Goal: Task Accomplishment & Management: Complete application form

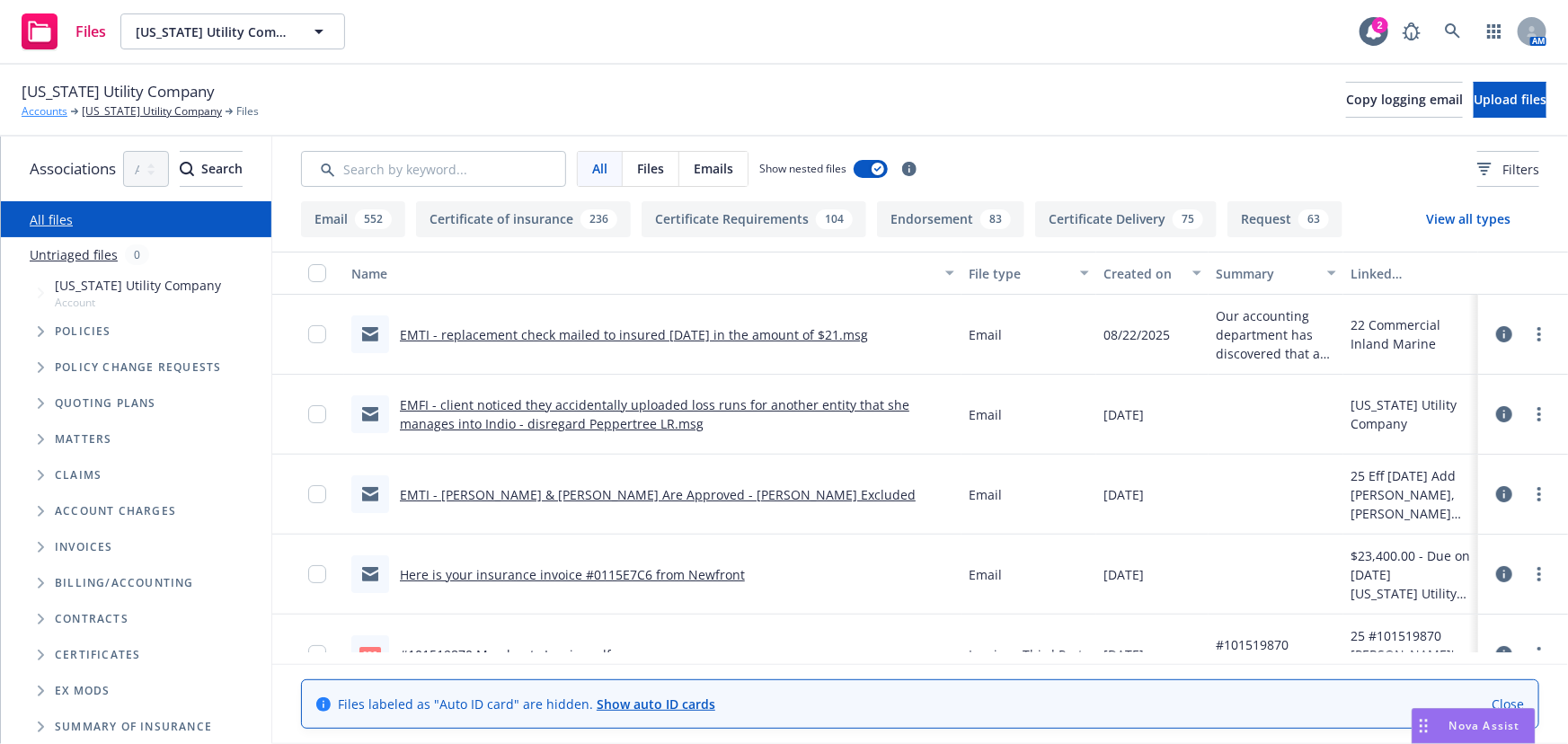
click at [58, 110] on link "Accounts" at bounding box center [43, 111] width 45 height 16
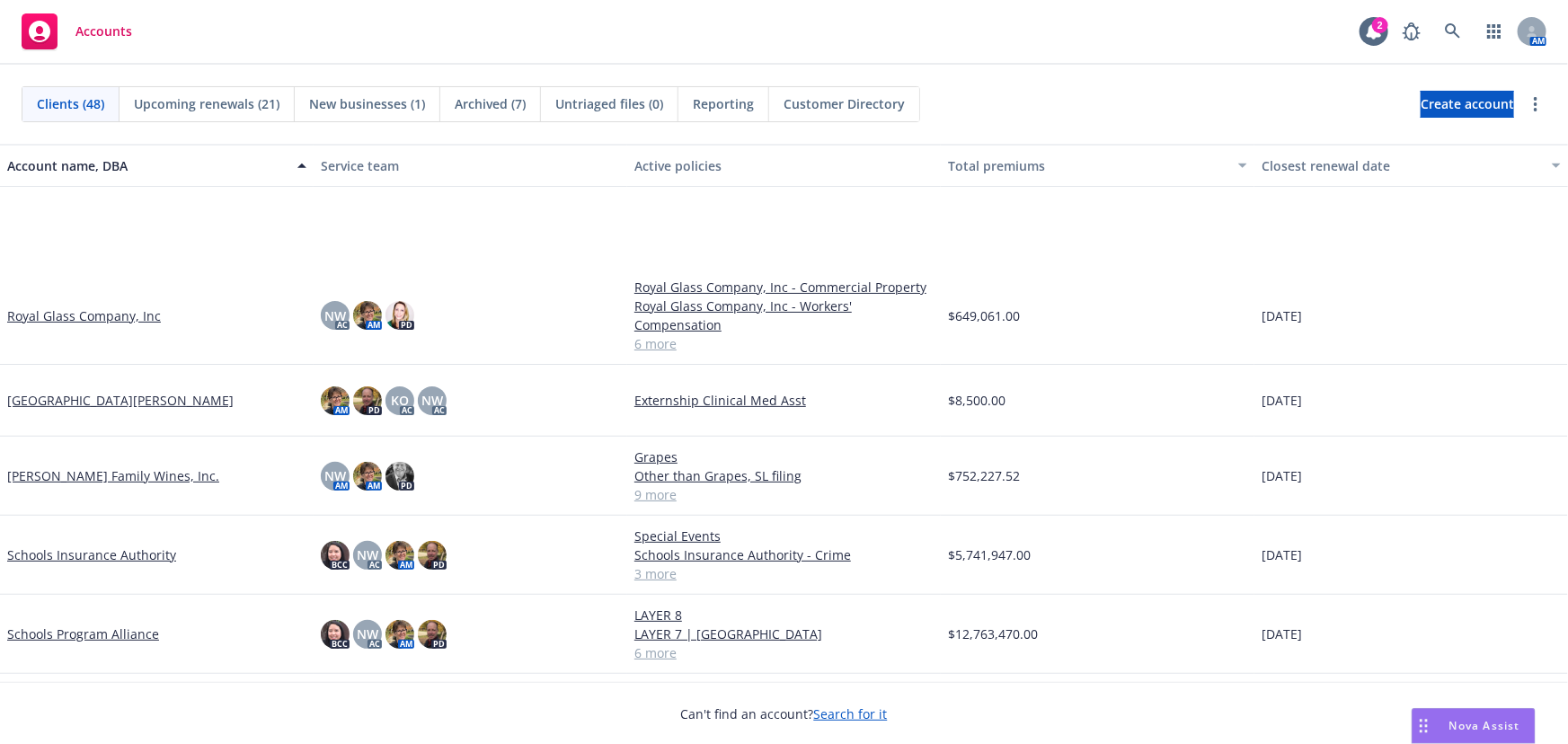
scroll to position [2369, 0]
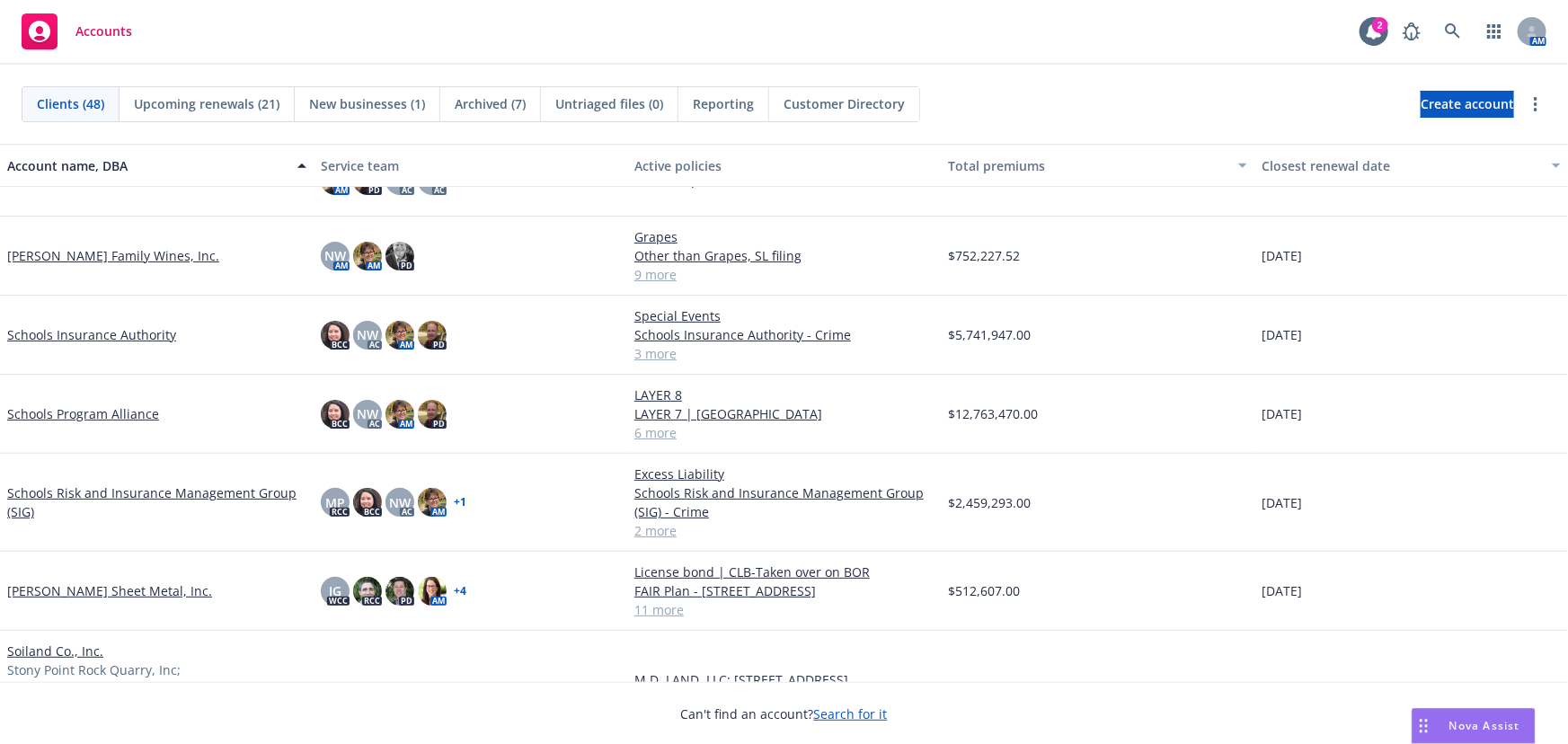
click at [123, 587] on link "[PERSON_NAME] Sheet Metal, Inc." at bounding box center [109, 591] width 205 height 19
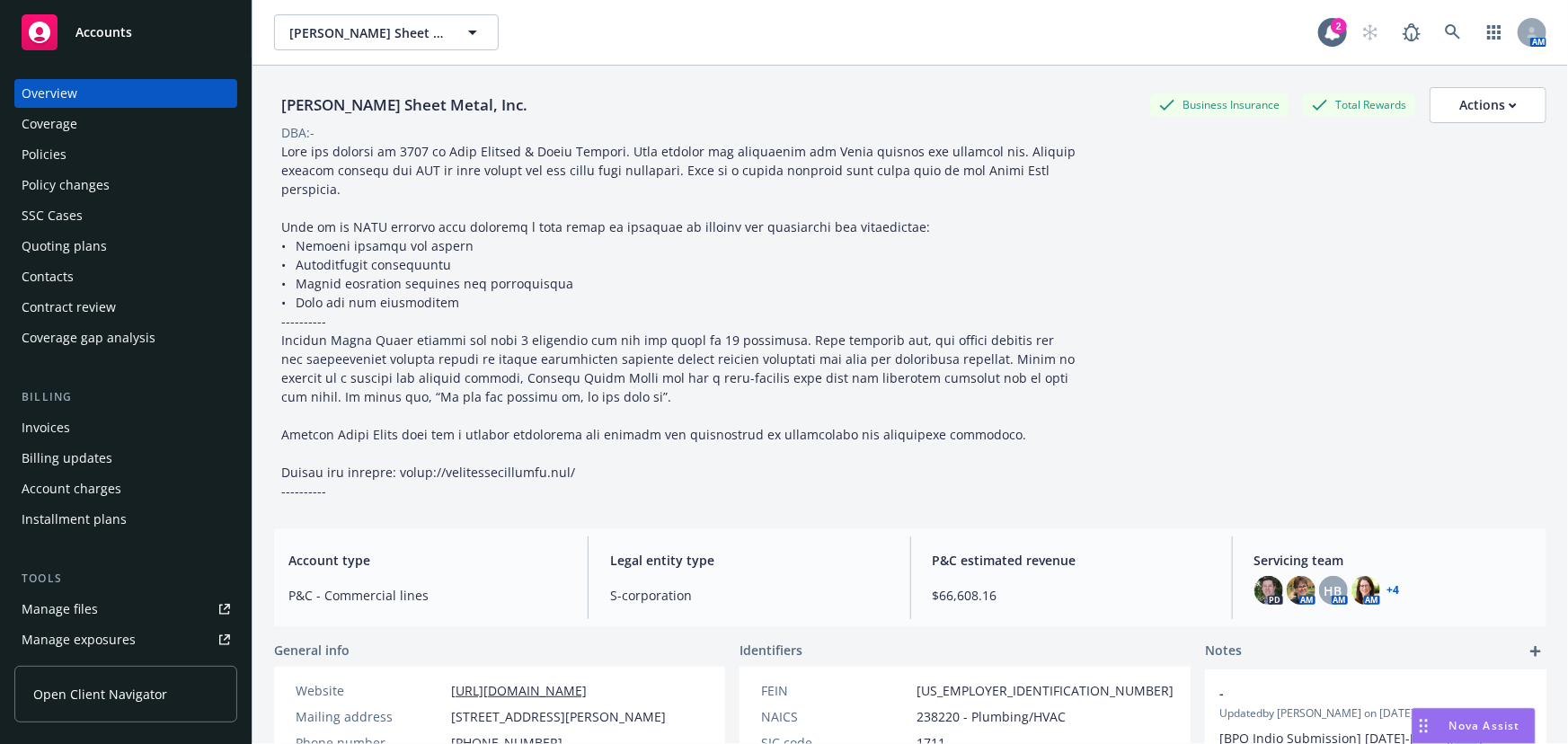
click at [74, 603] on div "Manage files" at bounding box center [59, 610] width 76 height 29
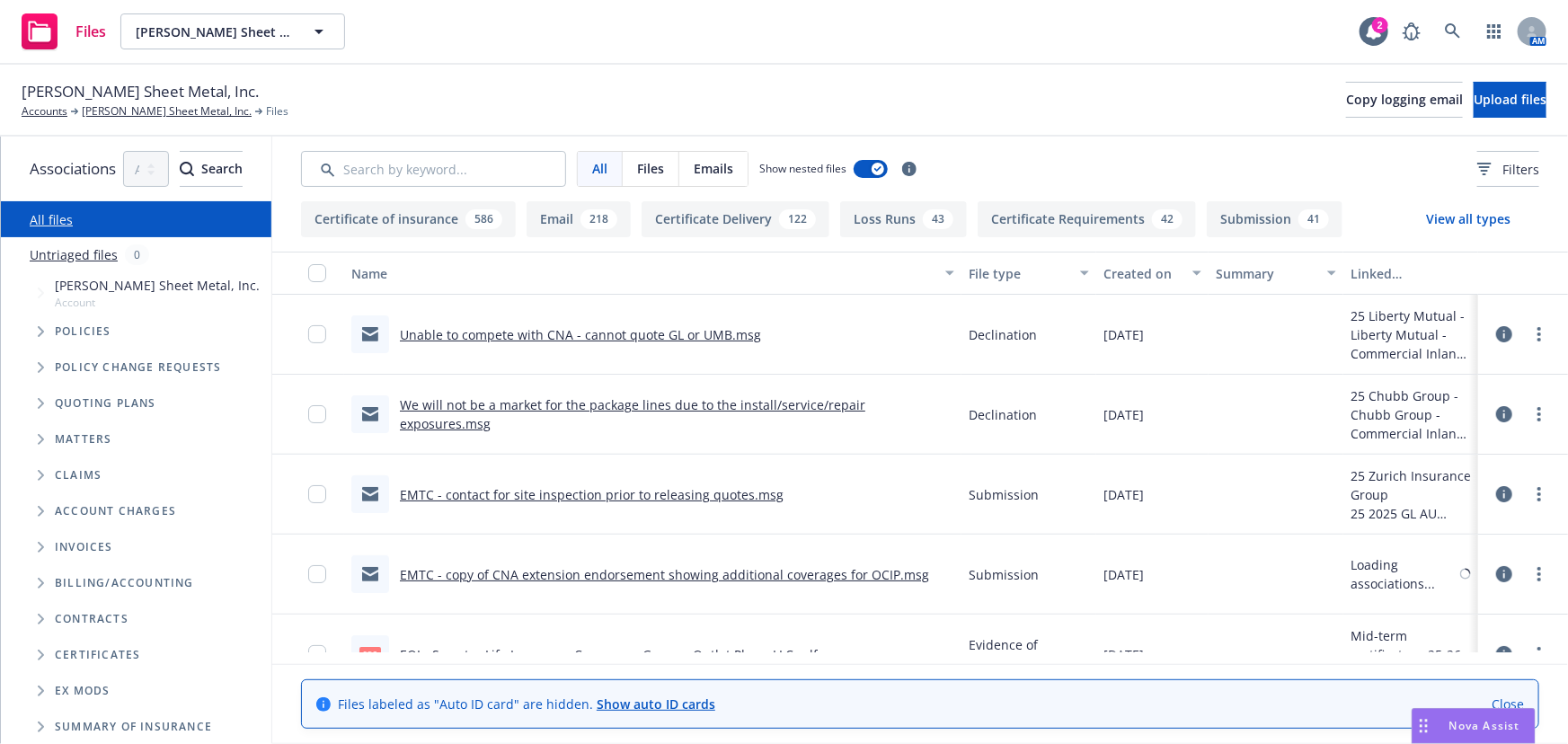
click at [40, 403] on icon "Tree Example" at bounding box center [41, 403] width 7 height 11
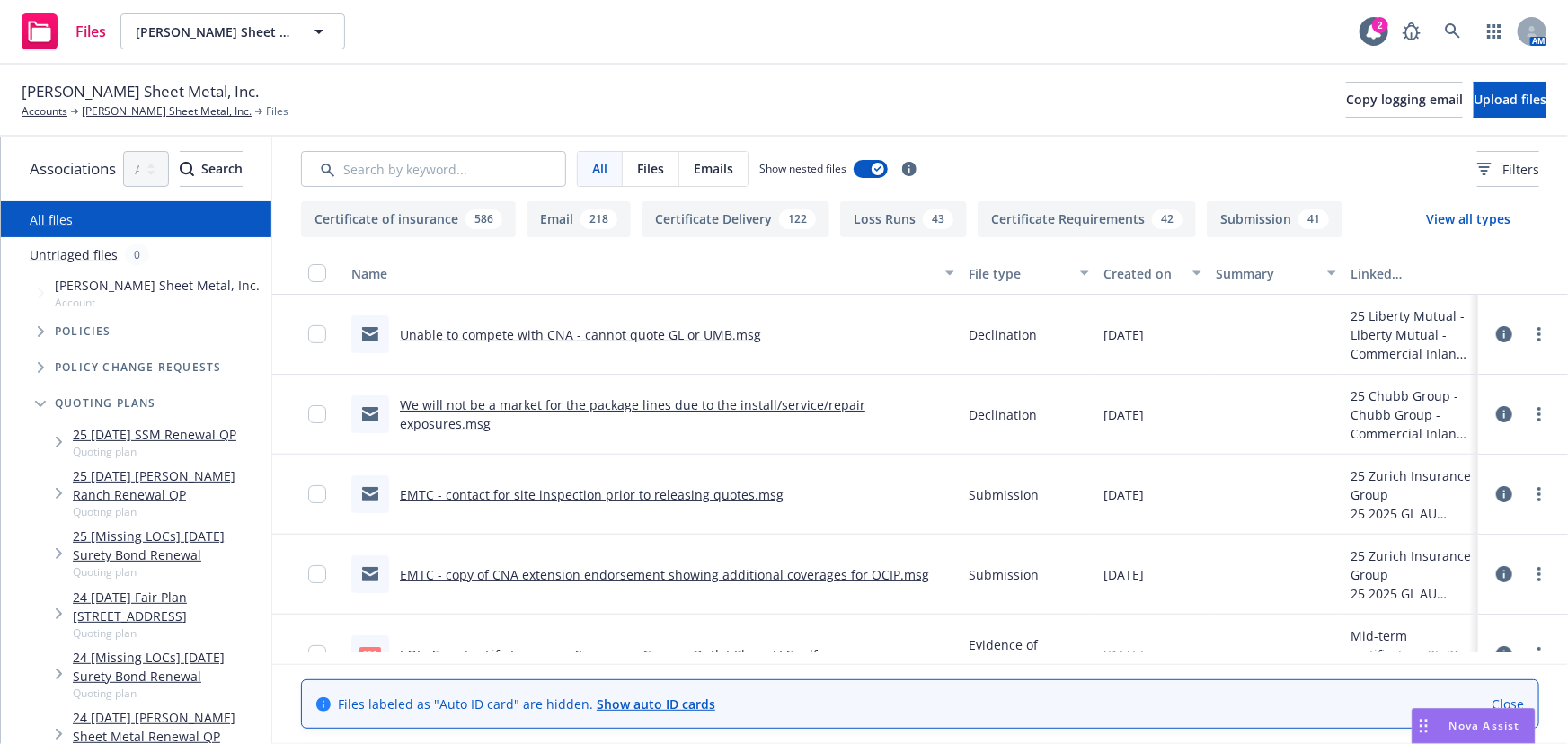
click at [177, 434] on link "25 10/01/2025 SSM Renewal QP" at bounding box center [154, 435] width 163 height 19
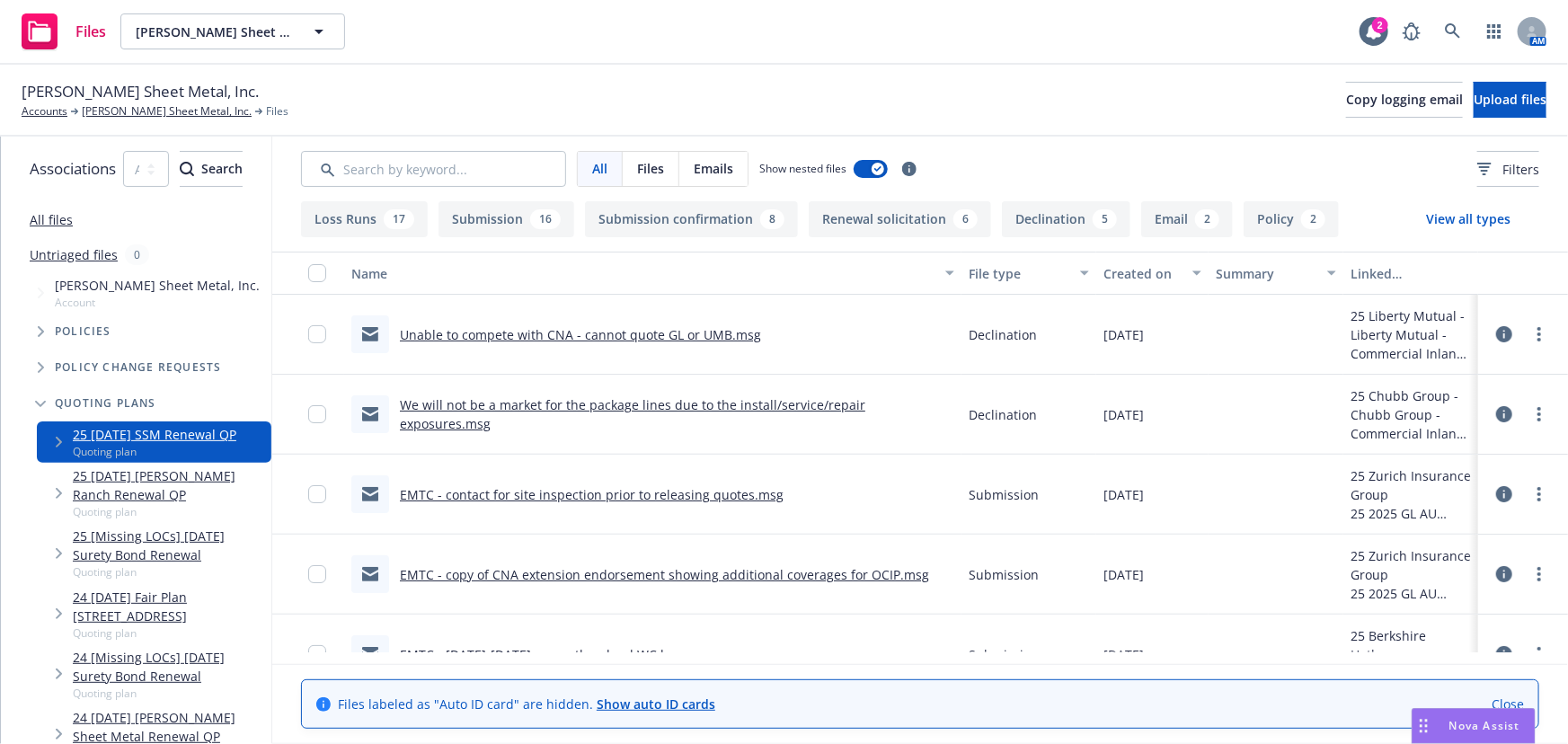
click at [416, 226] on button "Loss Runs 17" at bounding box center [364, 218] width 127 height 36
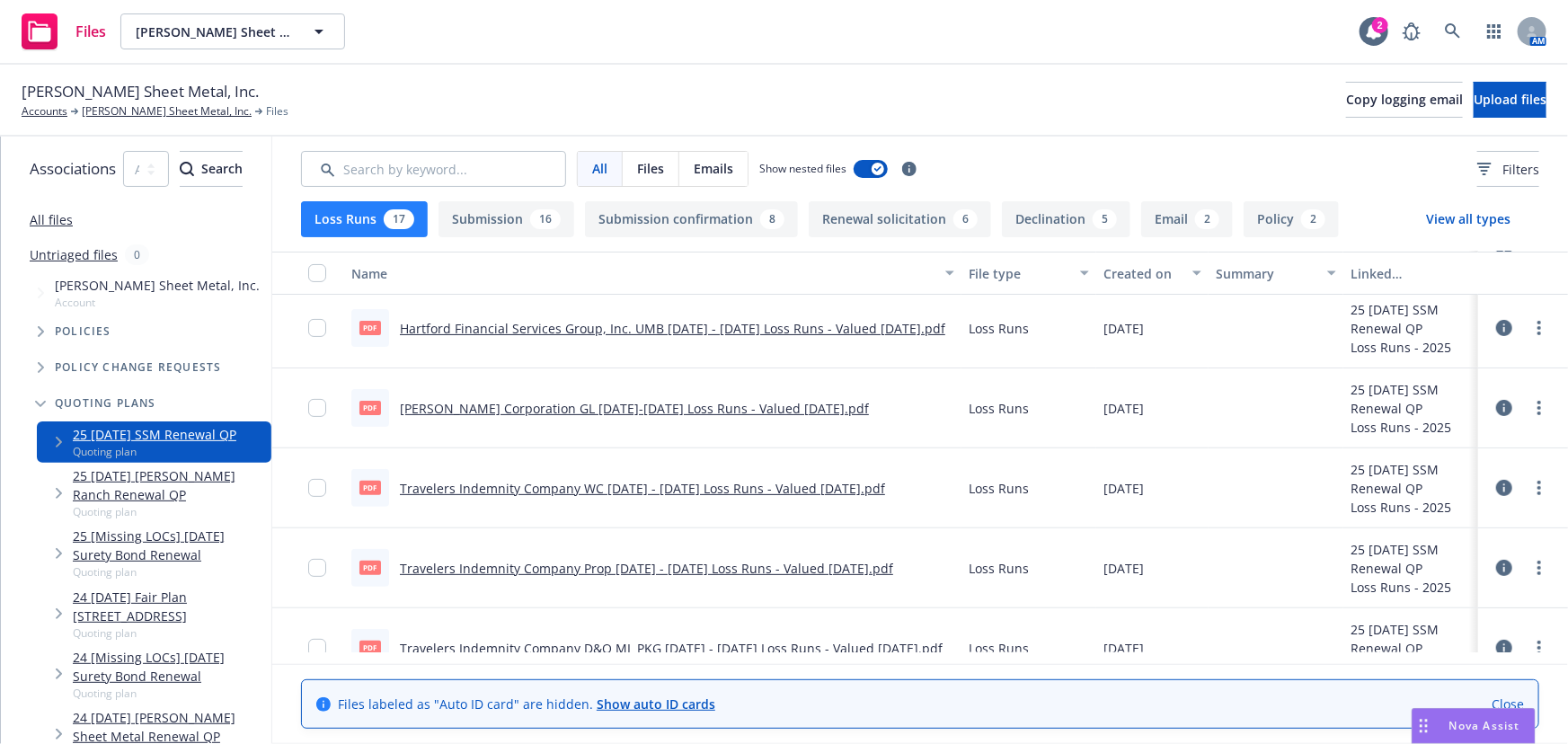
scroll to position [327, 0]
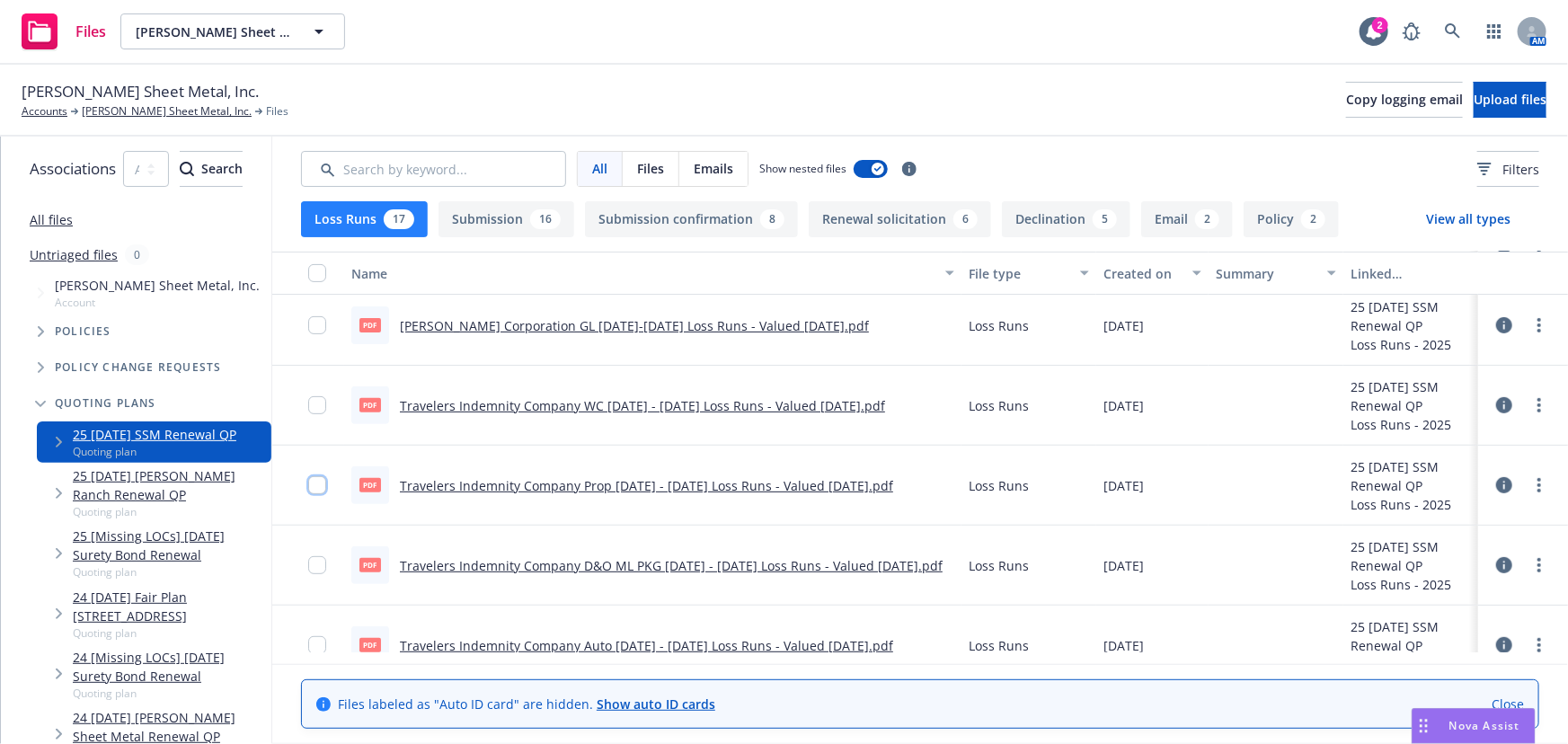
click at [327, 482] on input "checkbox" at bounding box center [317, 485] width 18 height 18
click at [327, 489] on input "checkbox" at bounding box center [317, 485] width 18 height 18
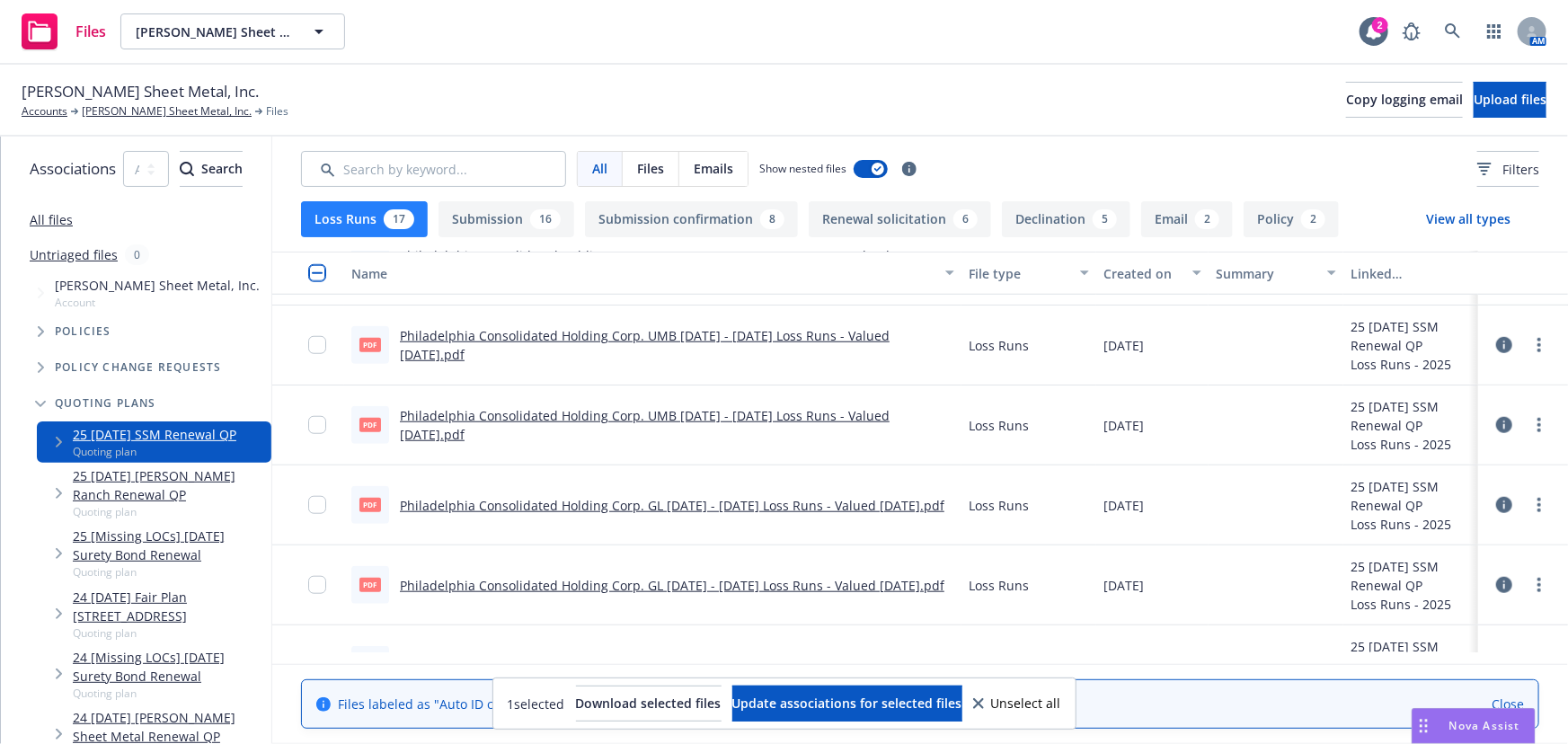
scroll to position [746, 0]
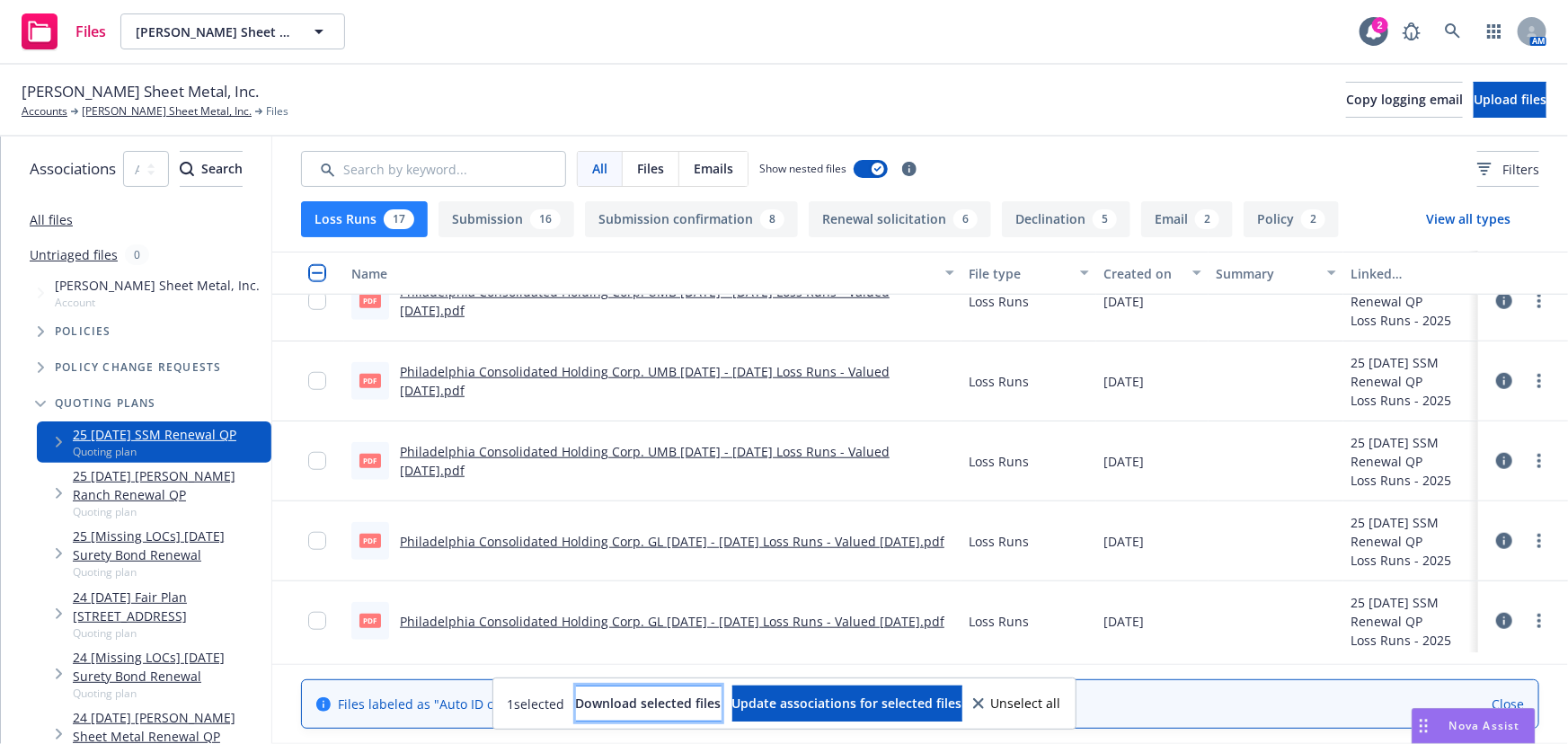
click at [590, 703] on span "Download selected files" at bounding box center [648, 703] width 146 height 17
click at [140, 115] on link "Simpson Sheet Metal, Inc." at bounding box center [167, 111] width 170 height 16
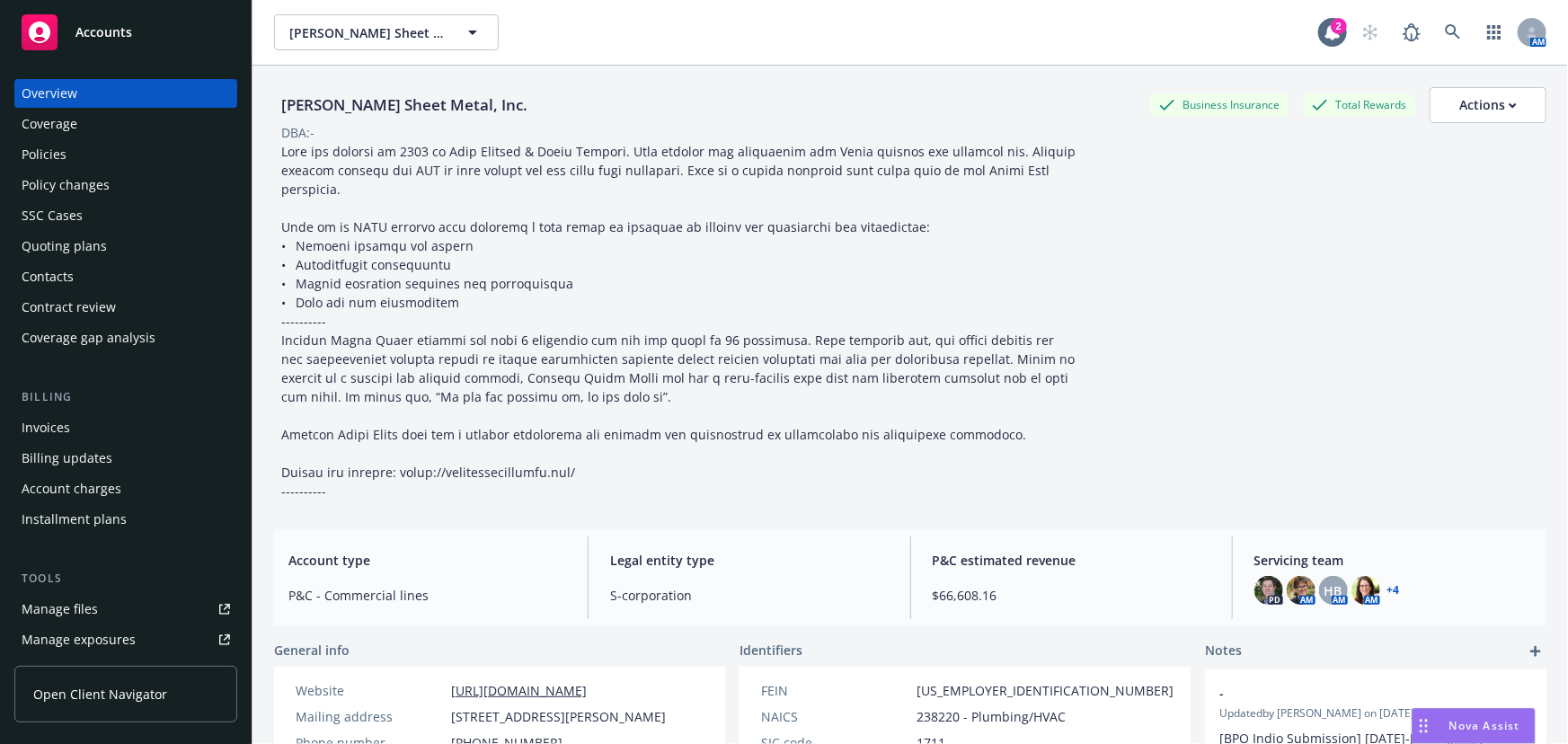
click at [36, 240] on div "Quoting plans" at bounding box center [64, 246] width 85 height 29
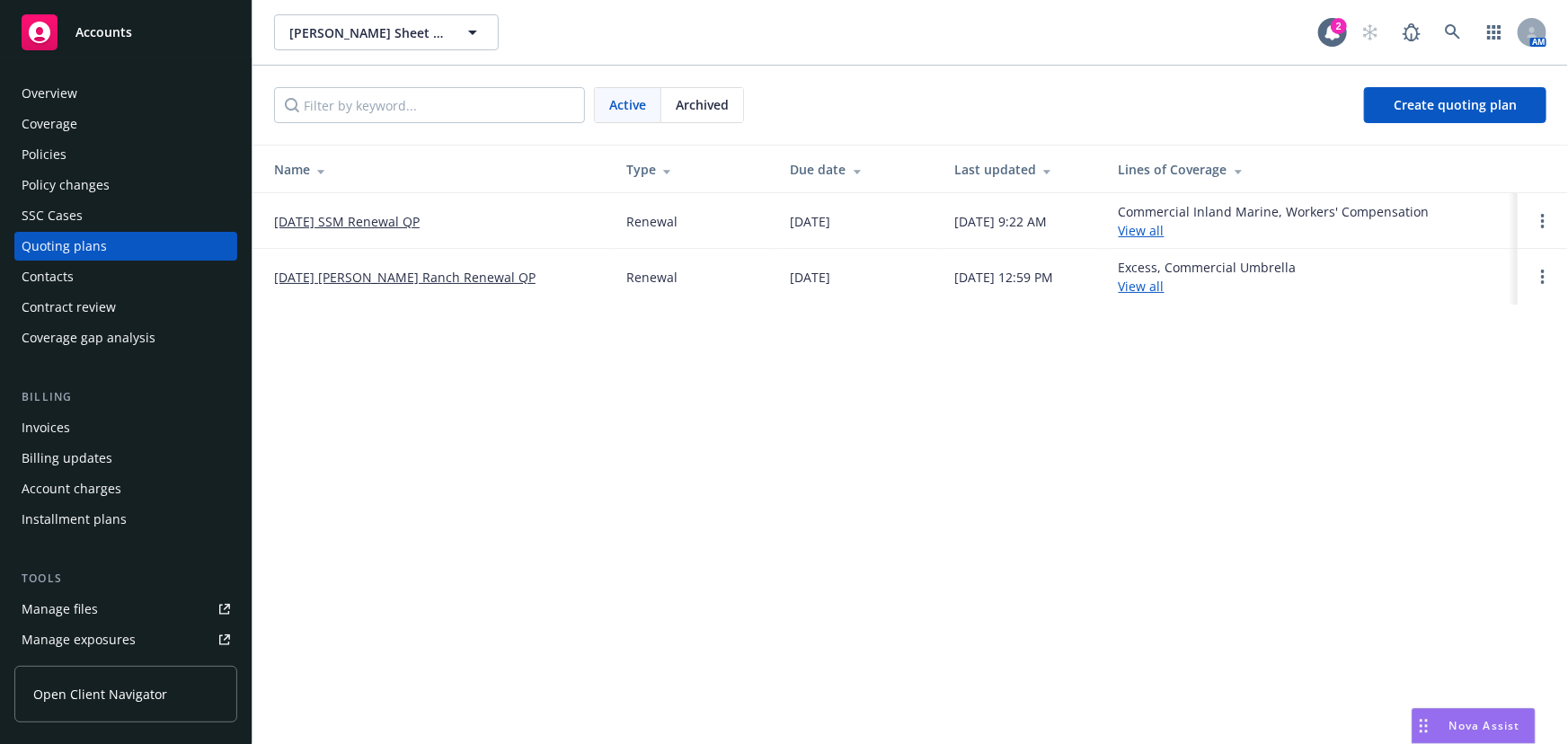
click at [315, 213] on link "10/01/2025 SSM Renewal QP" at bounding box center [347, 222] width 146 height 19
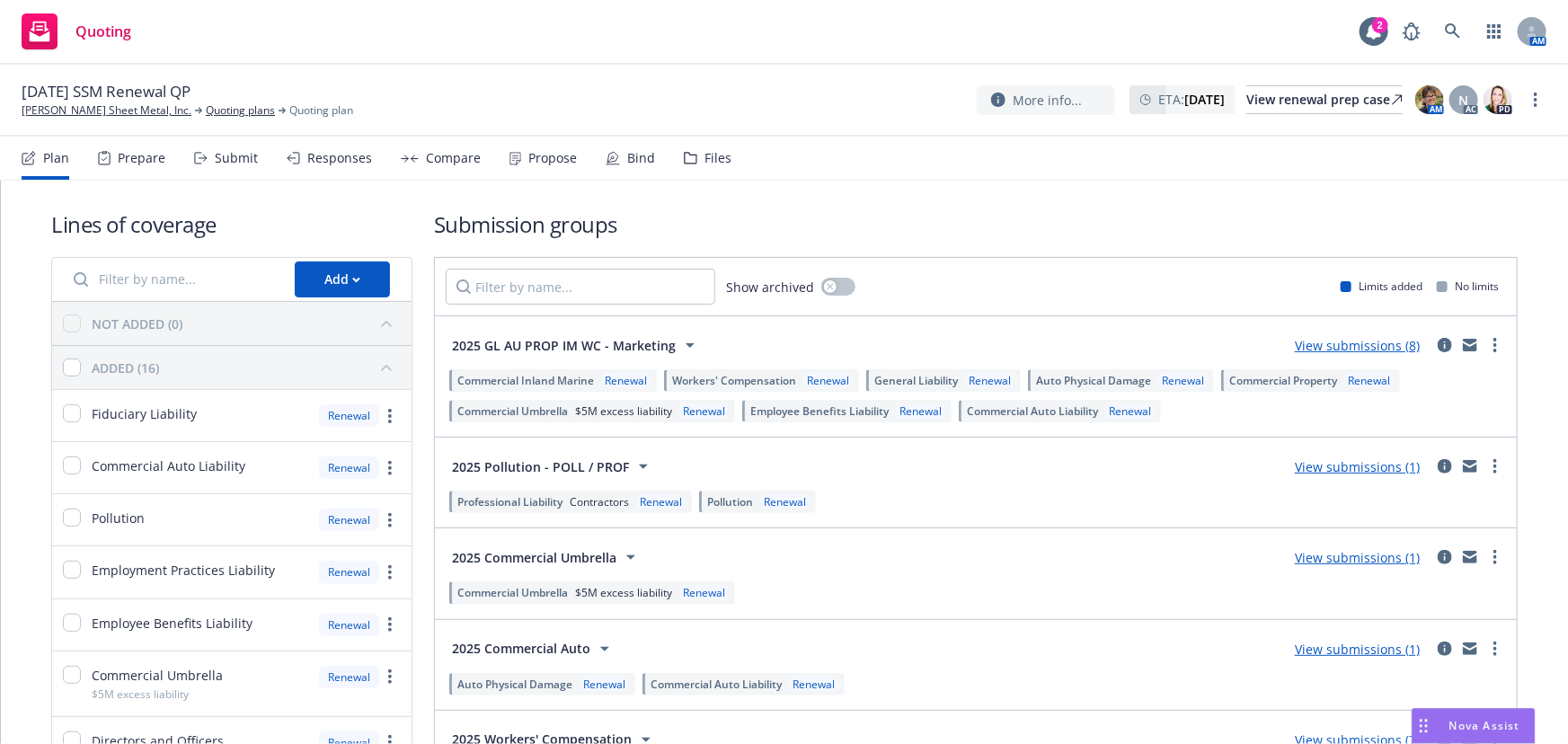
click at [1341, 348] on link "View submissions (8)" at bounding box center [1357, 346] width 125 height 17
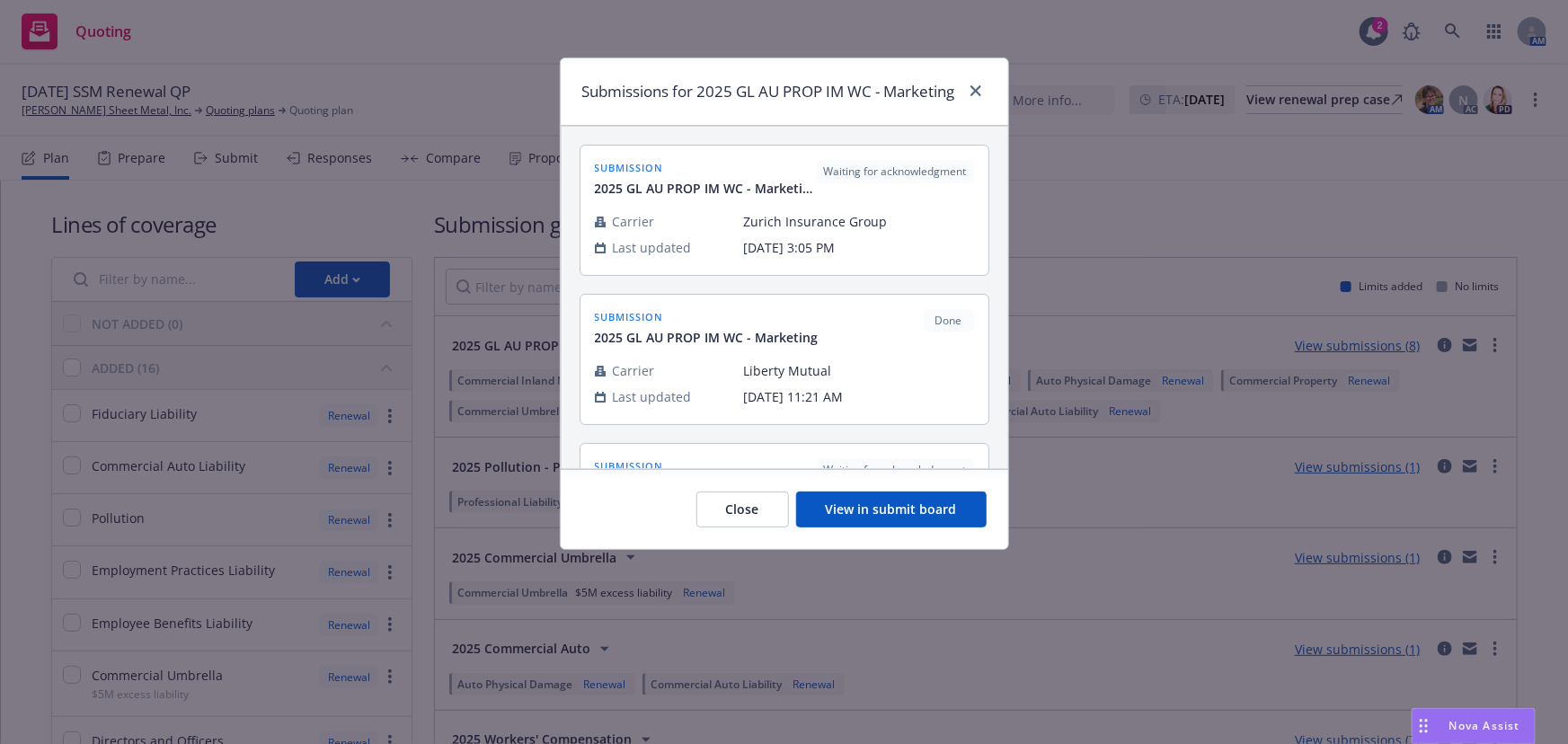
click at [952, 528] on button "View in submit board" at bounding box center [891, 509] width 190 height 36
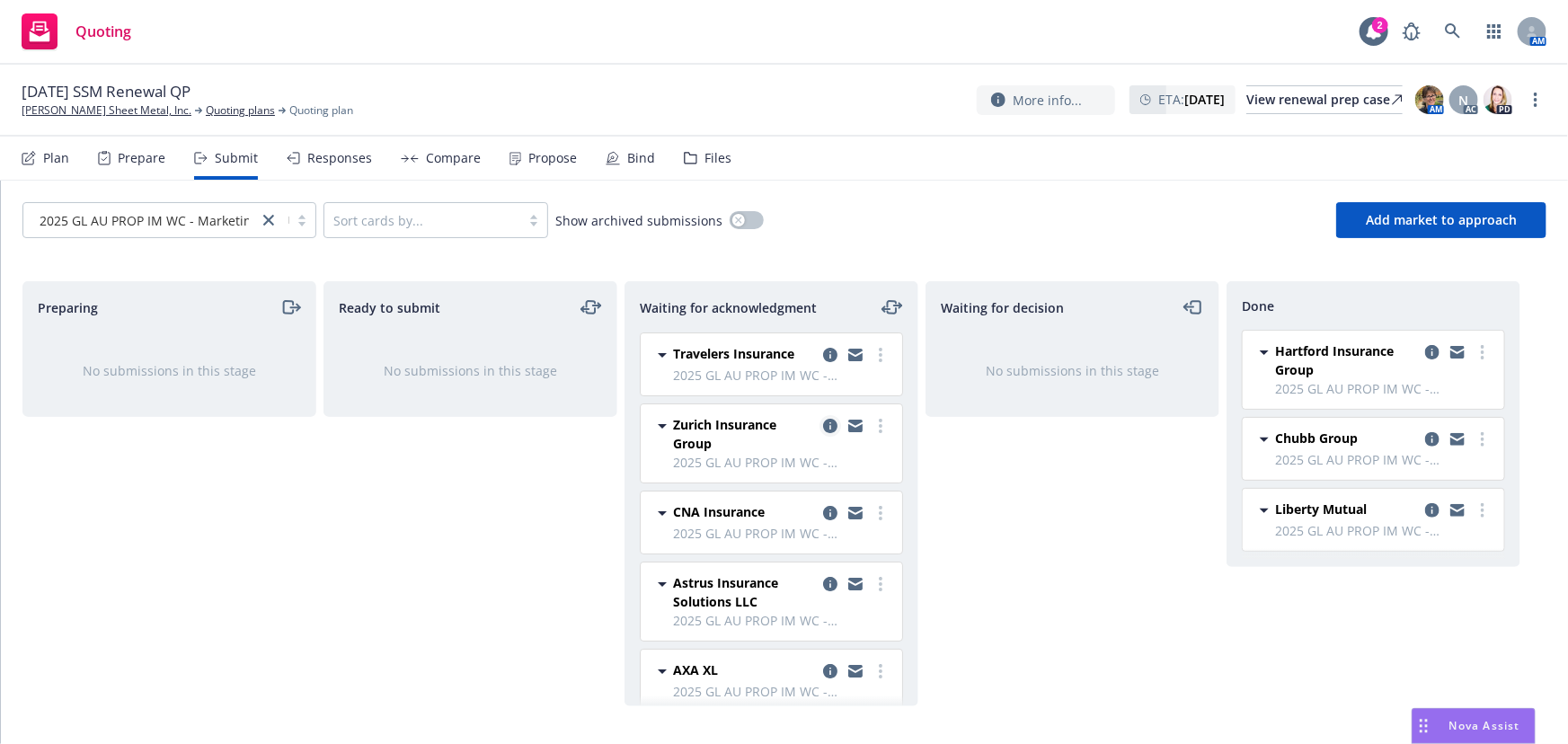
click at [823, 432] on icon "copy logging email" at bounding box center [830, 426] width 14 height 14
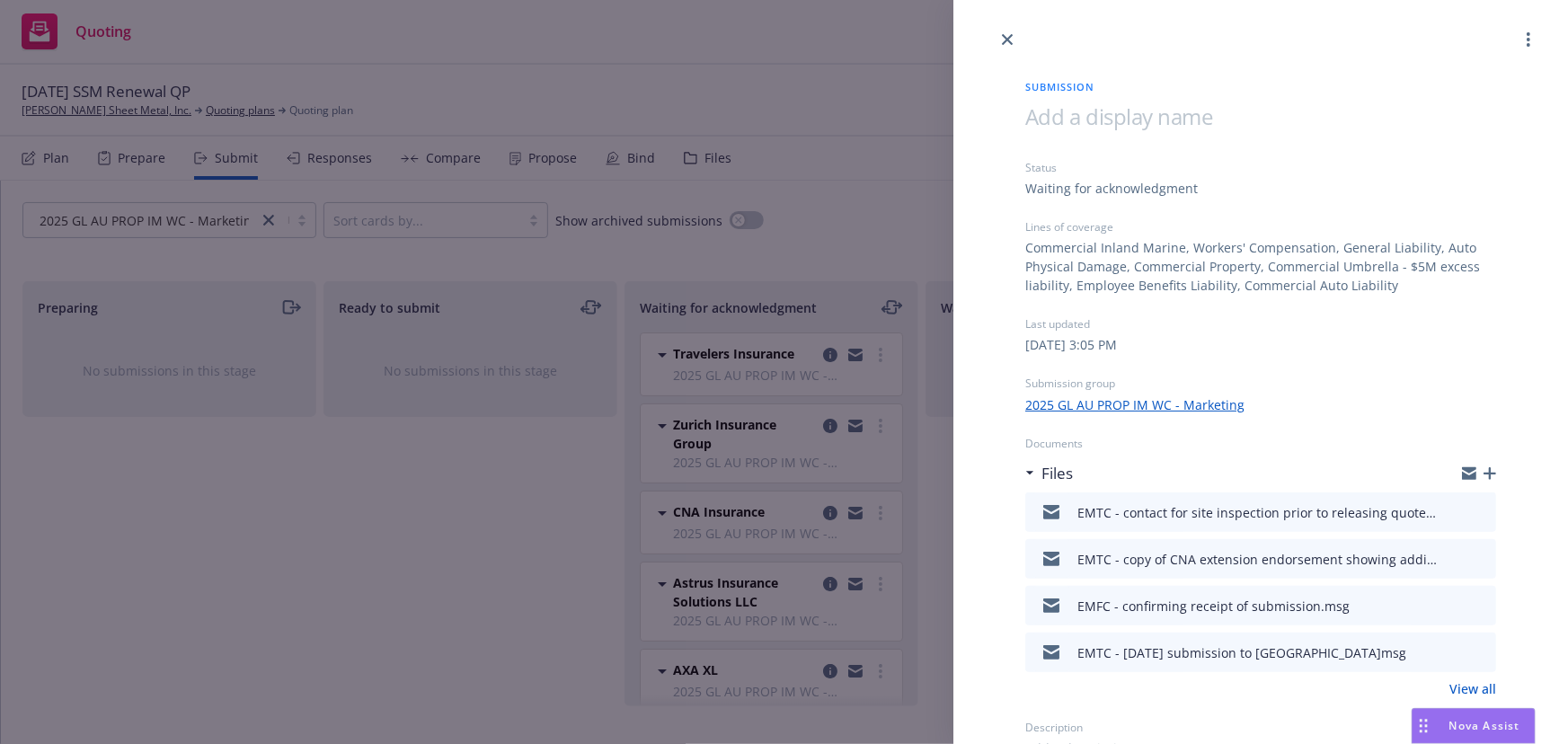
click at [1484, 471] on icon "button" at bounding box center [1490, 473] width 13 height 13
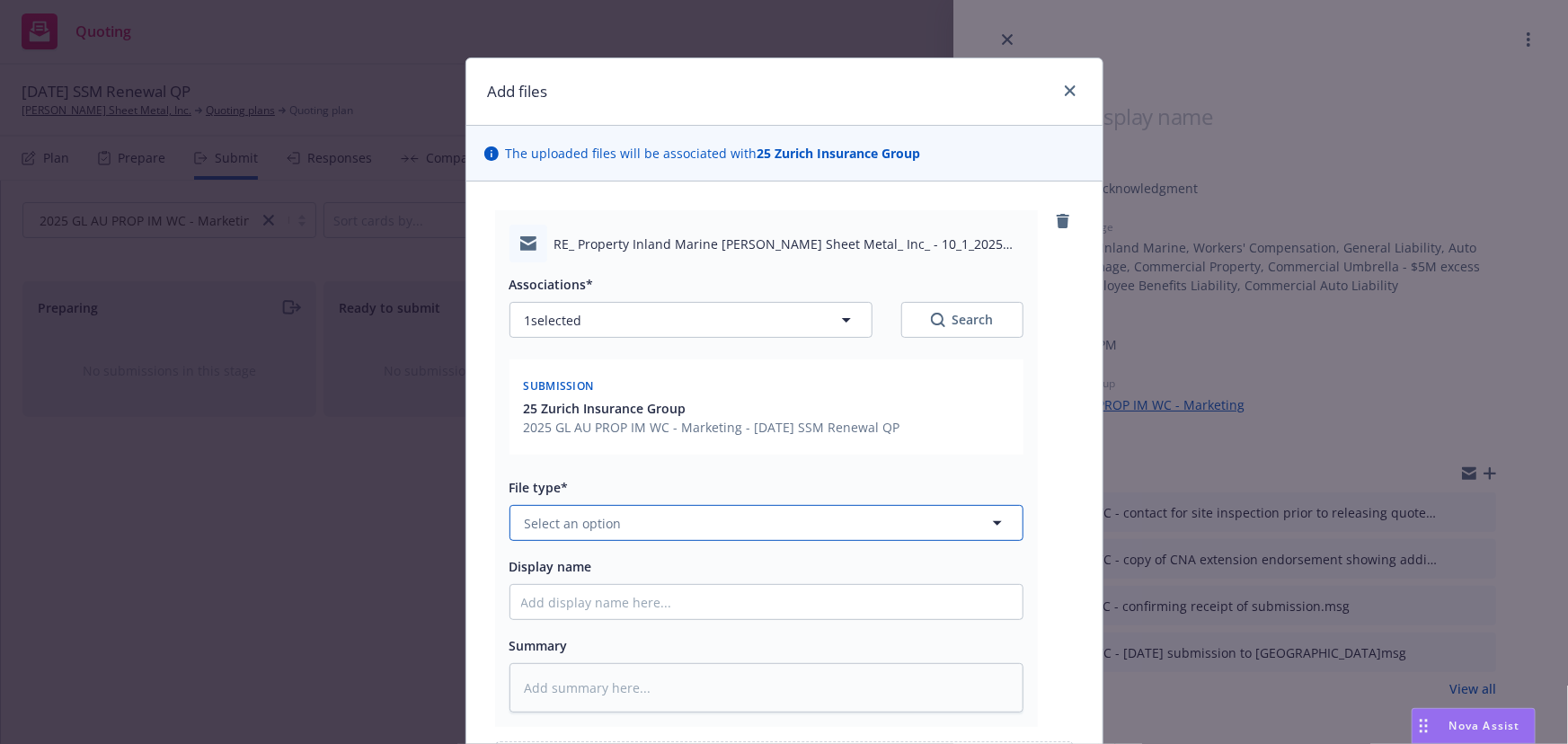
click at [610, 524] on span "Select an option" at bounding box center [573, 524] width 97 height 19
type input "sub"
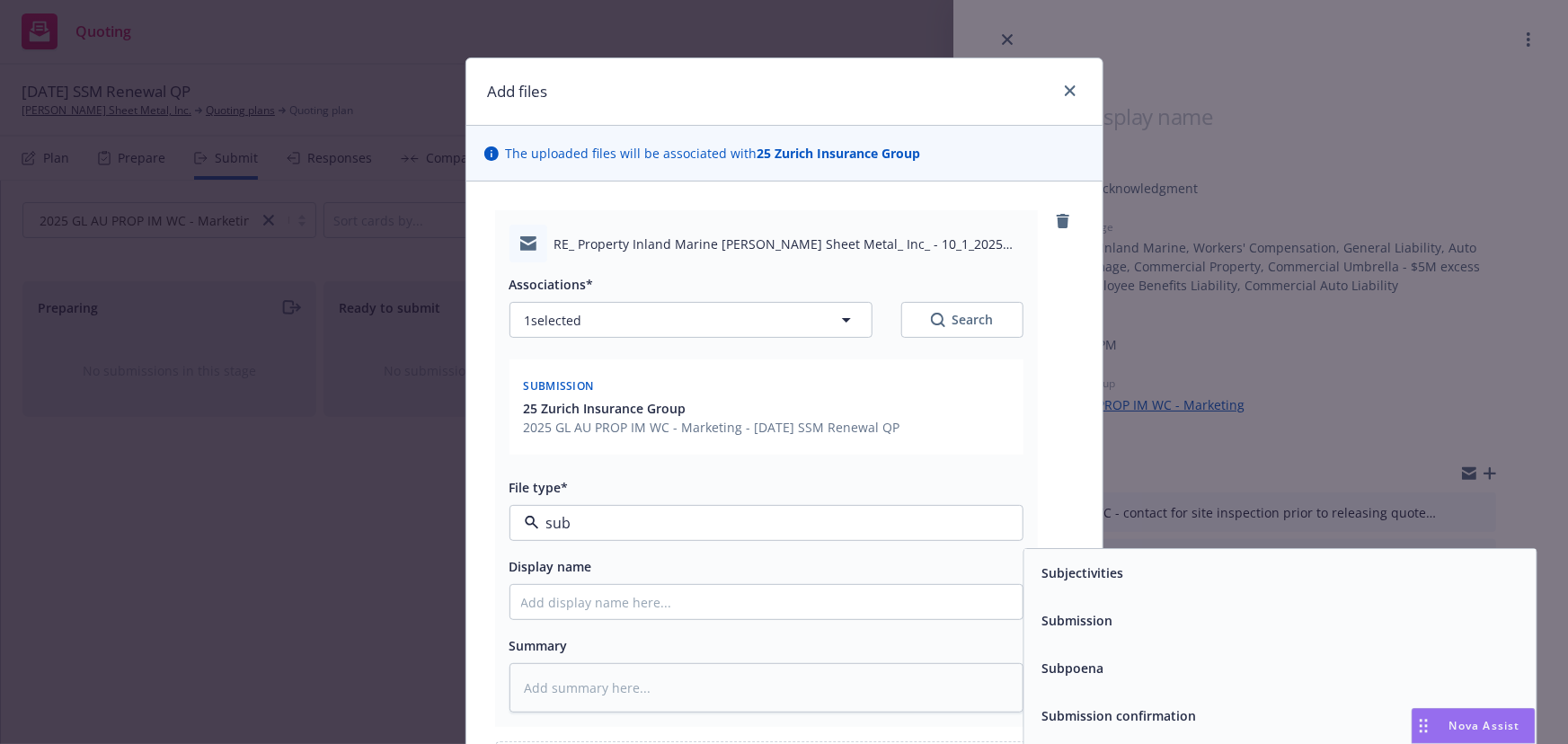
click at [1088, 630] on div "Submission" at bounding box center [1075, 621] width 82 height 26
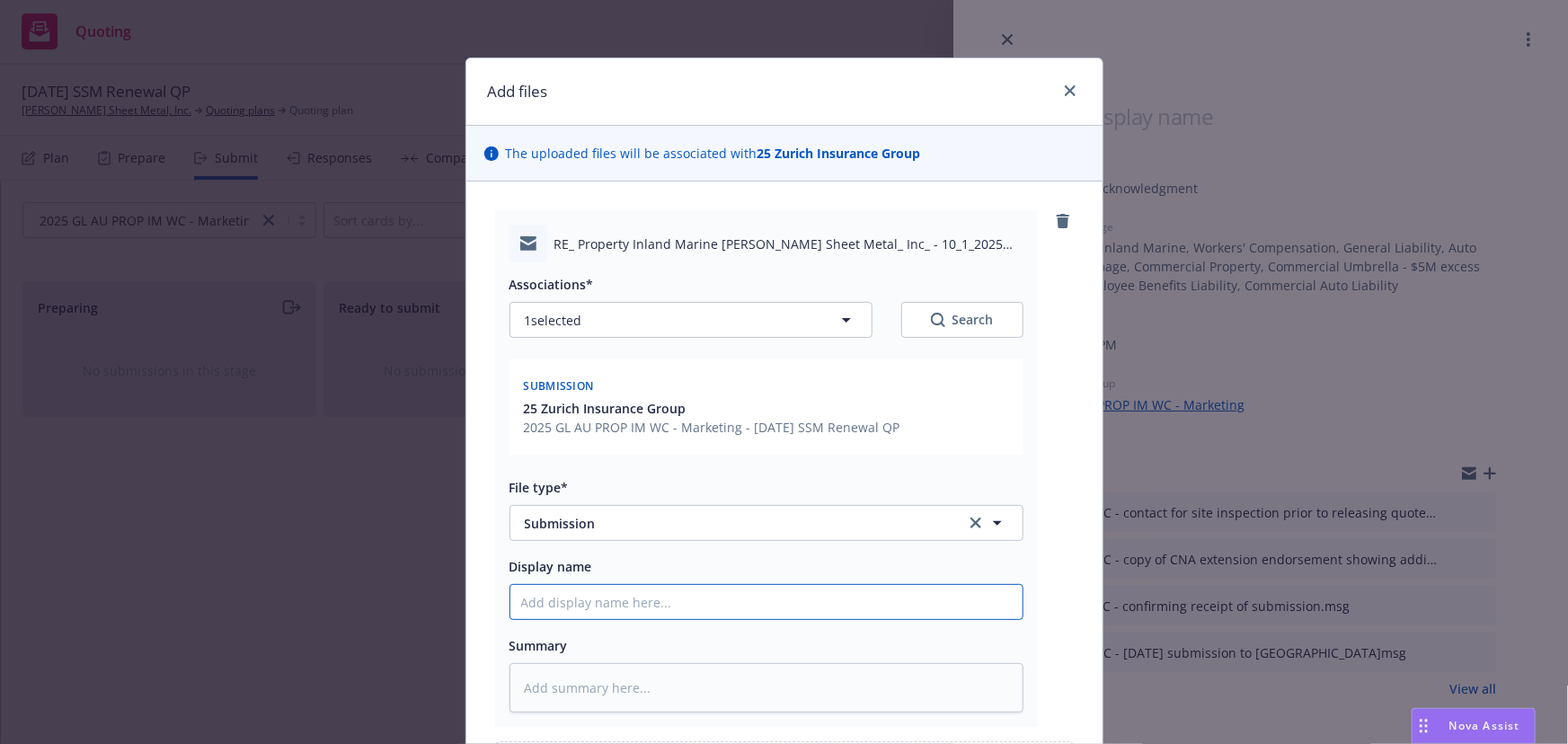
click at [650, 612] on input "Display name" at bounding box center [766, 602] width 512 height 34
type textarea "x"
type input "E"
type textarea "x"
type input "EM"
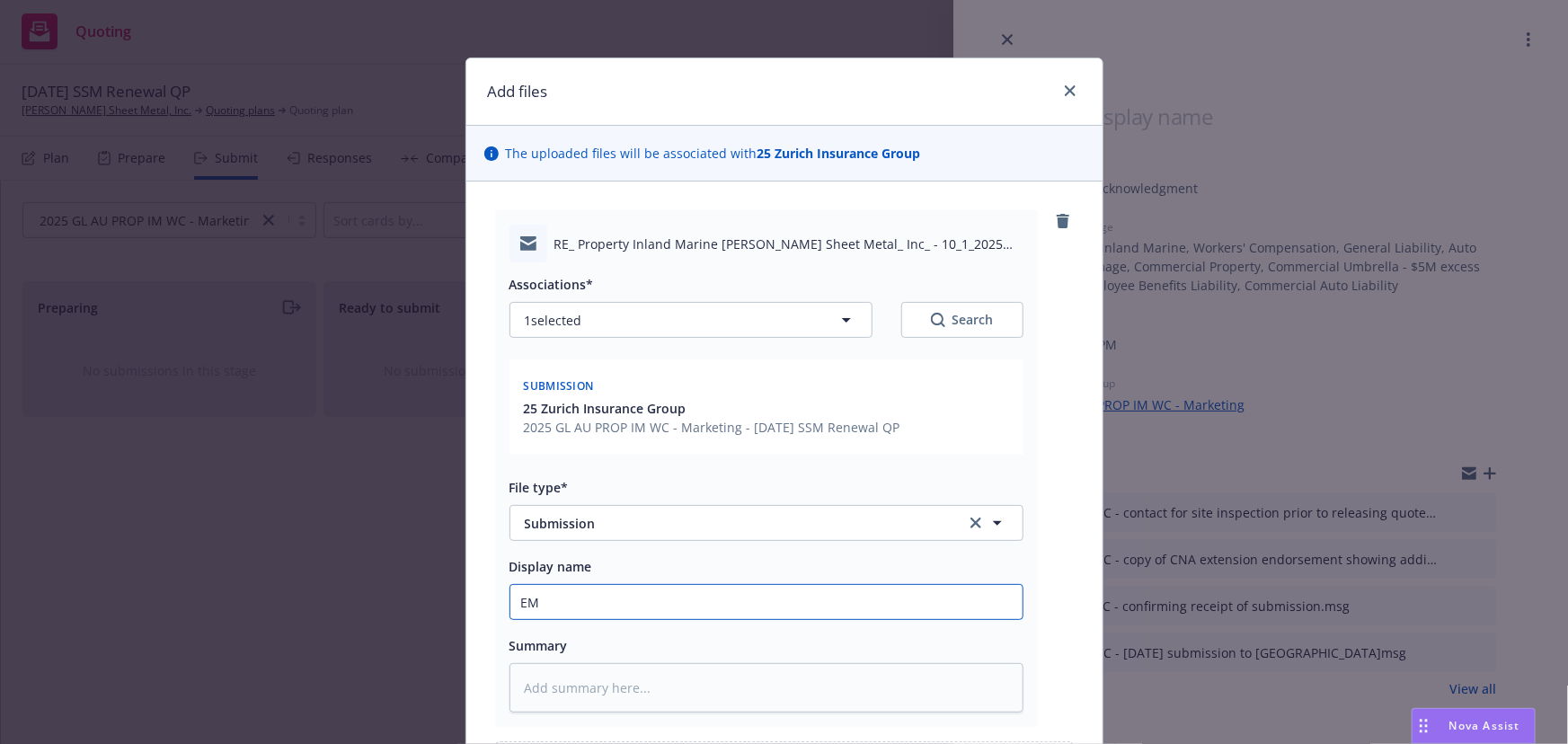
type textarea "x"
type input "EMT"
type textarea "x"
type input "EMTC"
type textarea "x"
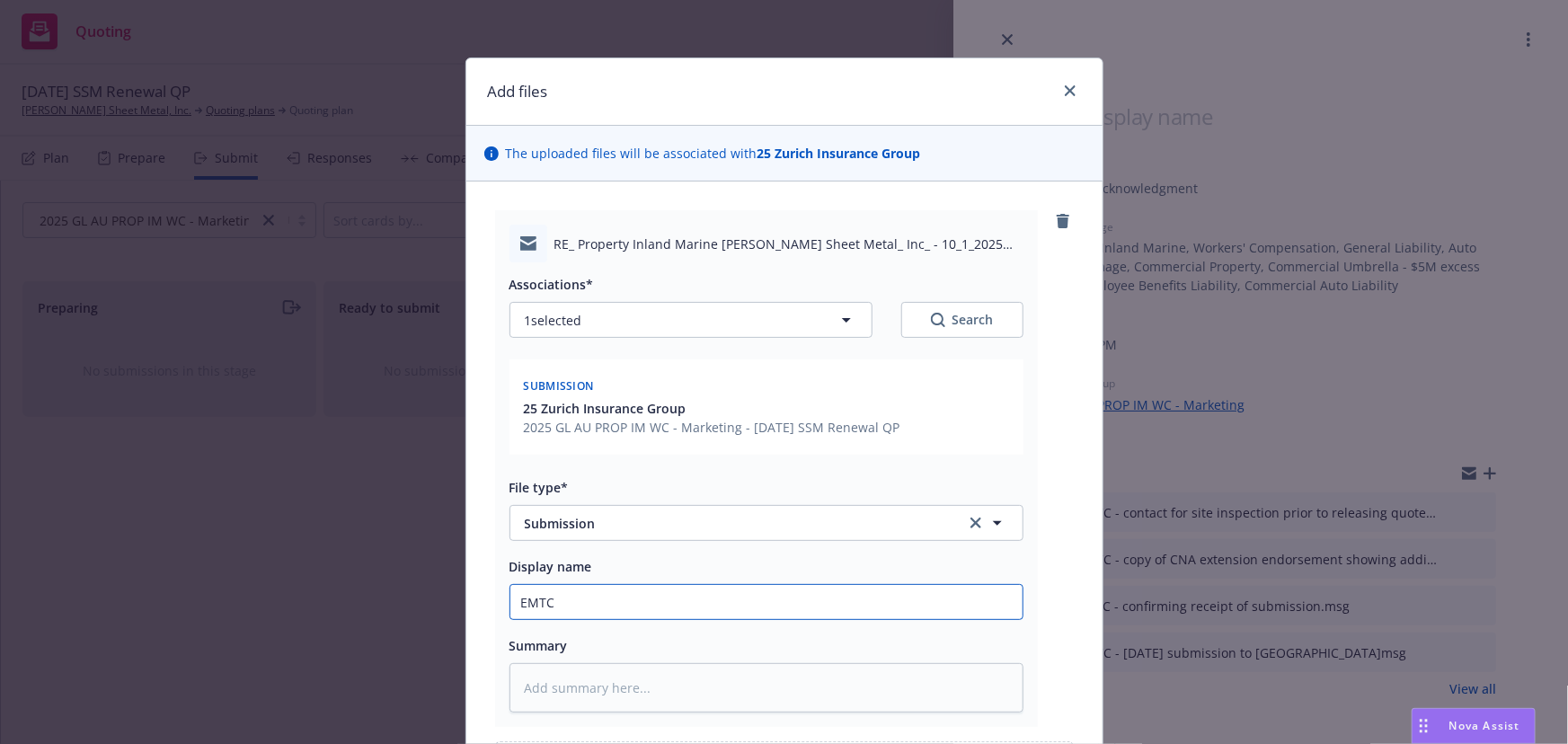
type input "EMTC"
type textarea "x"
type input "EMTC -"
type textarea "x"
type input "EMTC -"
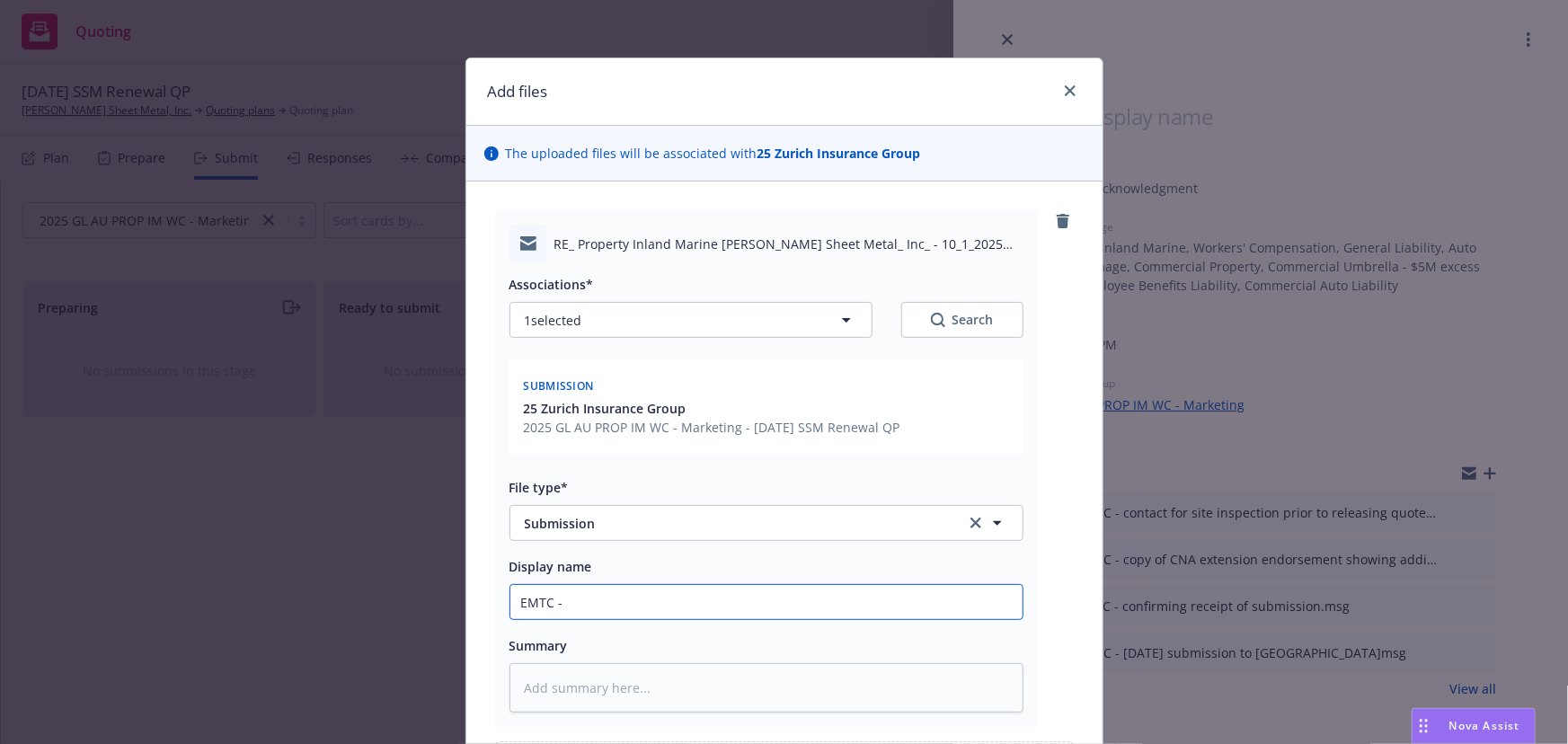
type textarea "x"
type input "EMTC - 2"
type textarea "x"
type input "EMTC - 2-"
type textarea "x"
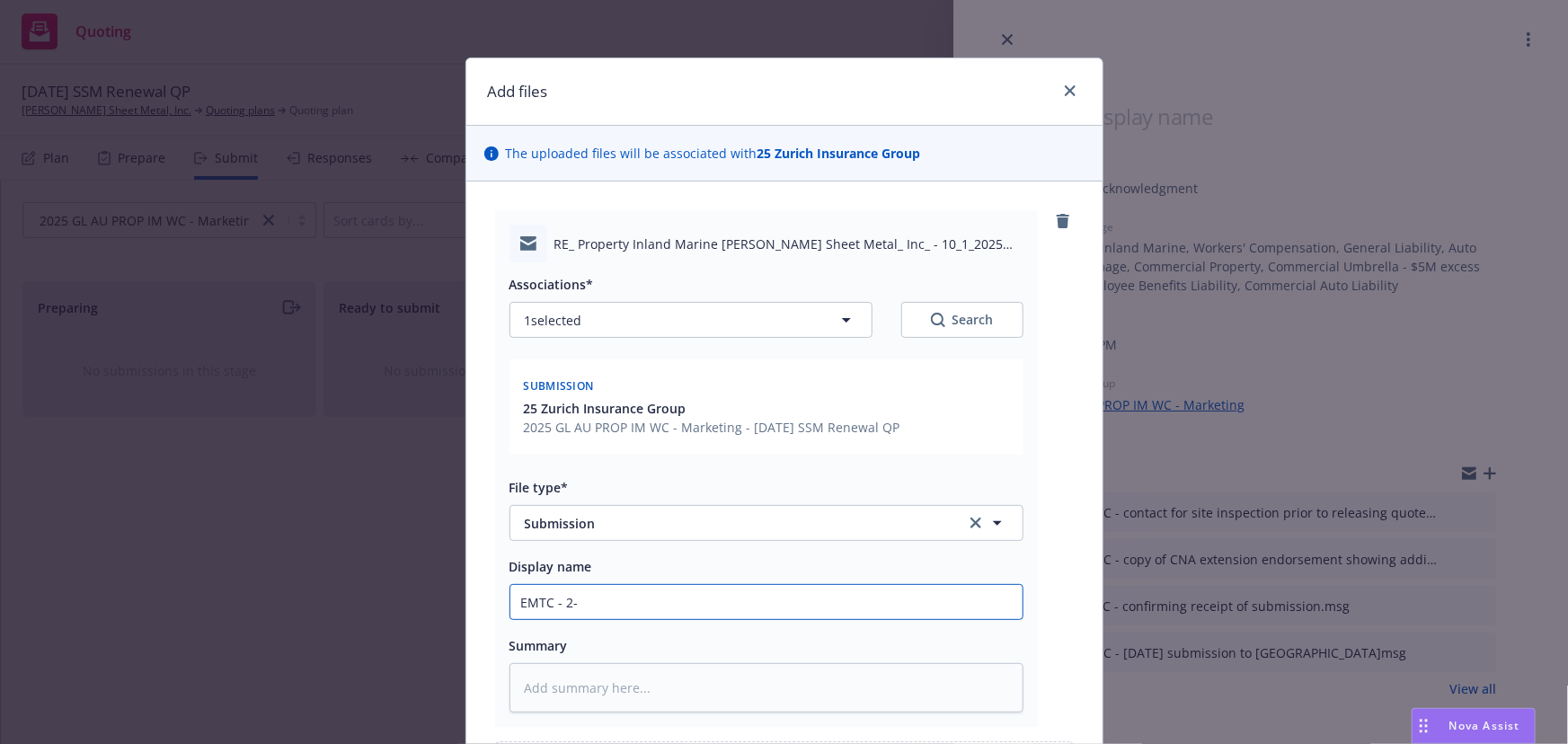
type input "EMTC - 2-2"
type textarea "x"
type input "EMTC - 2-"
type textarea "x"
type input "EMTC - 2"
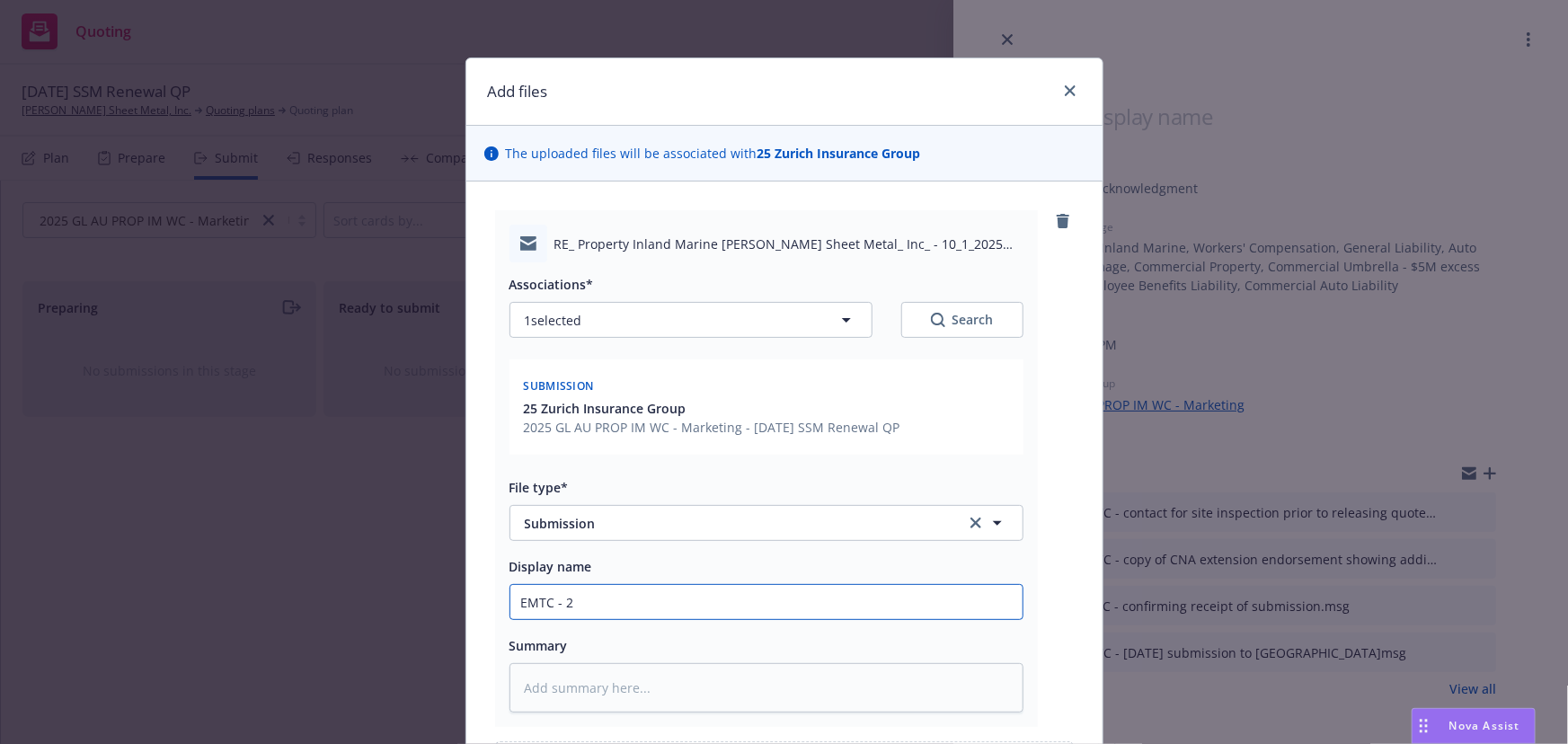
type textarea "x"
type input "EMTC - 20"
type textarea "x"
type input "EMTC - 202"
type textarea "x"
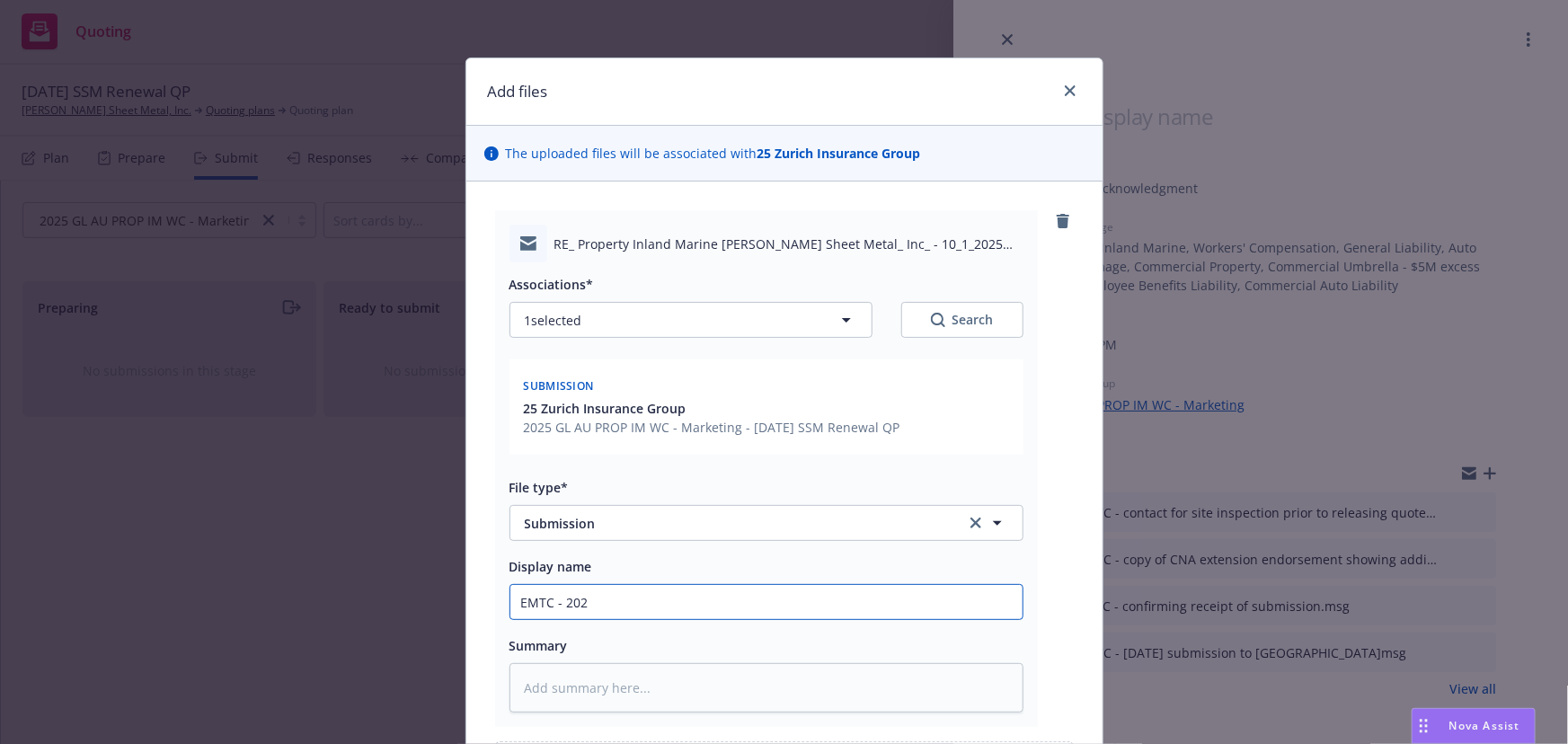
type input "EMTC - 2025"
type textarea "x"
type input "EMTC - 2025"
type textarea "x"
type input "EMTC - 2025 e"
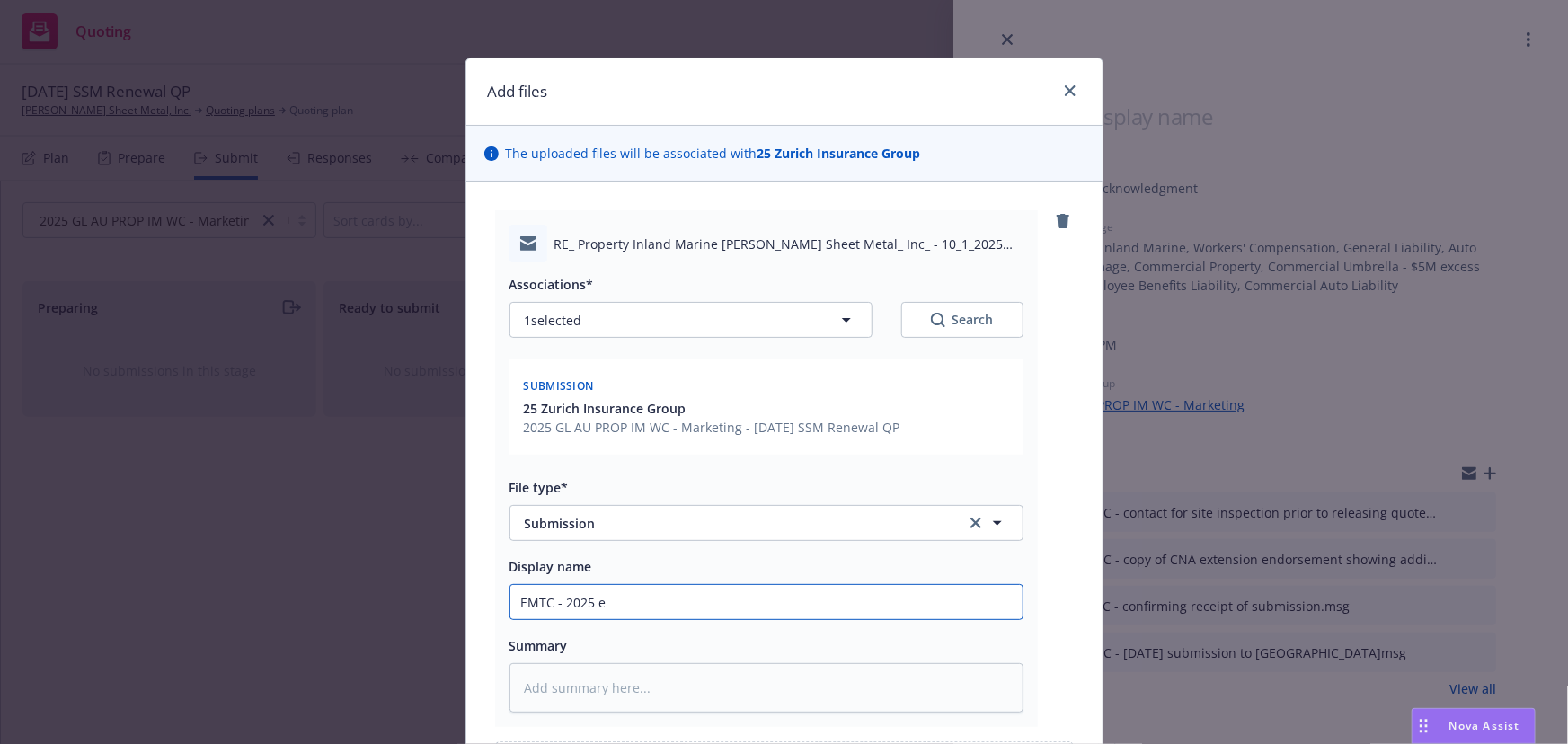
type textarea "x"
type input "EMTC - 2025 ep"
type textarea "x"
type input "EMTC - 2025 e"
type textarea "x"
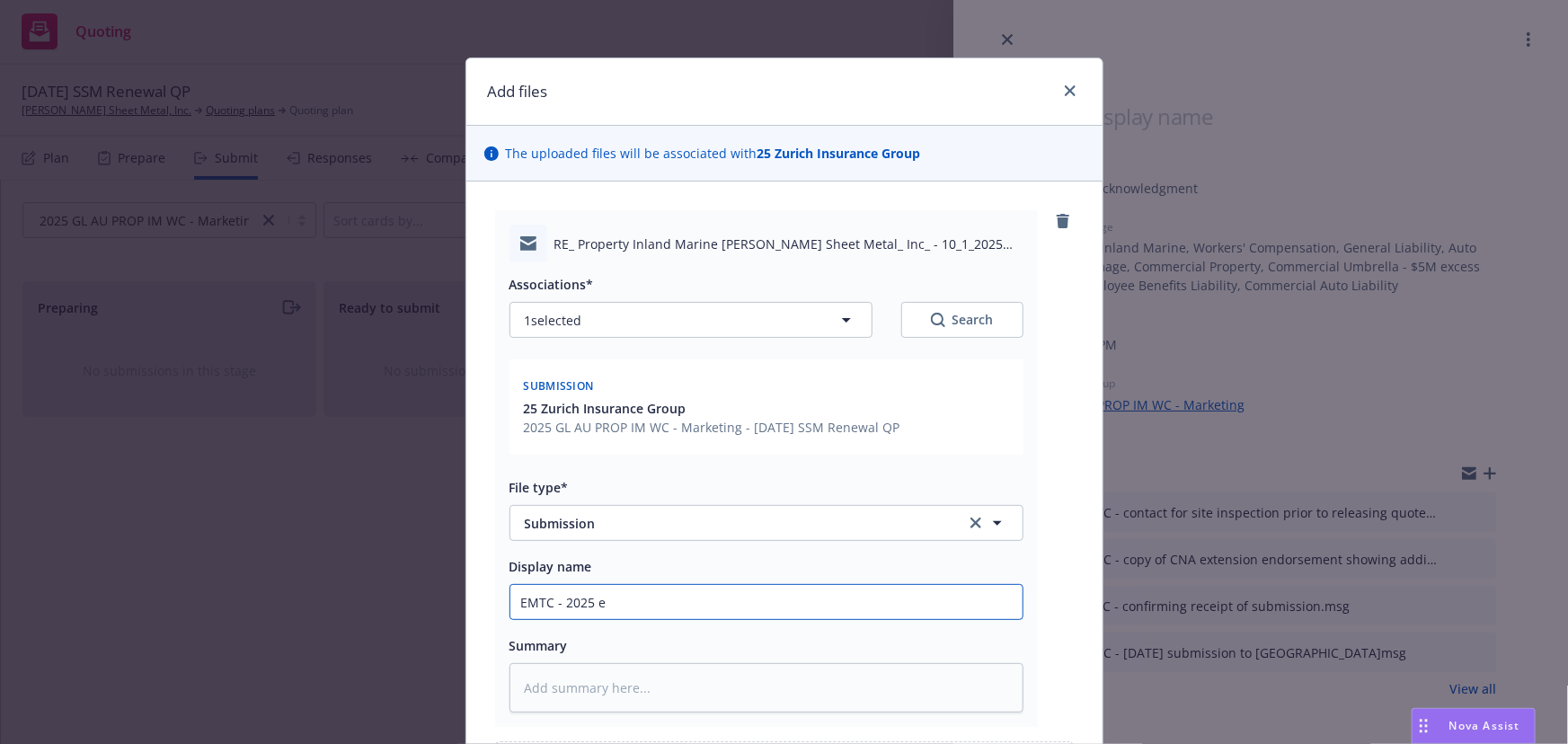
type input "EMTC - 2025 ex"
type textarea "x"
type input "EMTC - 2025 exp"
type textarea "x"
type input "EMTC - 2025 expo"
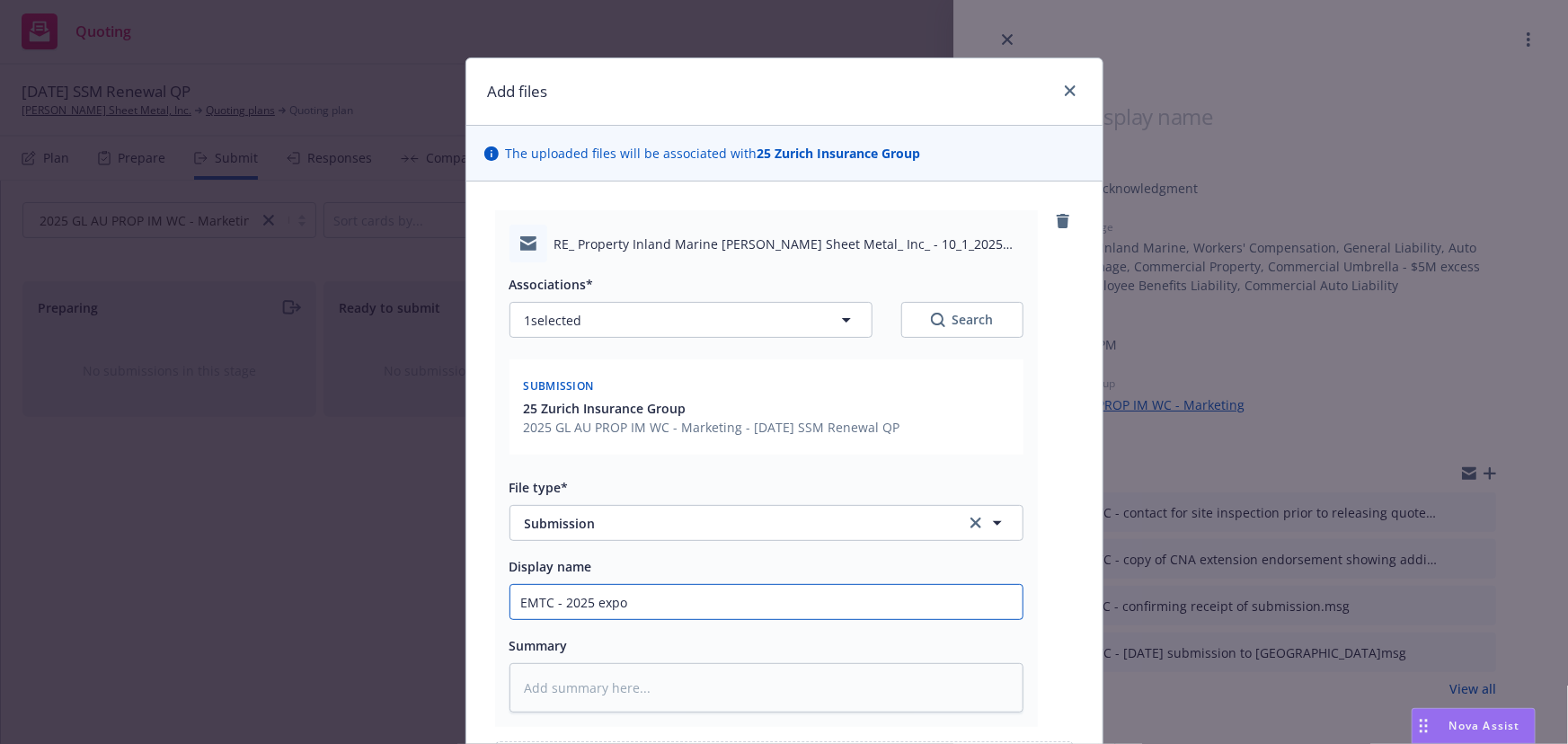
type textarea "x"
type input "EMTC - 2025 expos"
type textarea "x"
type input "EMTC - 2025 exposu"
type textarea "x"
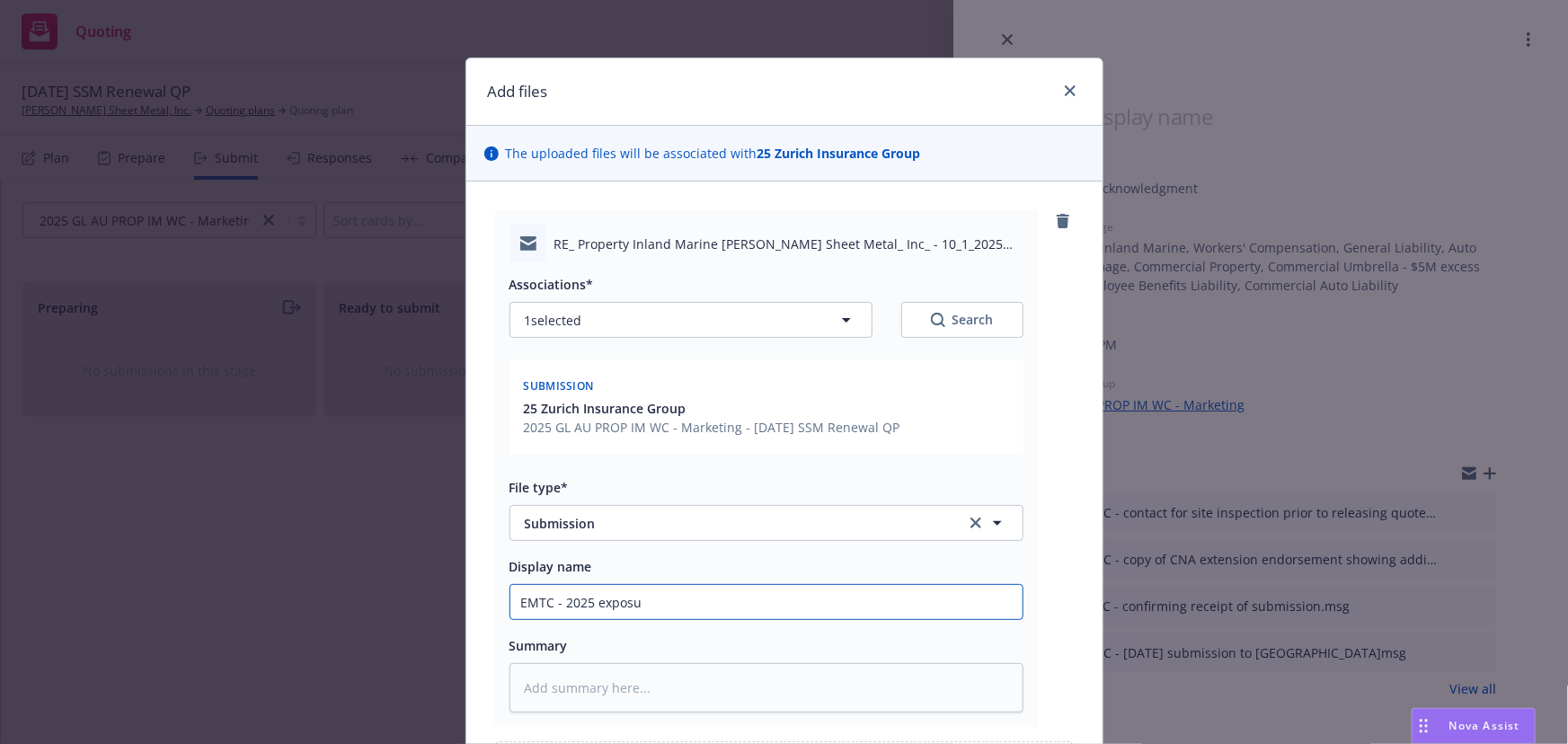
type input "EMTC - 2025 exposur"
type textarea "x"
type input "EMTC - 2025 exposure"
type textarea "x"
type input "EMTC - 2025 exposure"
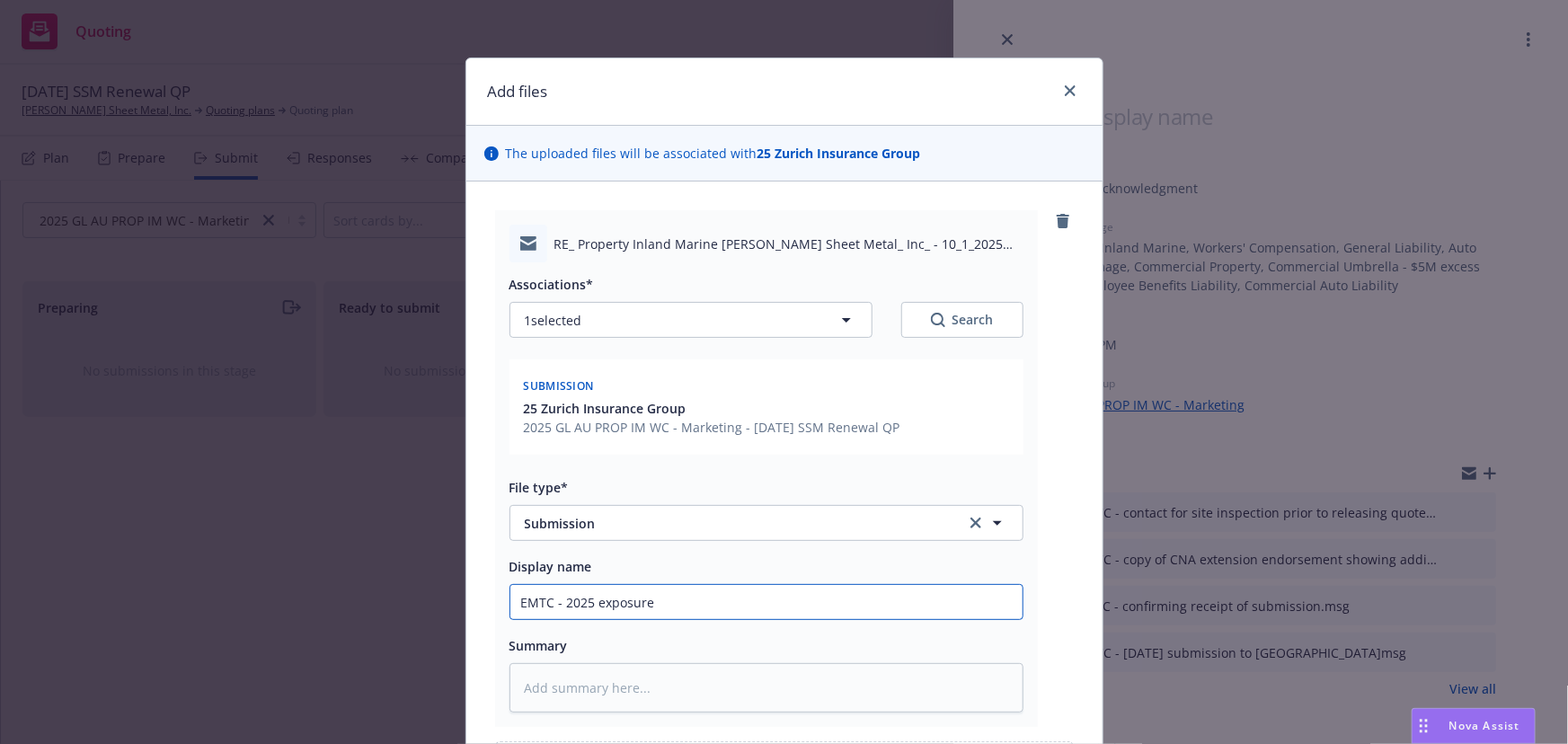
type textarea "x"
type input "EMTC - 2025 exposure W"
type textarea "x"
type input "EMTC - 2025 exposure WB"
type textarea "x"
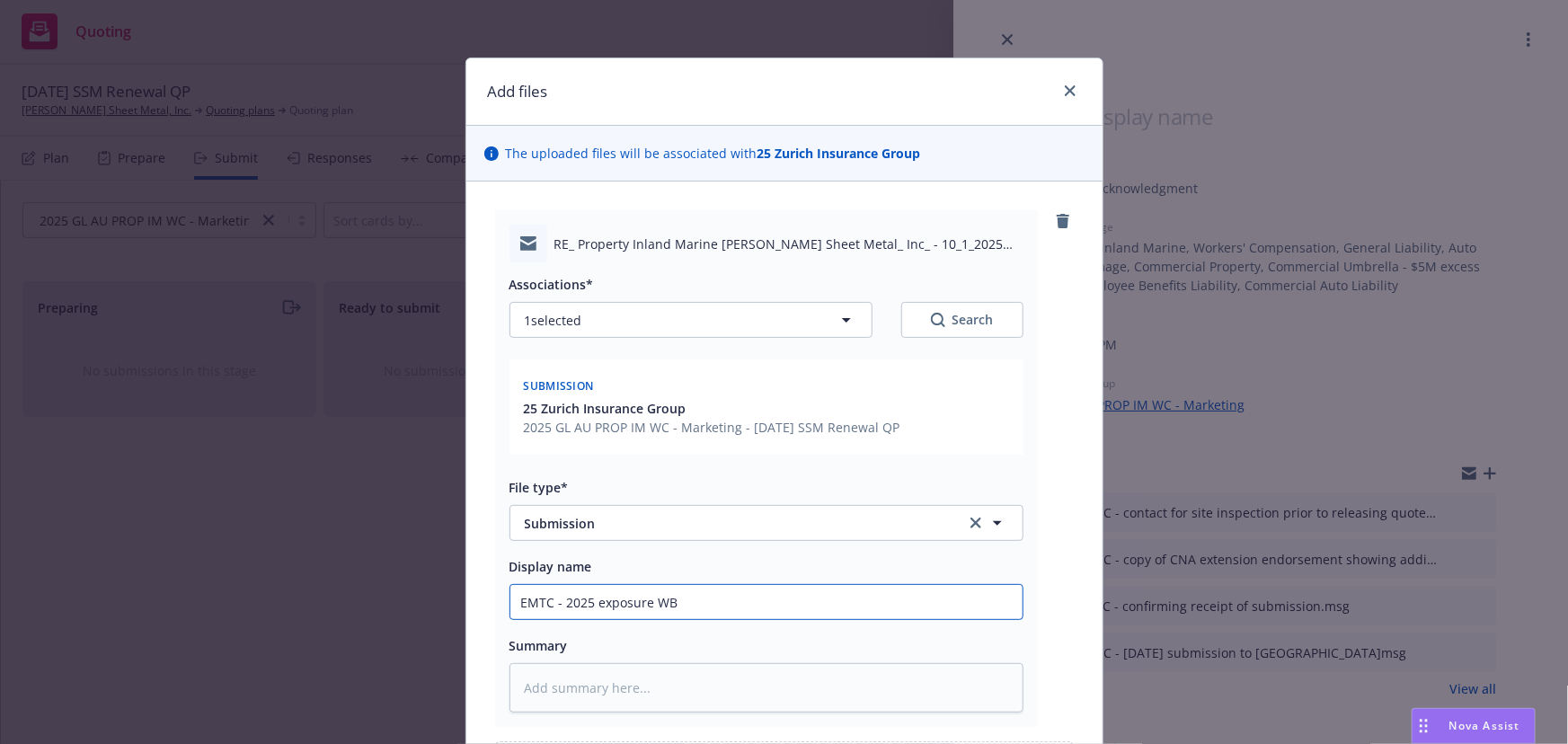
type input "EMTC - 2025 exposure WB"
type textarea "x"
type input "EMTC - 2025 exposure WB &"
type textarea "x"
type input "EMTC - 2025 exposure WB &"
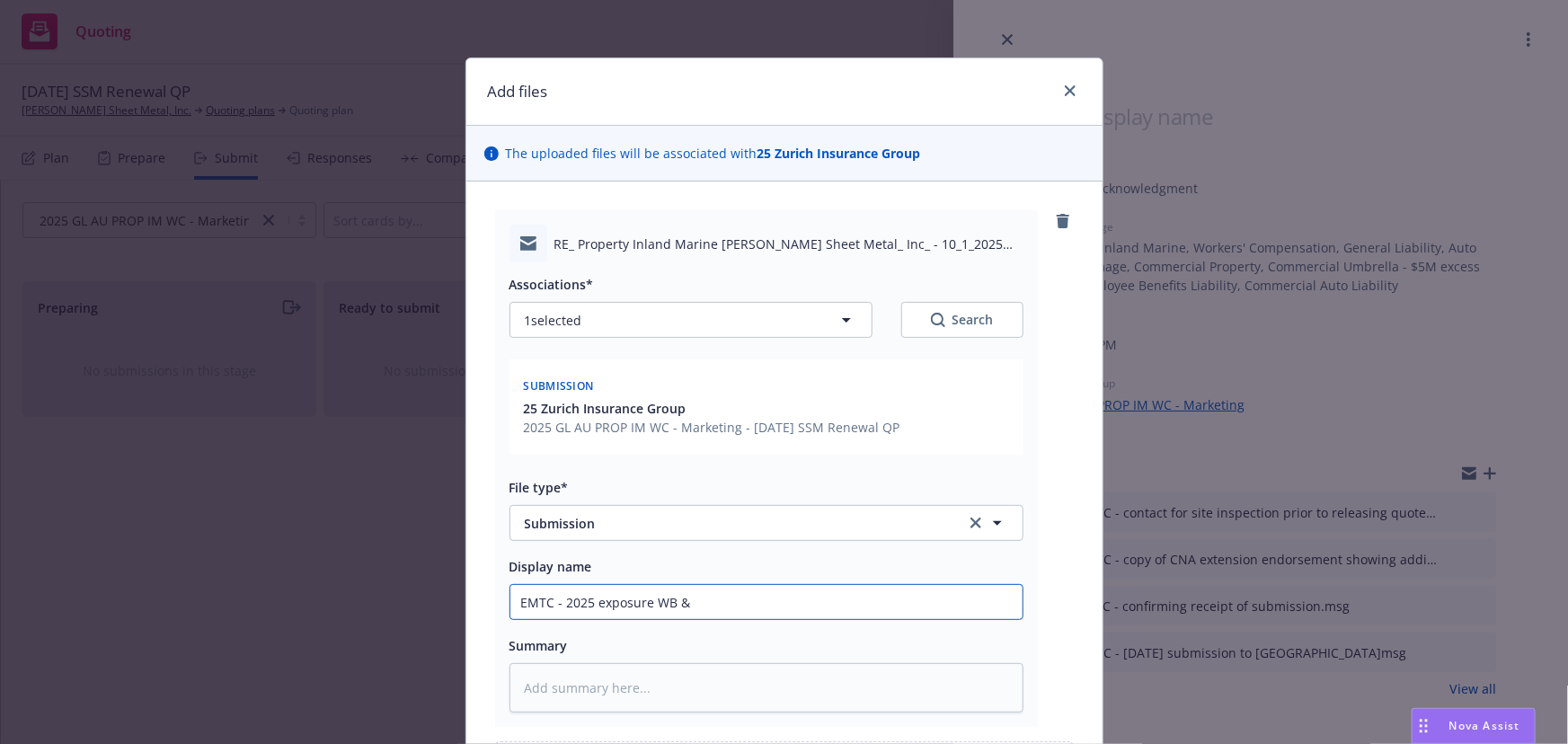
type textarea "x"
type input "EMTC - 2025 exposure WB & p"
type textarea "x"
type input "EMTC - 2025 exposure WB & pr"
type textarea "x"
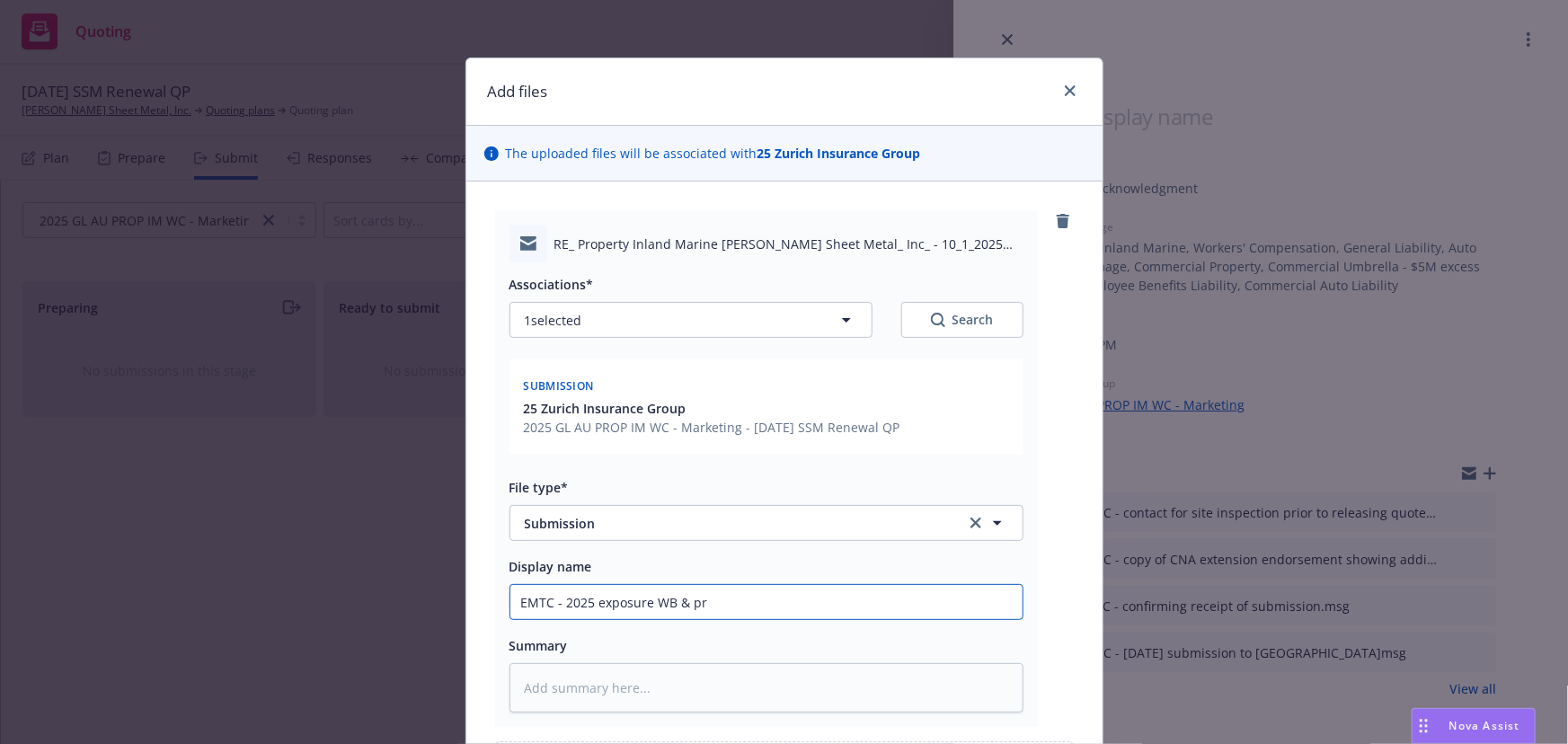
type input "EMTC - 2025 exposure WB & pro"
type textarea "x"
type input "EMTC - 2025 exposure WB & prop"
type textarea "x"
type input "EMTC - 2025 exposure WB & prope"
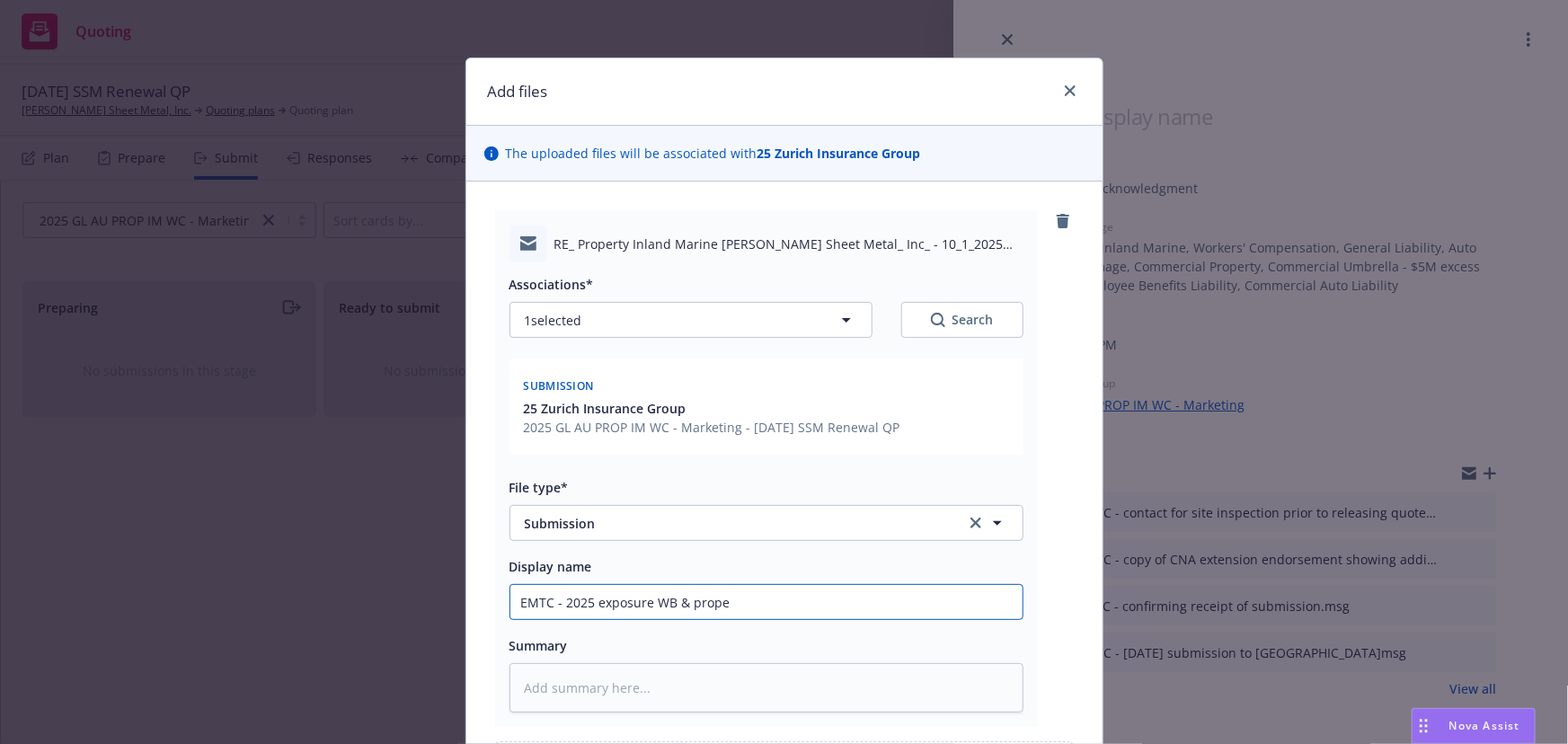
type textarea "x"
type input "EMTC - 2025 exposure WB & proper"
type textarea "x"
type input "EMTC - 2025 exposure WB & propert"
type textarea "x"
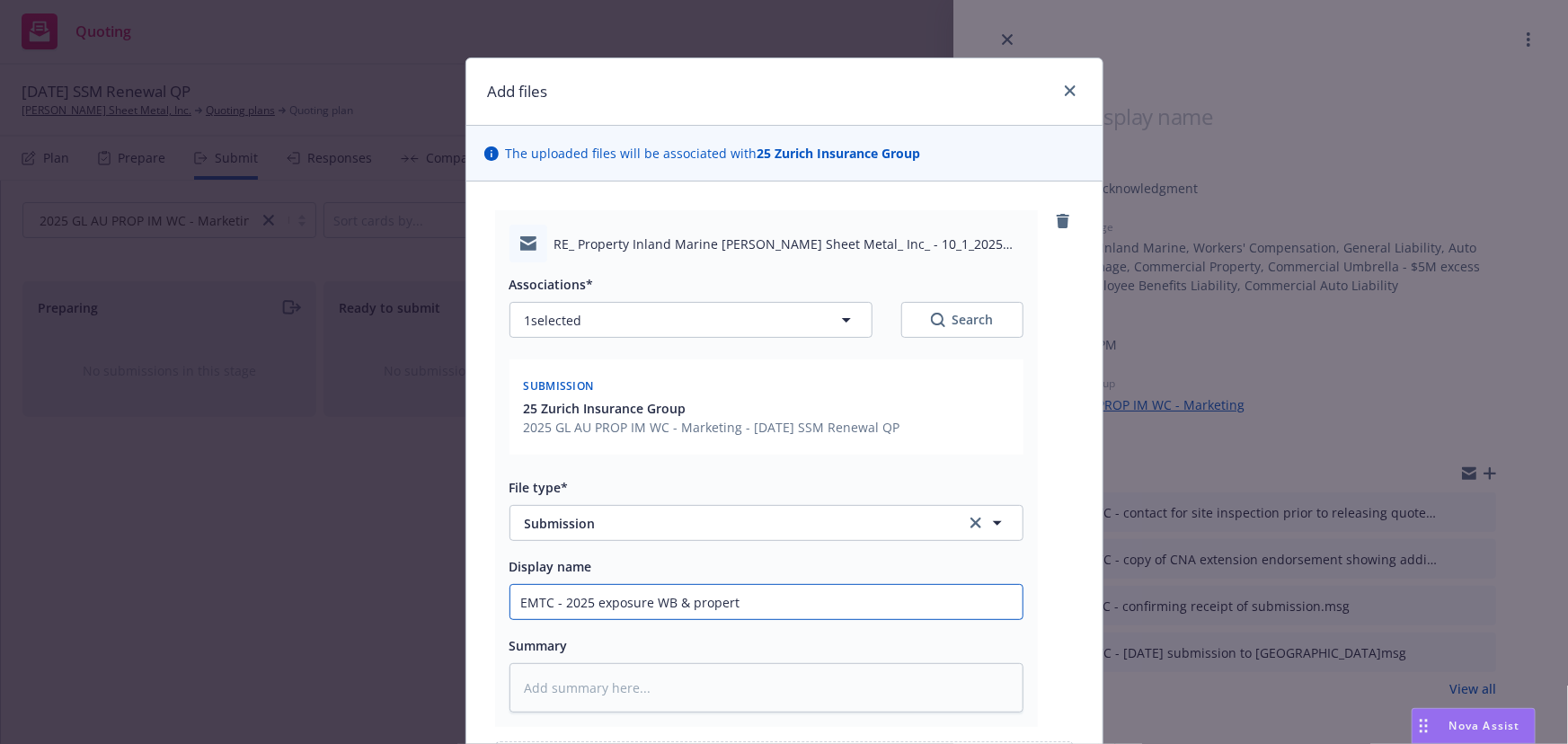
type input "EMTC - 2025 exposure WB & propert"
type textarea "x"
type input "EMTC - 2025 exposure WB & propert"
type textarea "x"
type input "EMTC - 2025 exposure WB & property"
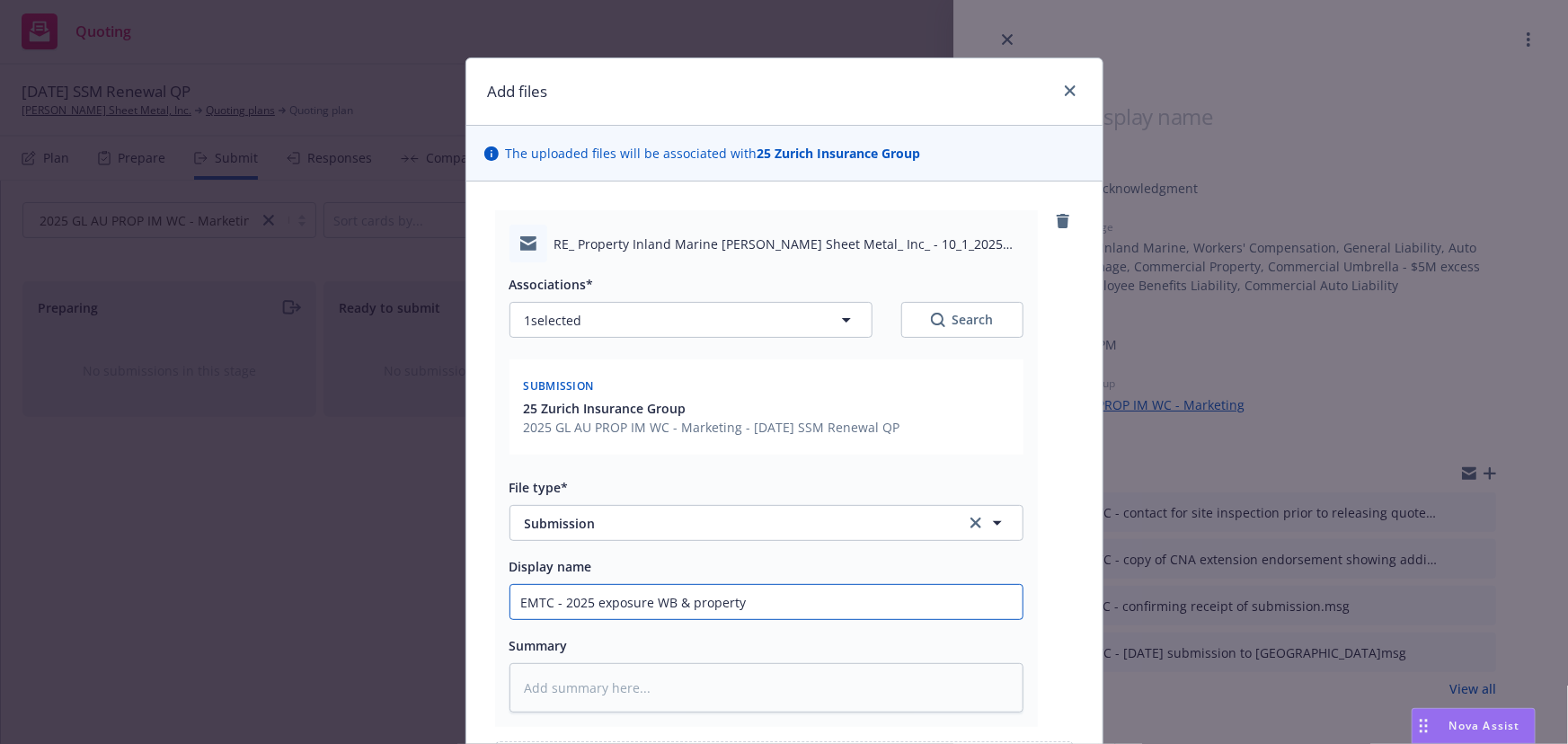
type textarea "x"
type input "EMTC - 2025 exposure WB & property"
type textarea "x"
type input "EMTC - 2025 exposure WB & property l"
type textarea "x"
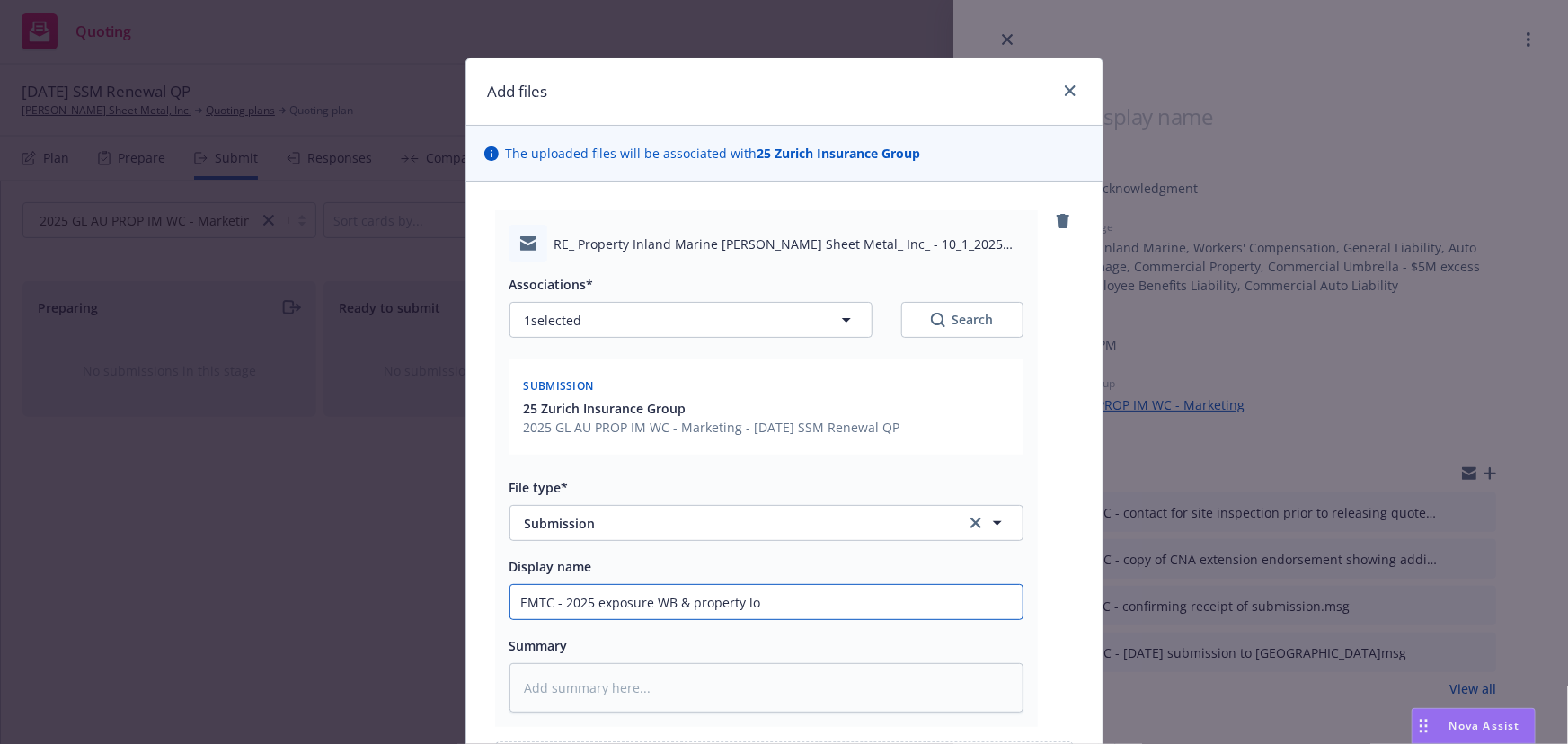
type input "EMTC - 2025 exposure WB & property loo"
type textarea "x"
type input "EMTC - 2025 exposure WB & property loos"
type textarea "x"
type input "EMTC - 2025 exposure WB & property looss"
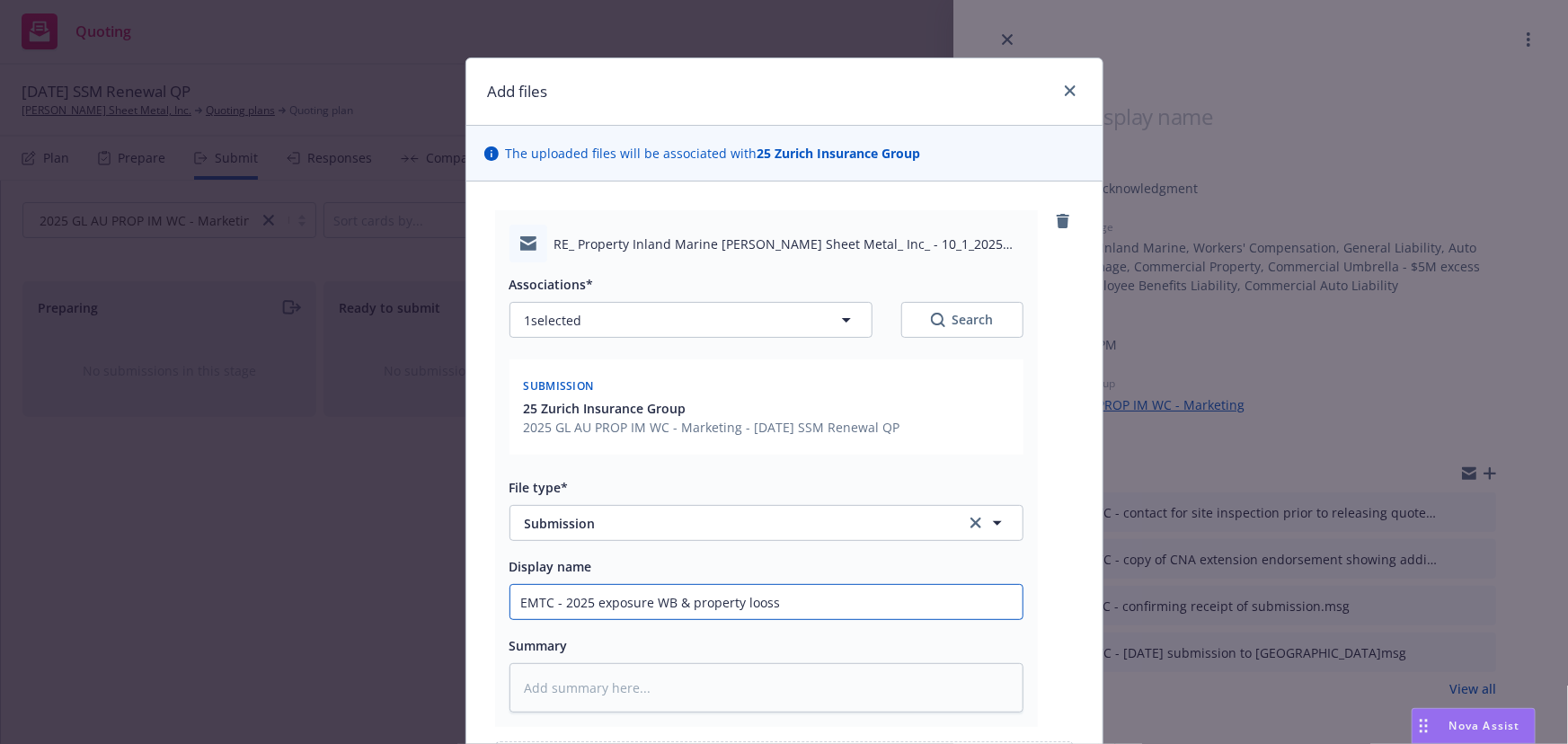
type textarea "x"
type input "EMTC - 2025 exposure WB & property looss"
type textarea "x"
type input "EMTC - 2025 exposure WB & property looss"
type textarea "x"
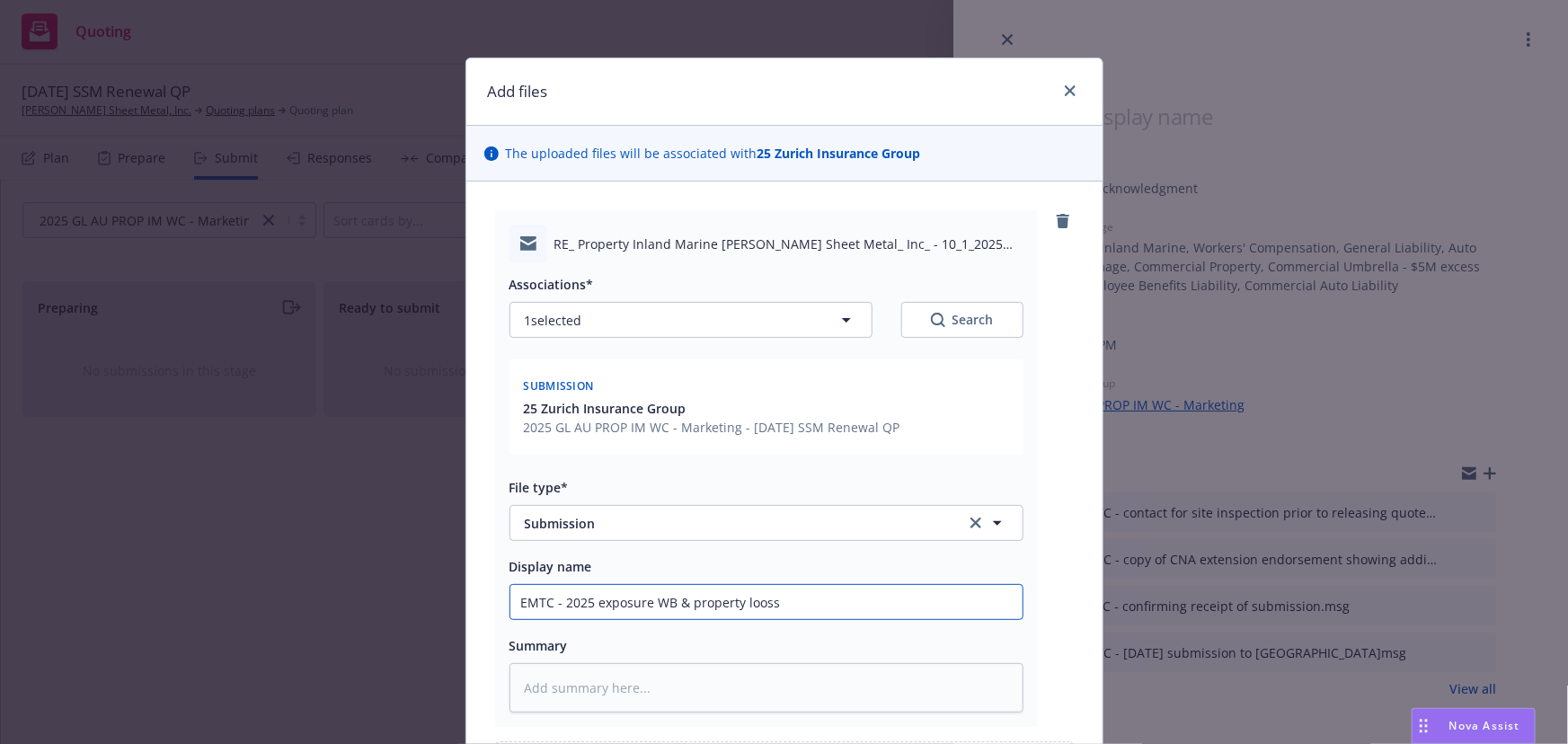
type input "EMTC - 2025 exposure WB & property loos"
type textarea "x"
type input "EMTC - 2025 exposure WB & property loo"
type textarea "x"
type input "EMTC - 2025 exposure WB & property lo"
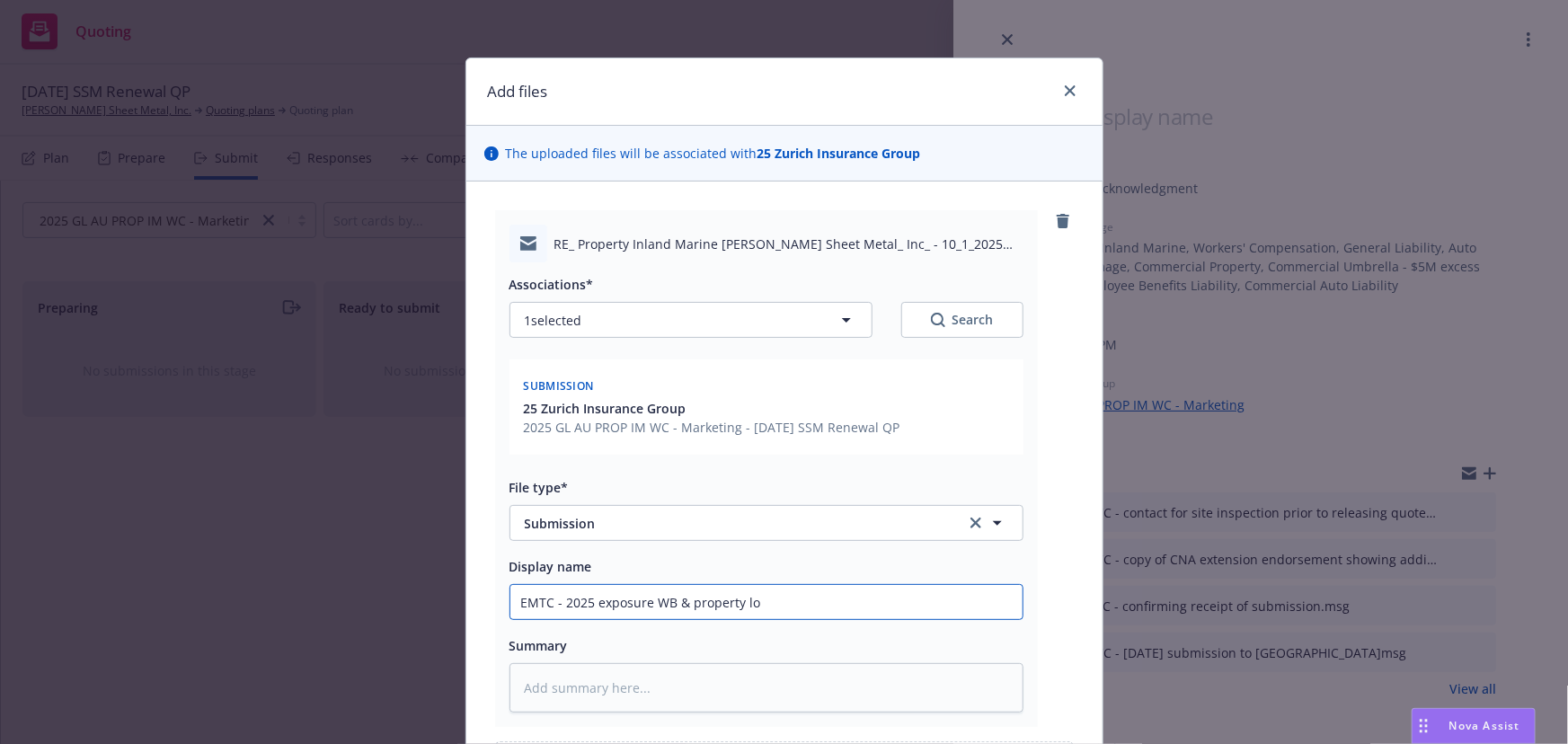
type textarea "x"
type input "EMTC - 2025 exposure WB & property los"
type textarea "x"
type input "EMTC - 2025 exposure WB & property loss"
type textarea "x"
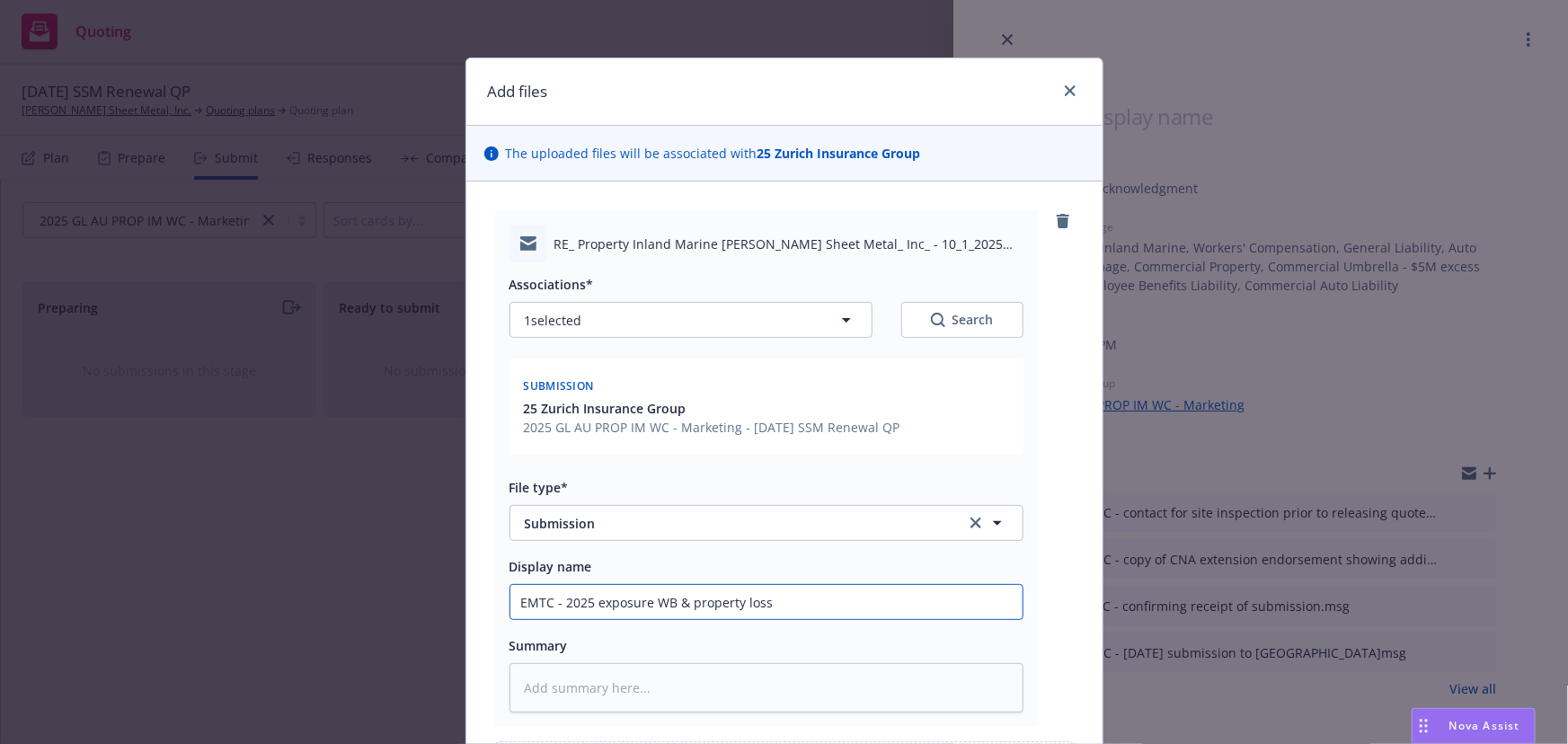
type input "EMTC - 2025 exposure WB & property loss r"
type textarea "x"
type input "EMTC - 2025 exposure WB & property loss ru"
type textarea "x"
type input "EMTC - 2025 exposure WB & property loss run"
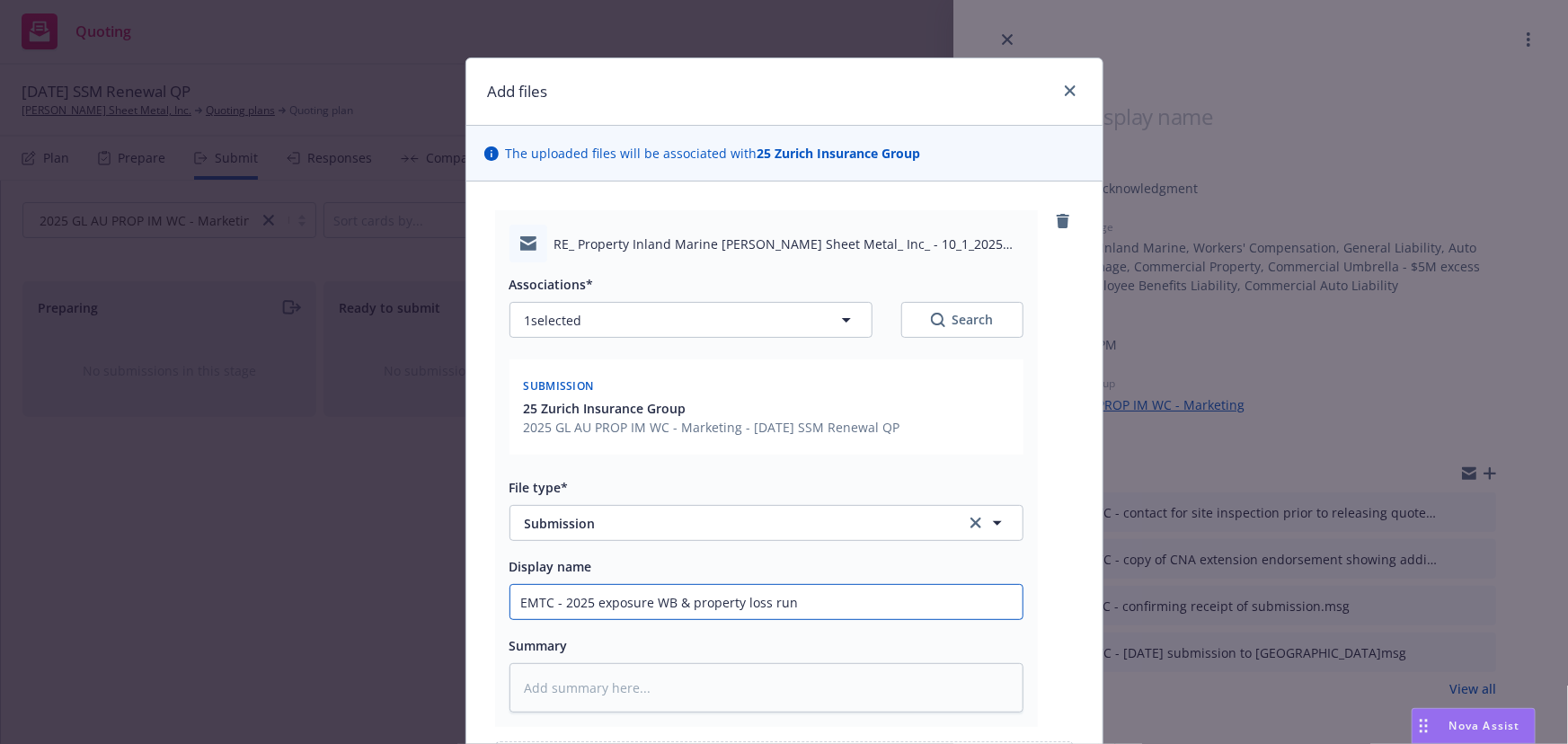
type textarea "x"
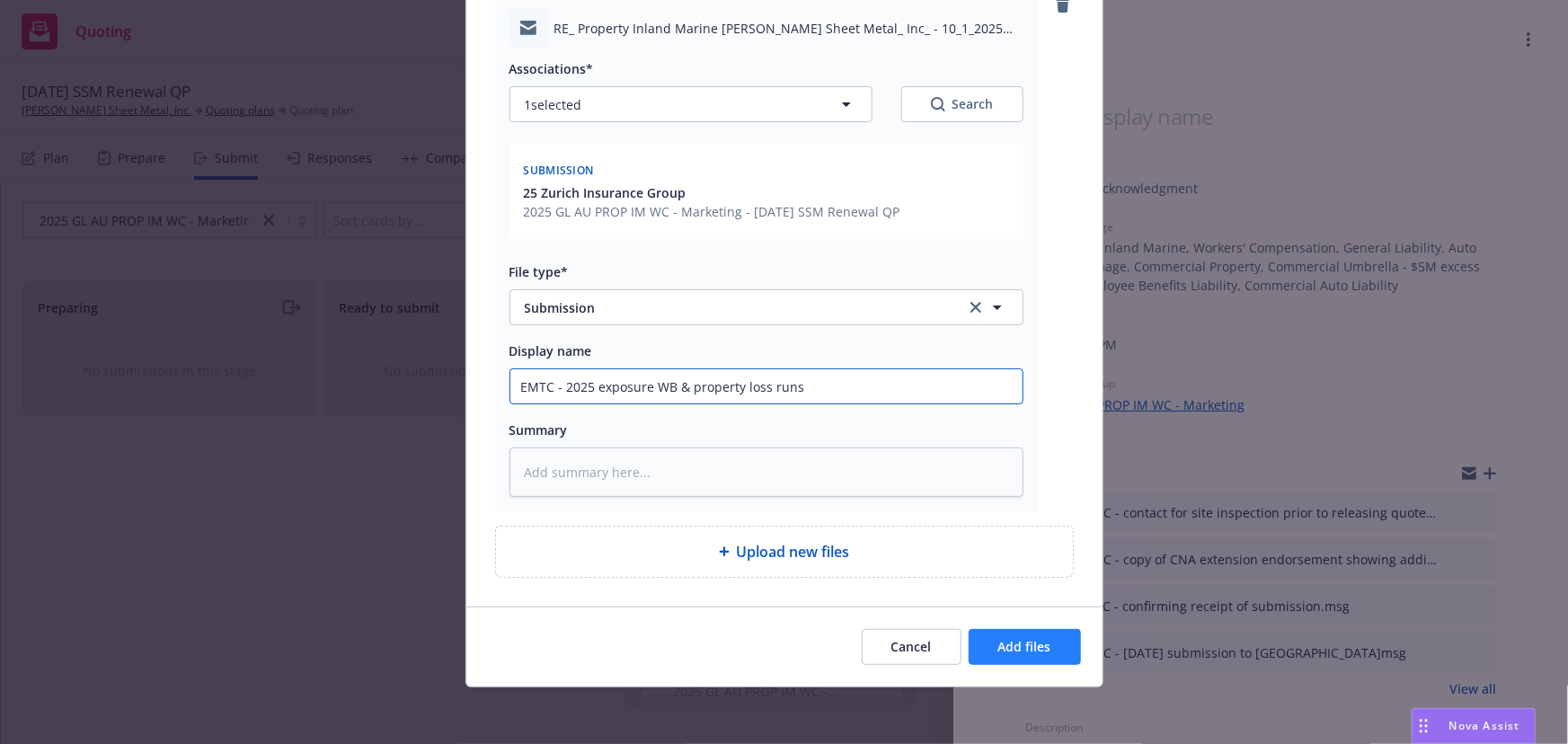
type input "EMTC - 2025 exposure WB & property loss runs"
click at [1034, 641] on span "Add files" at bounding box center [1025, 646] width 53 height 17
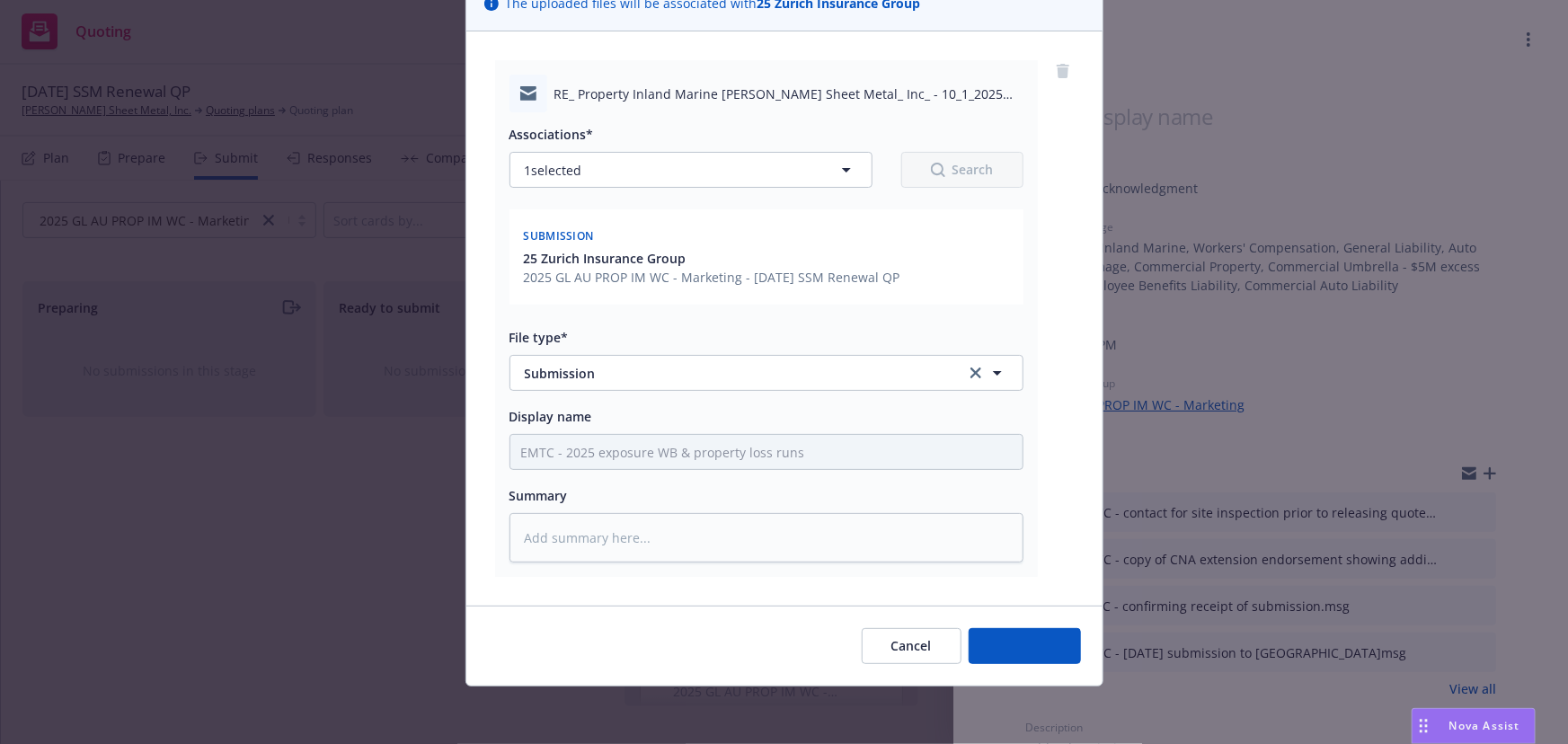
scroll to position [149, 0]
type textarea "x"
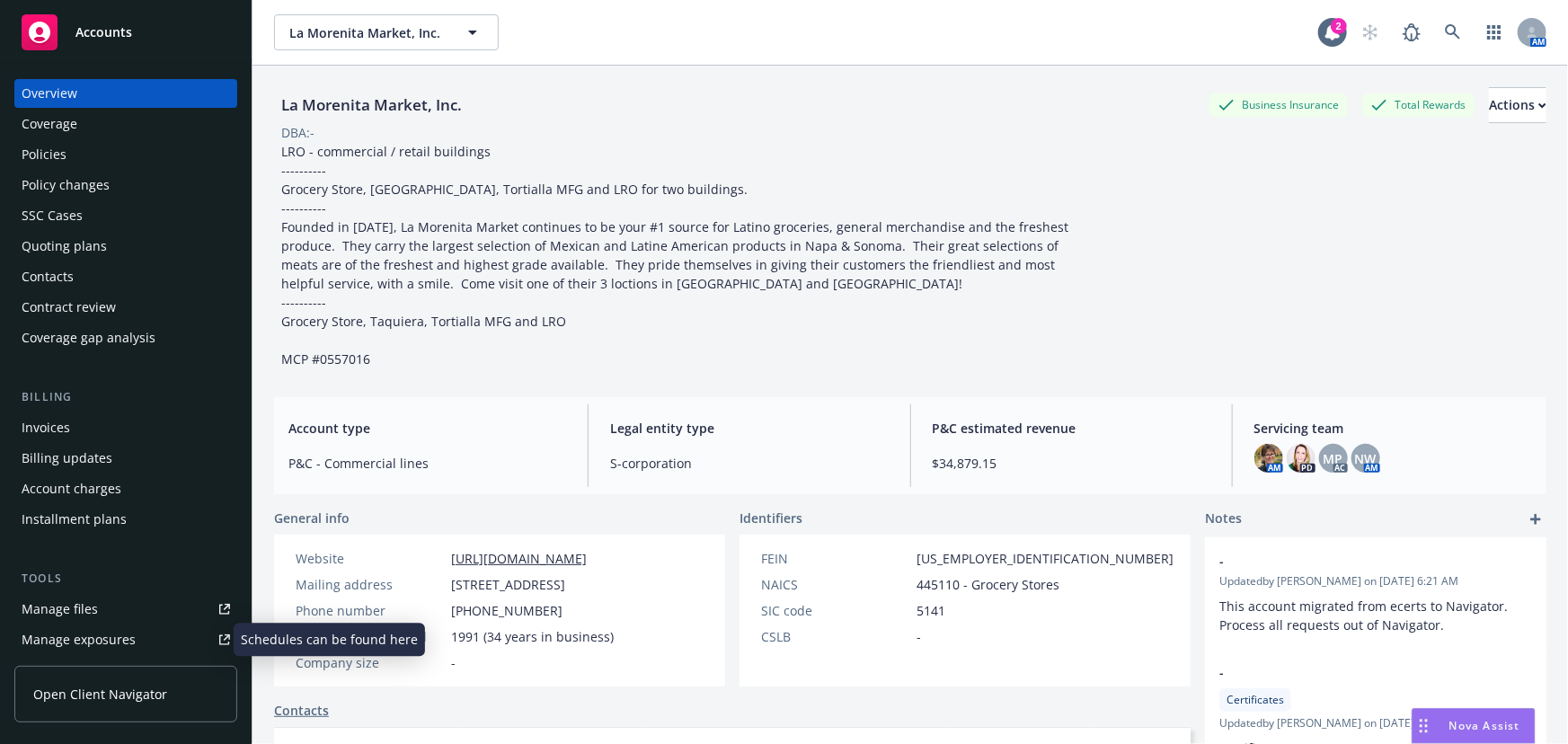
click at [117, 633] on div "Manage exposures" at bounding box center [78, 640] width 114 height 29
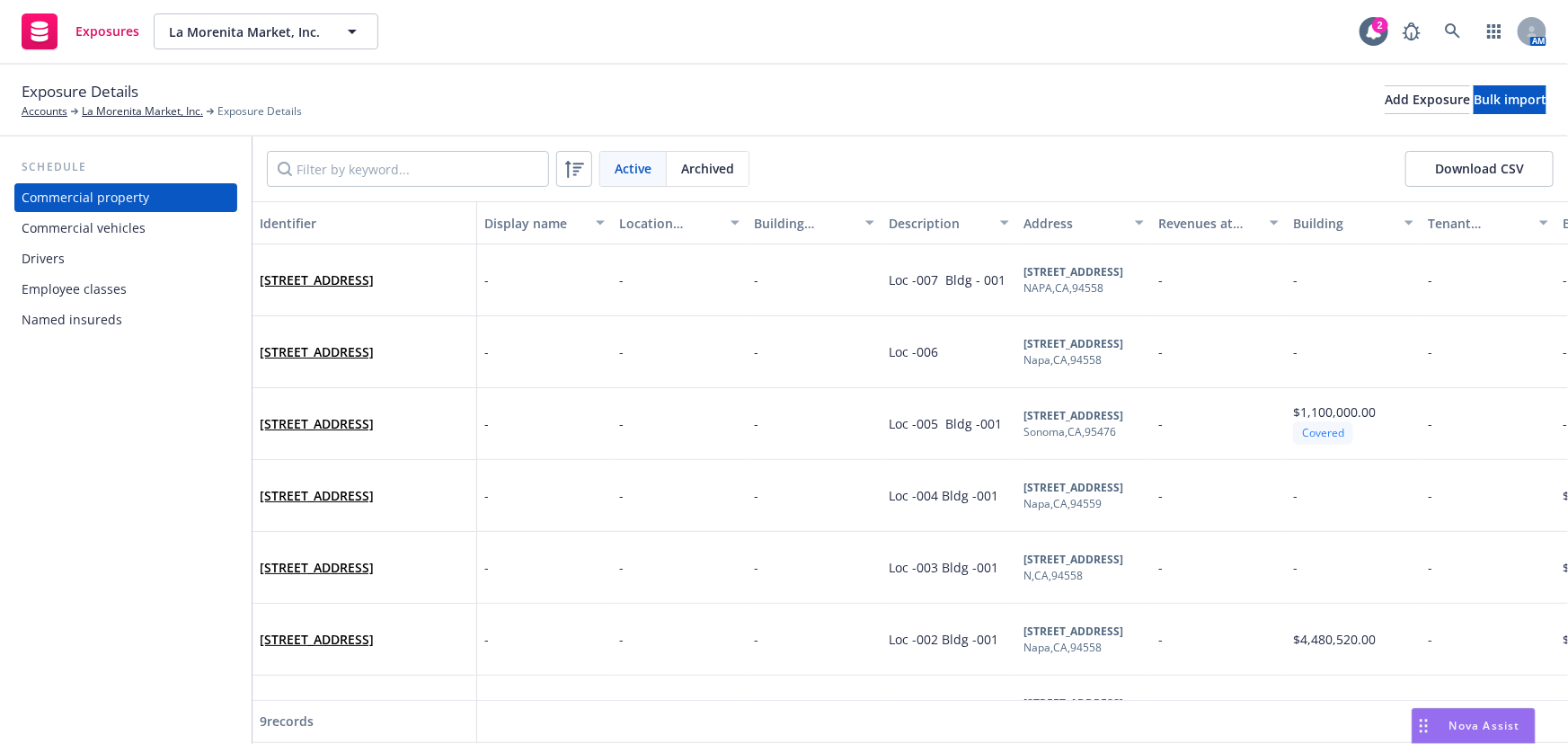
click at [27, 257] on div "Drivers" at bounding box center [43, 259] width 43 height 29
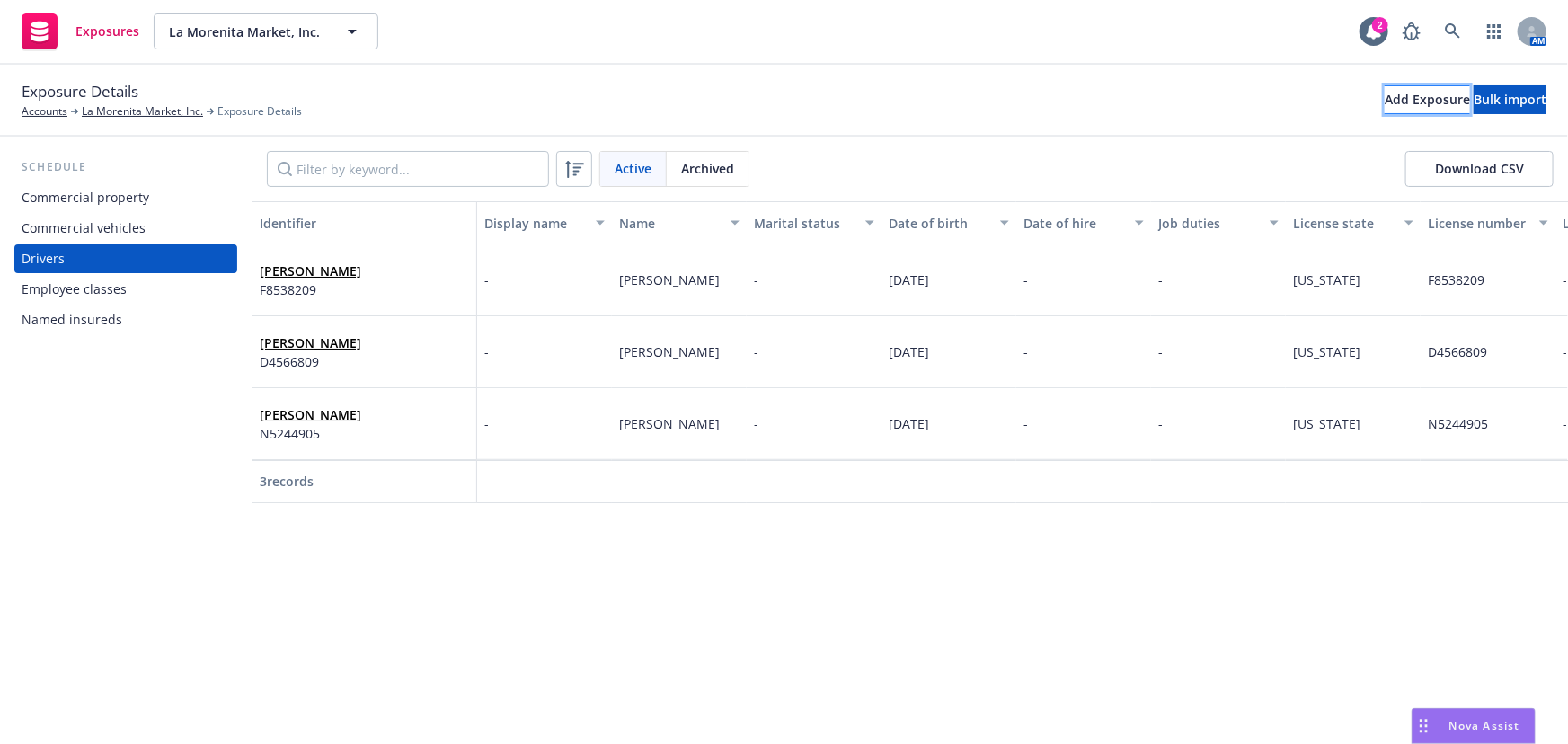
click at [1385, 100] on div "Add Exposure" at bounding box center [1428, 100] width 85 height 27
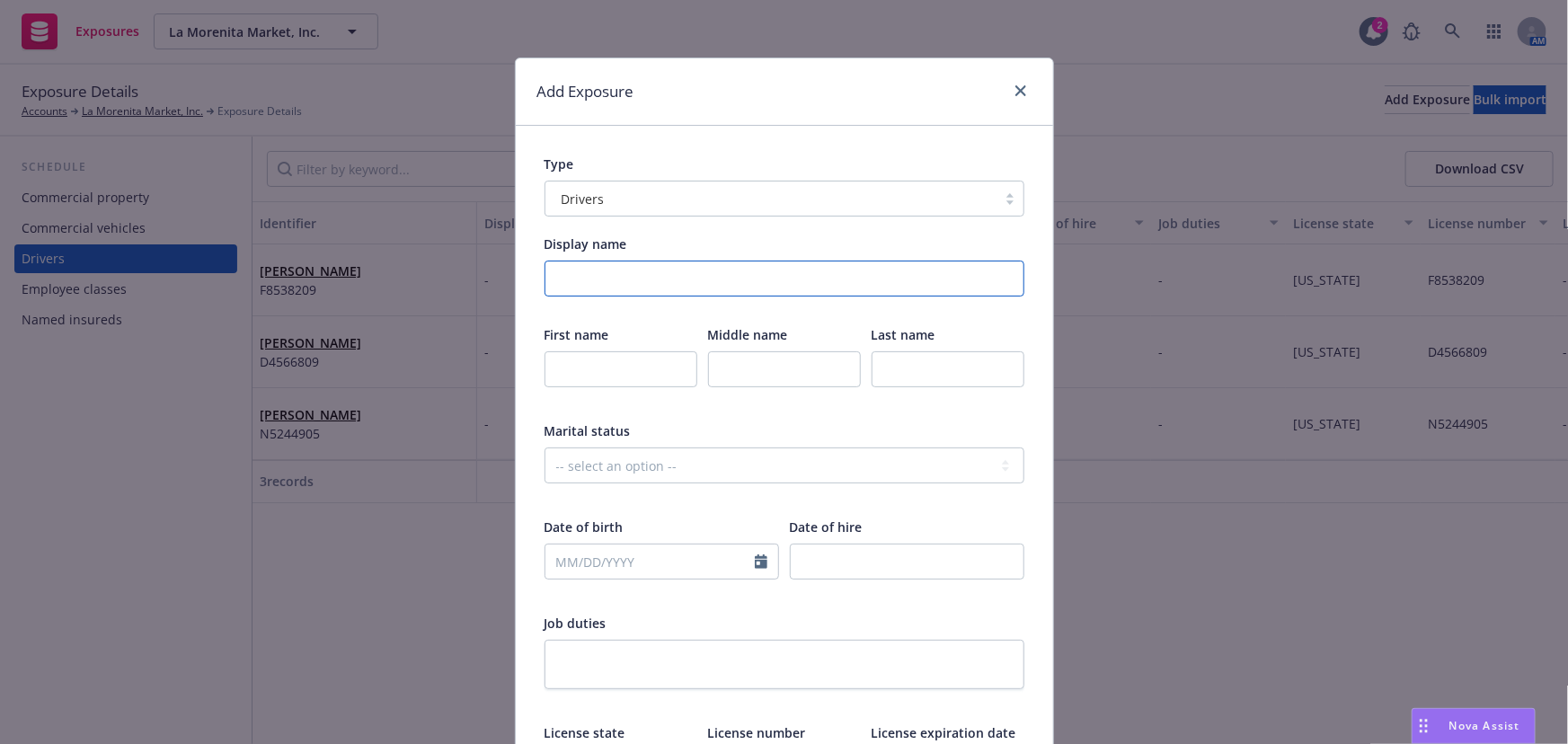
click at [578, 278] on input "Display name" at bounding box center [784, 278] width 480 height 36
click at [578, 375] on input "text" at bounding box center [621, 369] width 153 height 36
type input "[PERSON_NAME]"
select select "8"
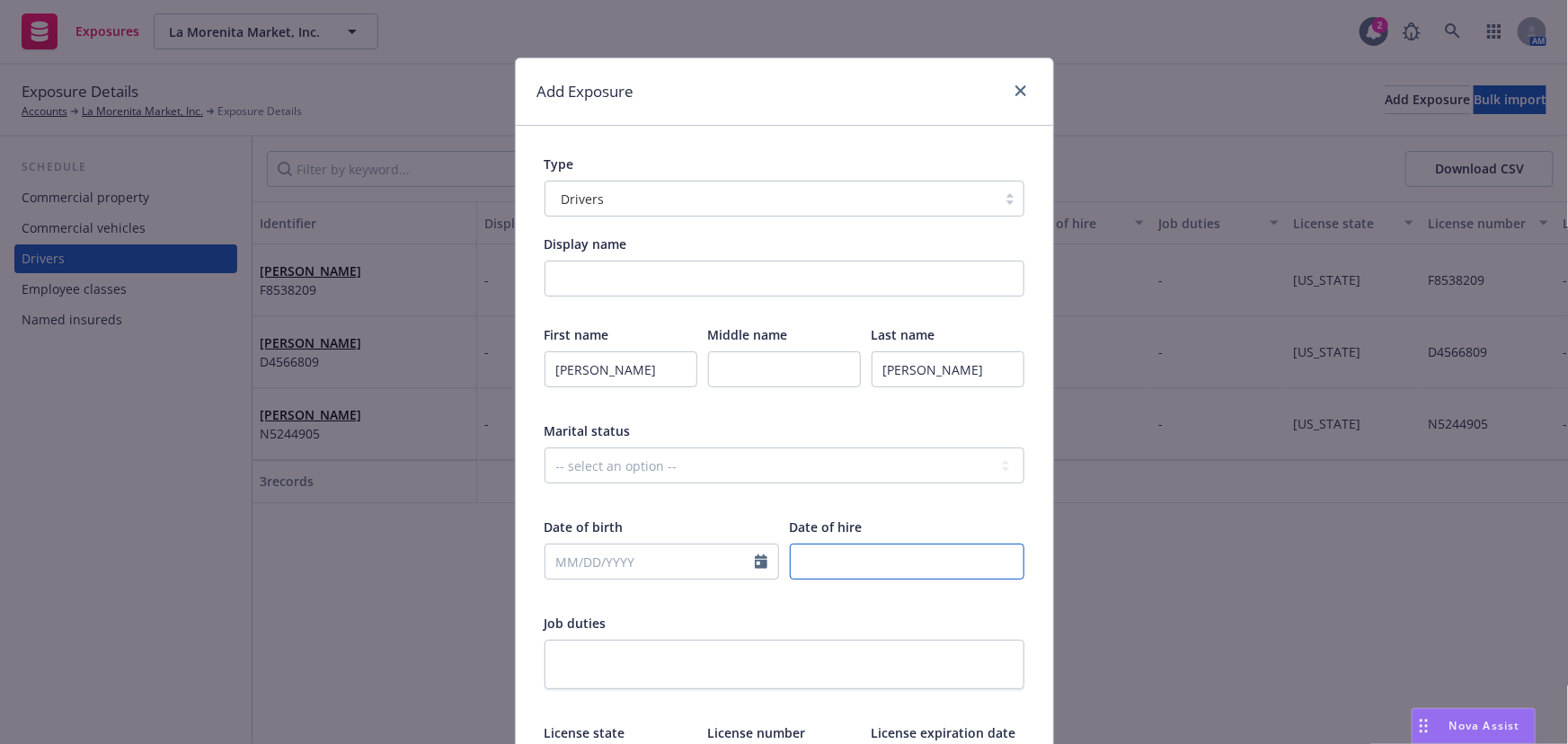
click at [882, 554] on input "number" at bounding box center [907, 561] width 235 height 36
type input "09162024"
type textarea "x"
type textarea "D"
type textarea "x"
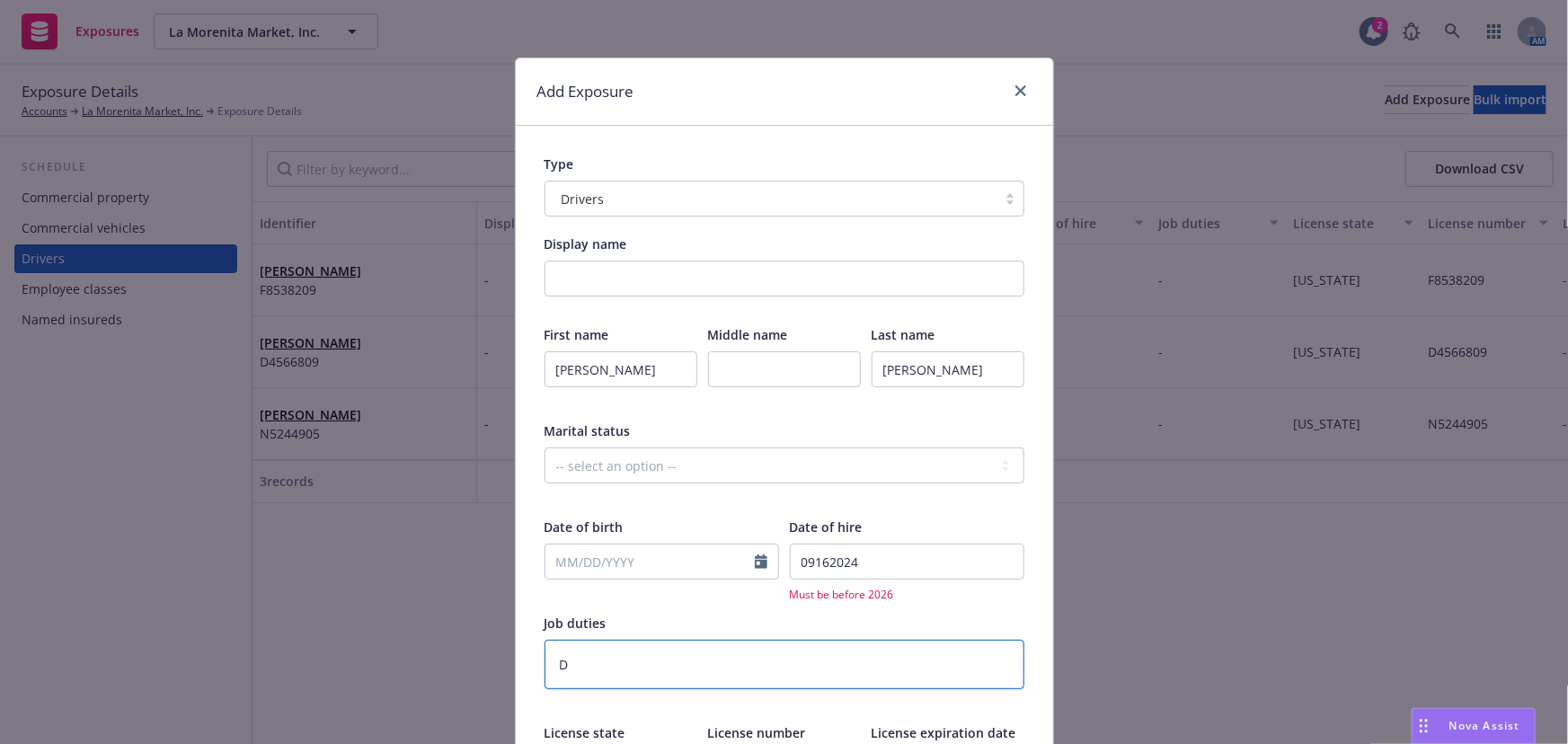
type textarea "Dr"
type textarea "x"
type textarea "Dri"
type textarea "x"
type textarea "Driv"
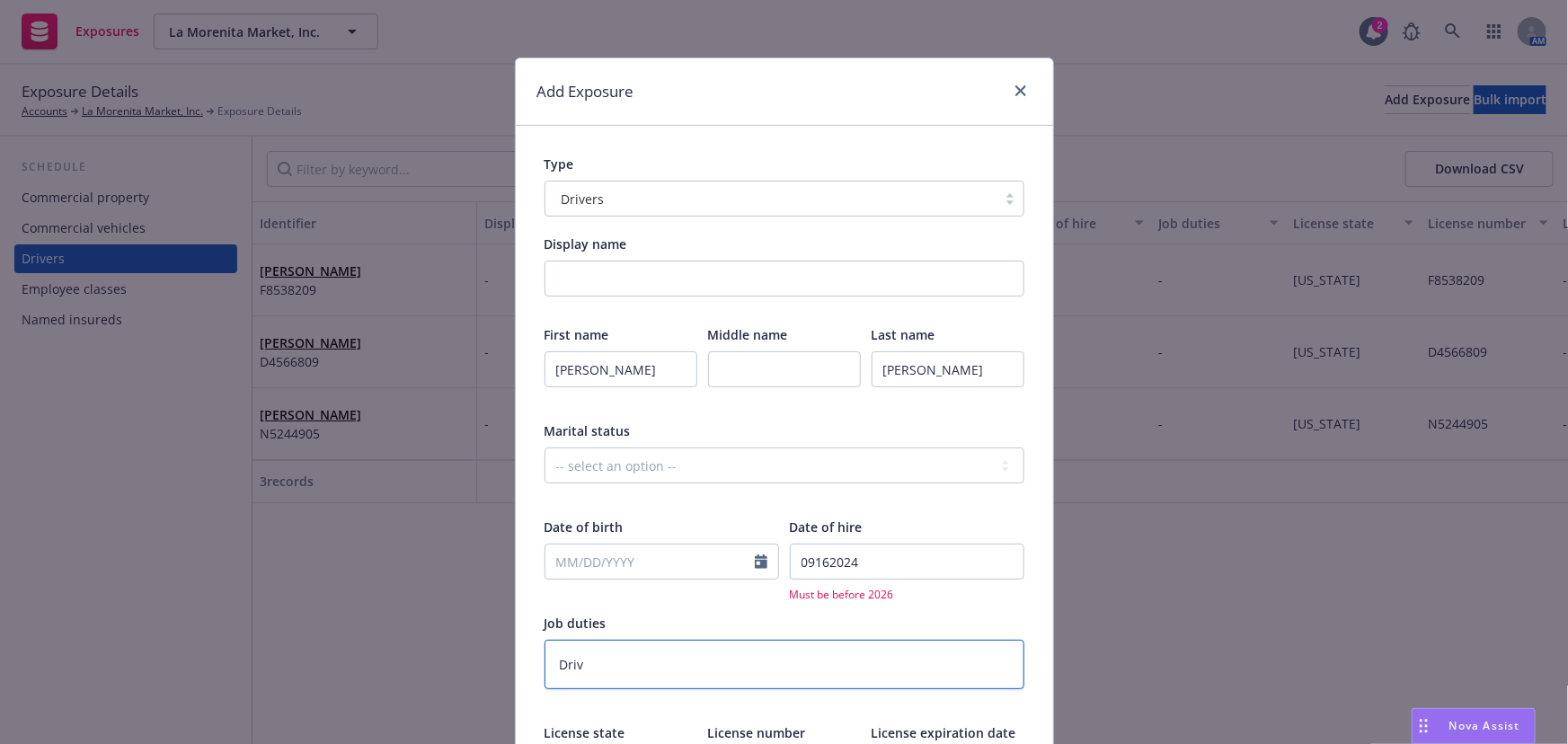
type textarea "x"
type textarea "Drive"
type textarea "x"
type textarea "Driver"
type textarea "x"
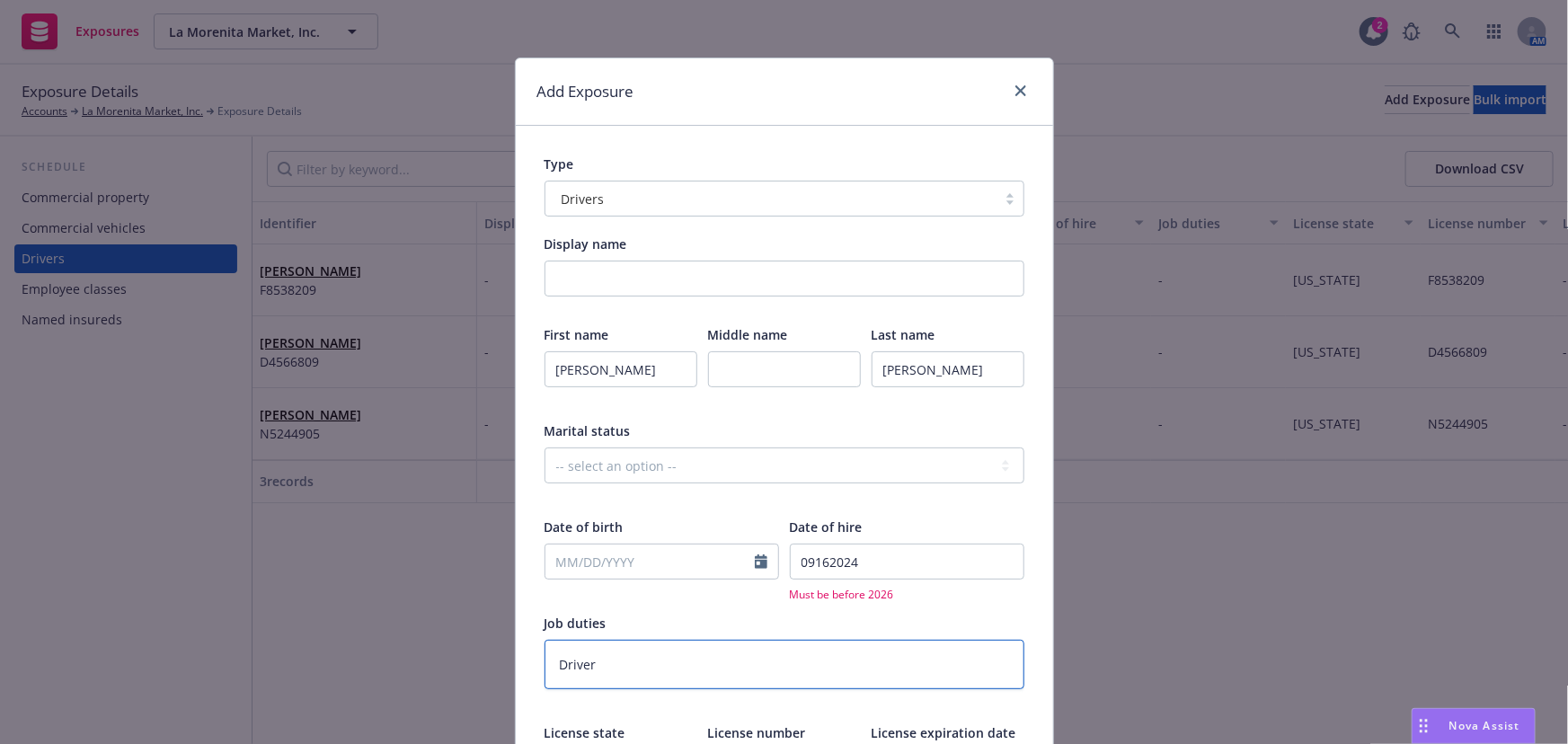
type textarea "Driver"
type textarea "x"
type textarea "Driver -"
type textarea "x"
type textarea "Driver -"
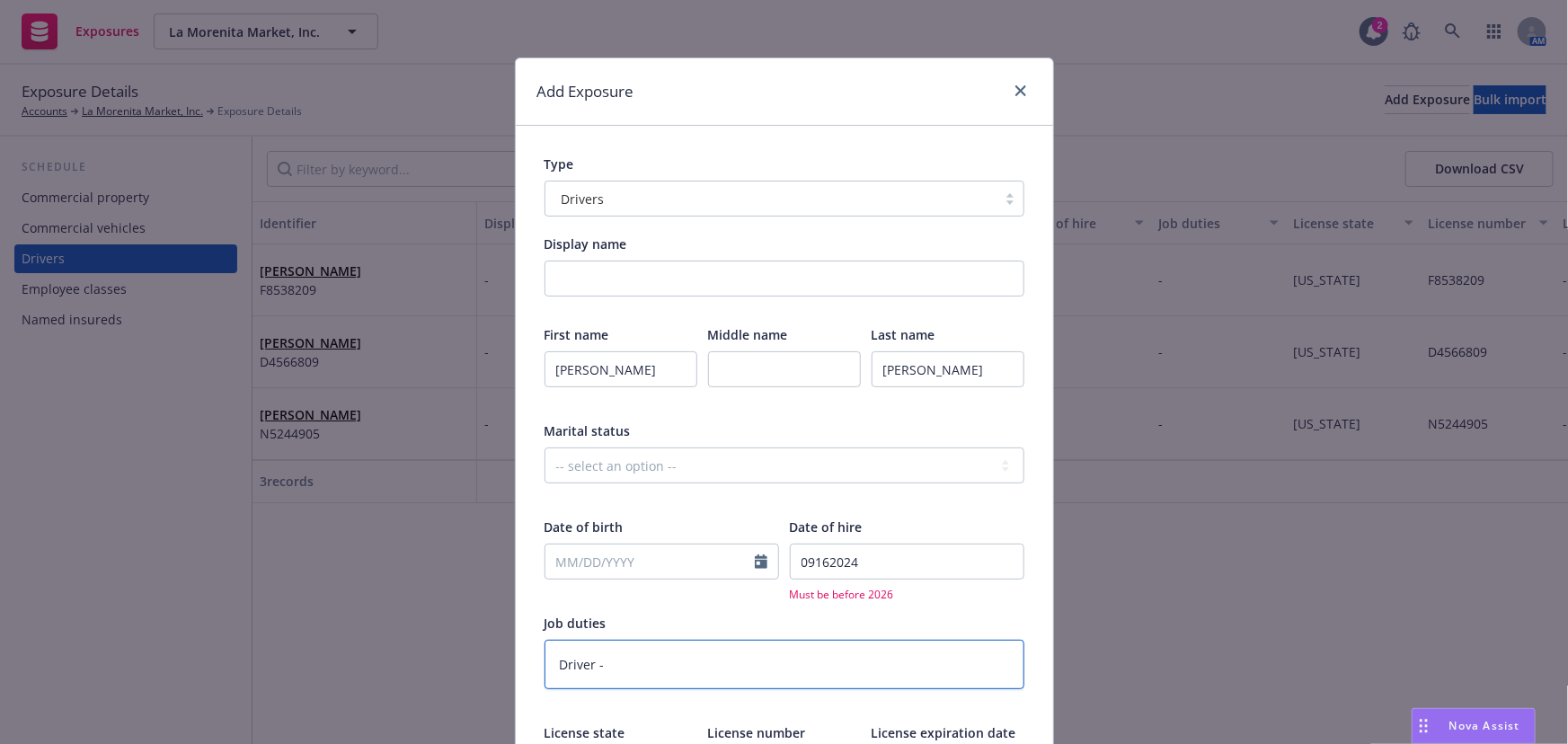
type textarea "x"
type textarea "Driver - P"
type textarea "x"
type textarea "Driver - Pe"
type textarea "x"
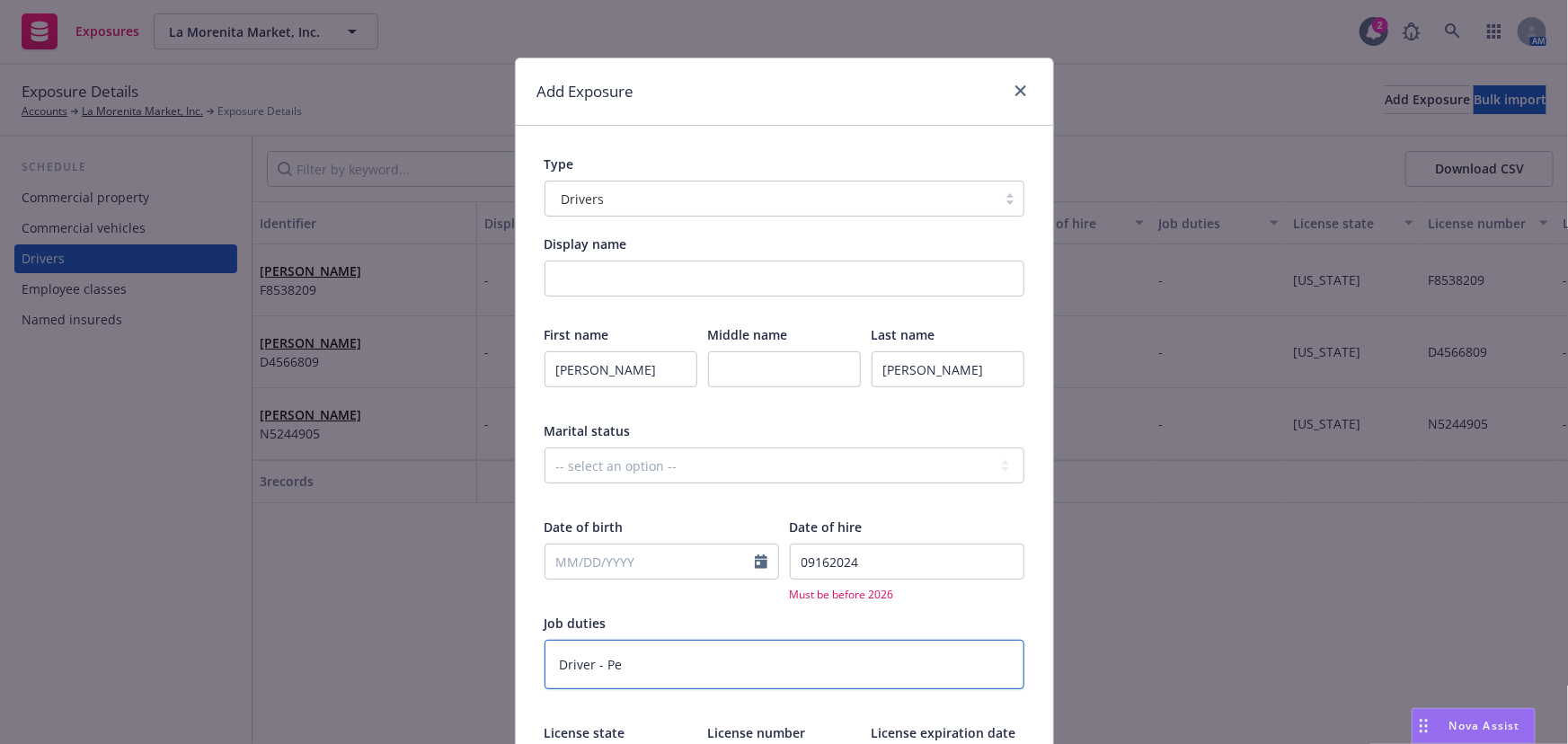
type textarea "Driver - Pet"
type textarea "x"
type textarea "Driver - Pe"
type textarea "x"
type textarea "Driver - P"
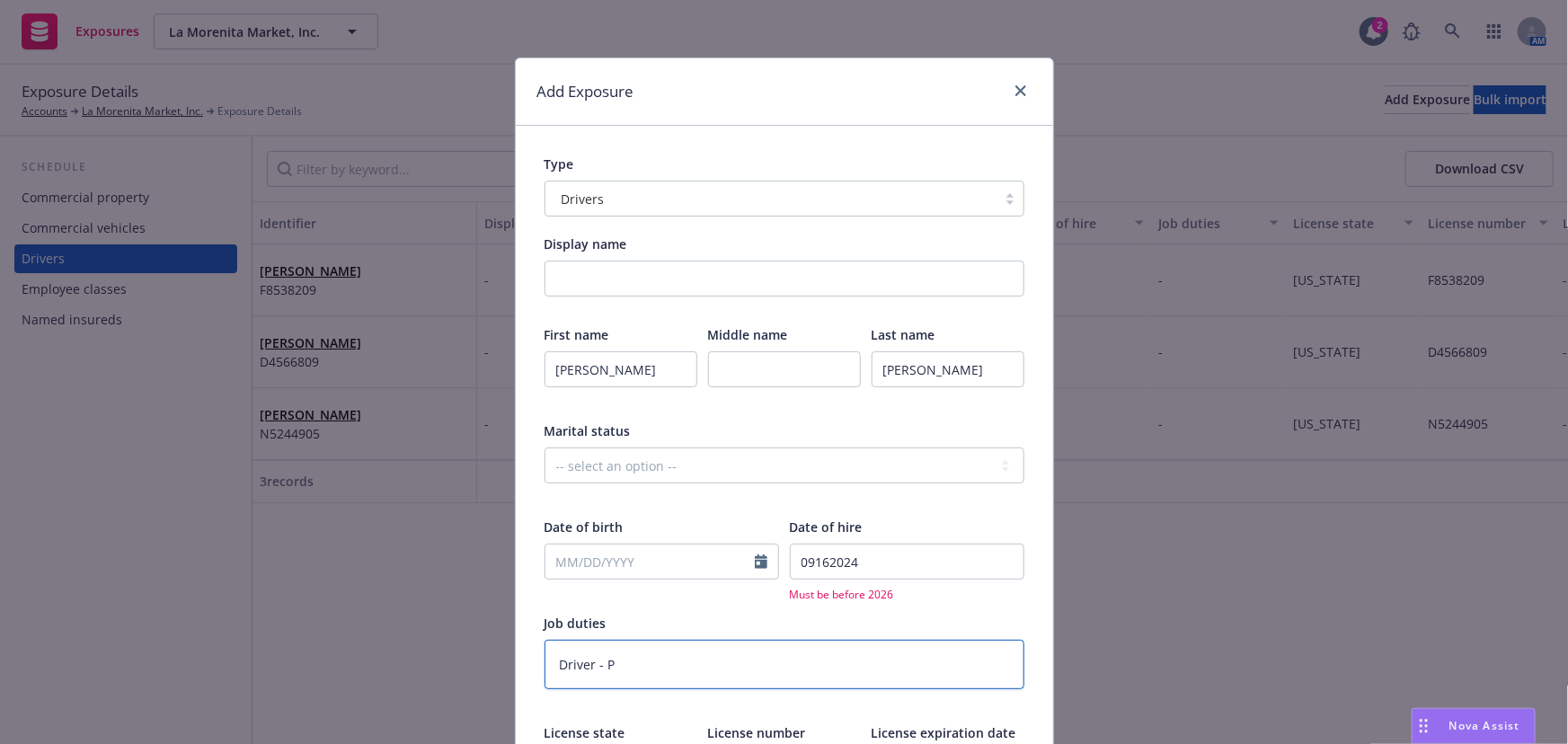
type textarea "x"
type textarea "Driver -"
type textarea "x"
type textarea "Driver -"
type textarea "x"
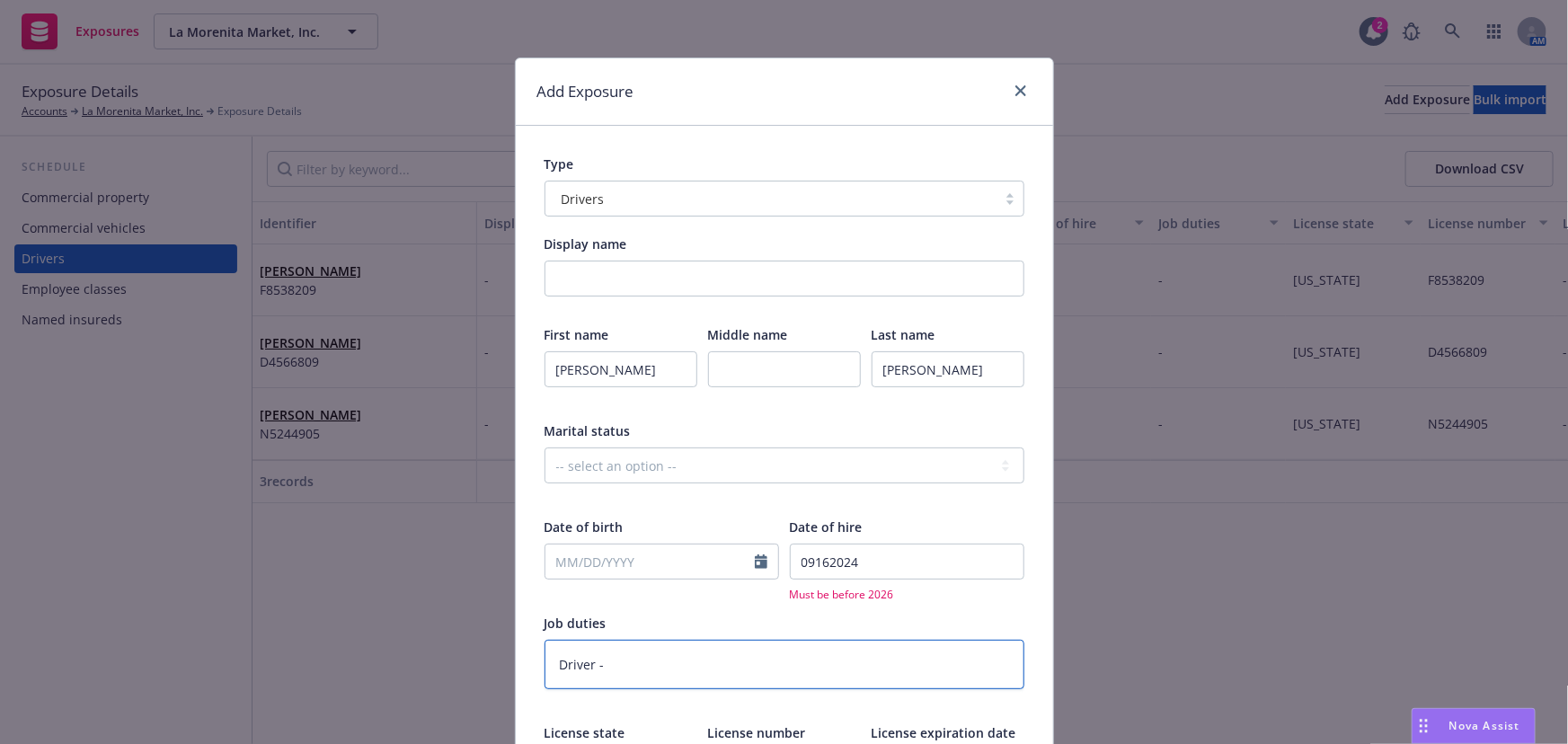
type textarea "Driver"
type textarea "x"
type textarea "Driver"
type textarea "x"
type textarea "Drive"
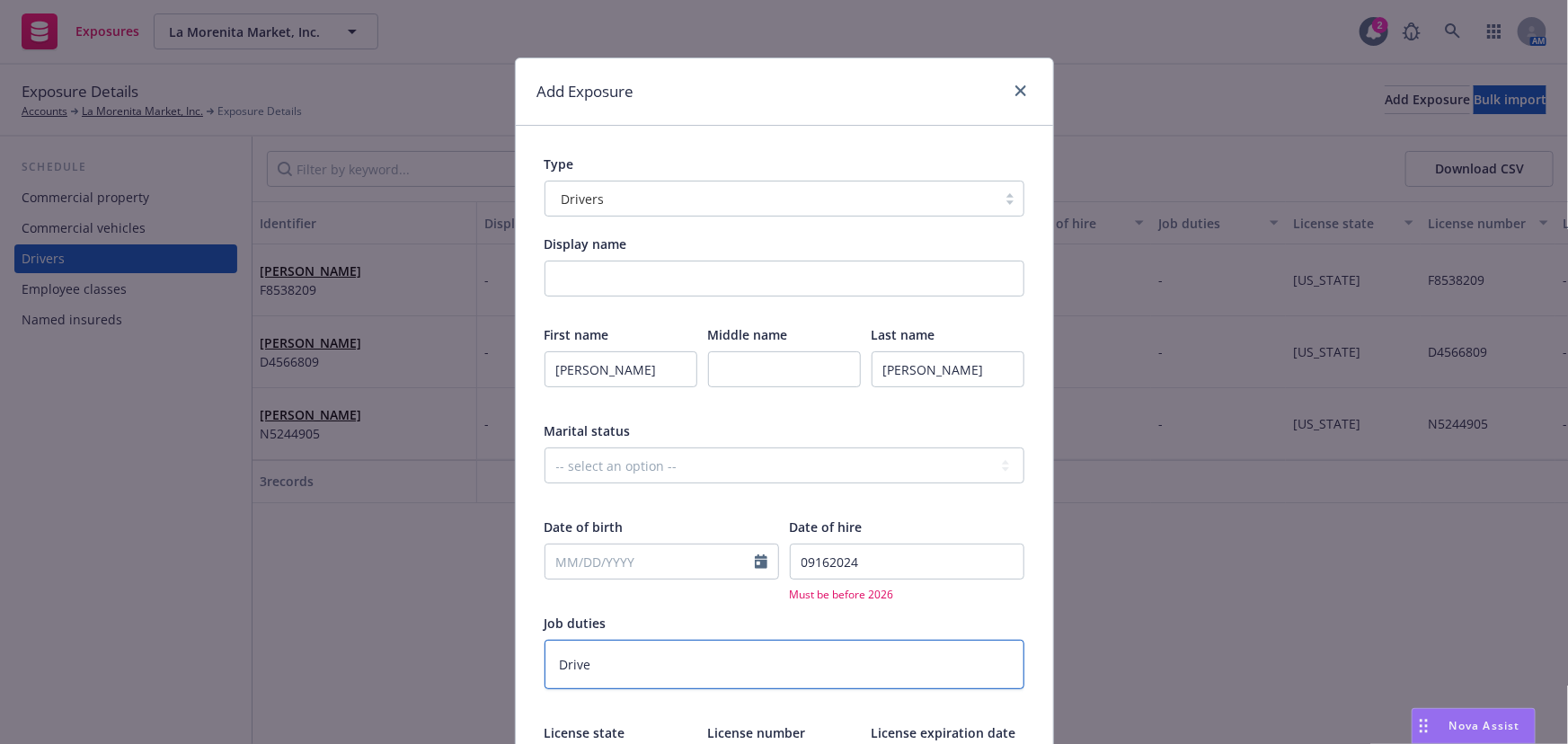
type textarea "x"
type textarea "Driv"
type textarea "x"
type textarea "Dri"
type textarea "x"
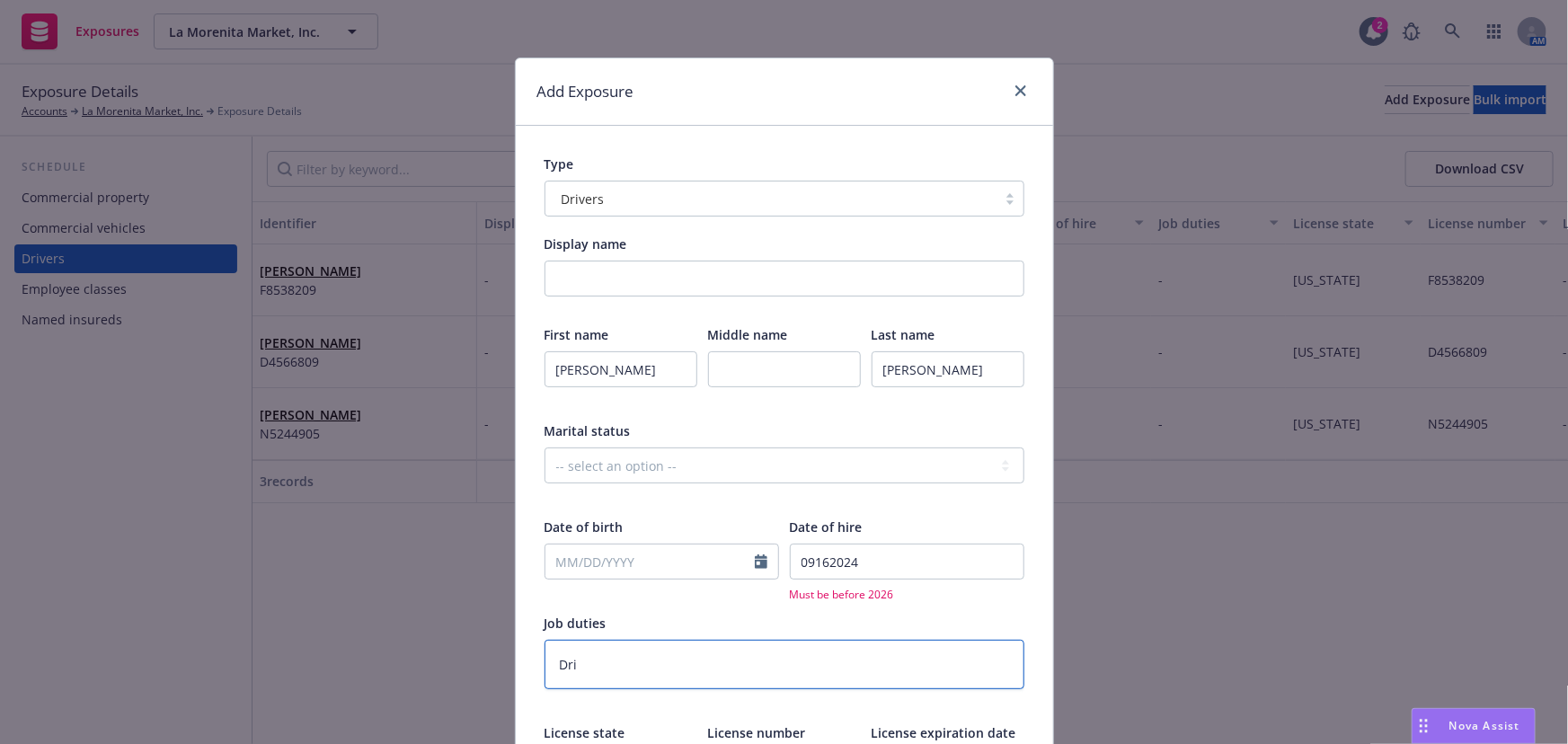
type textarea "Dr"
type textarea "x"
type textarea "D"
type textarea "x"
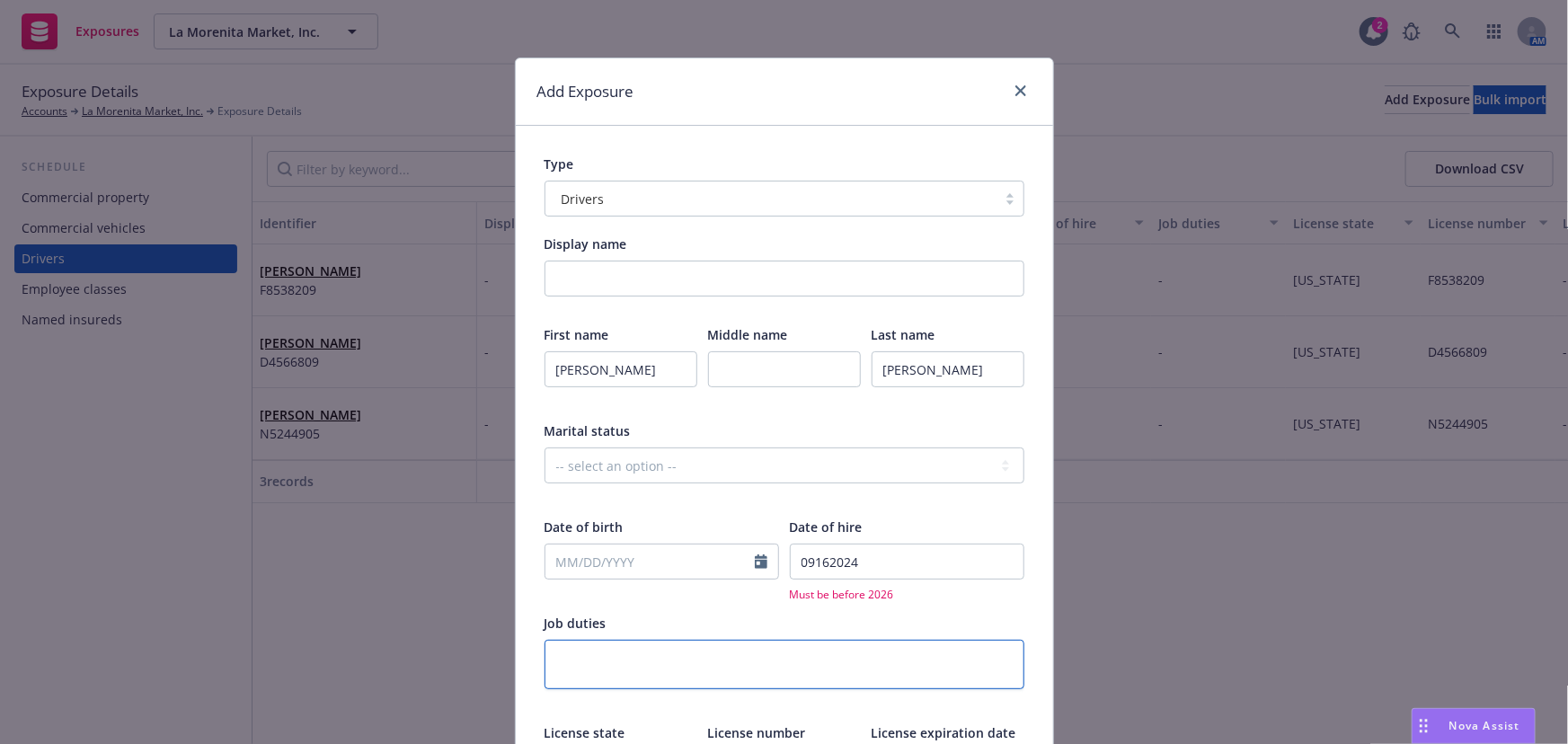
type textarea "D"
type textarea "x"
type textarea "De"
type textarea "x"
type textarea "Del"
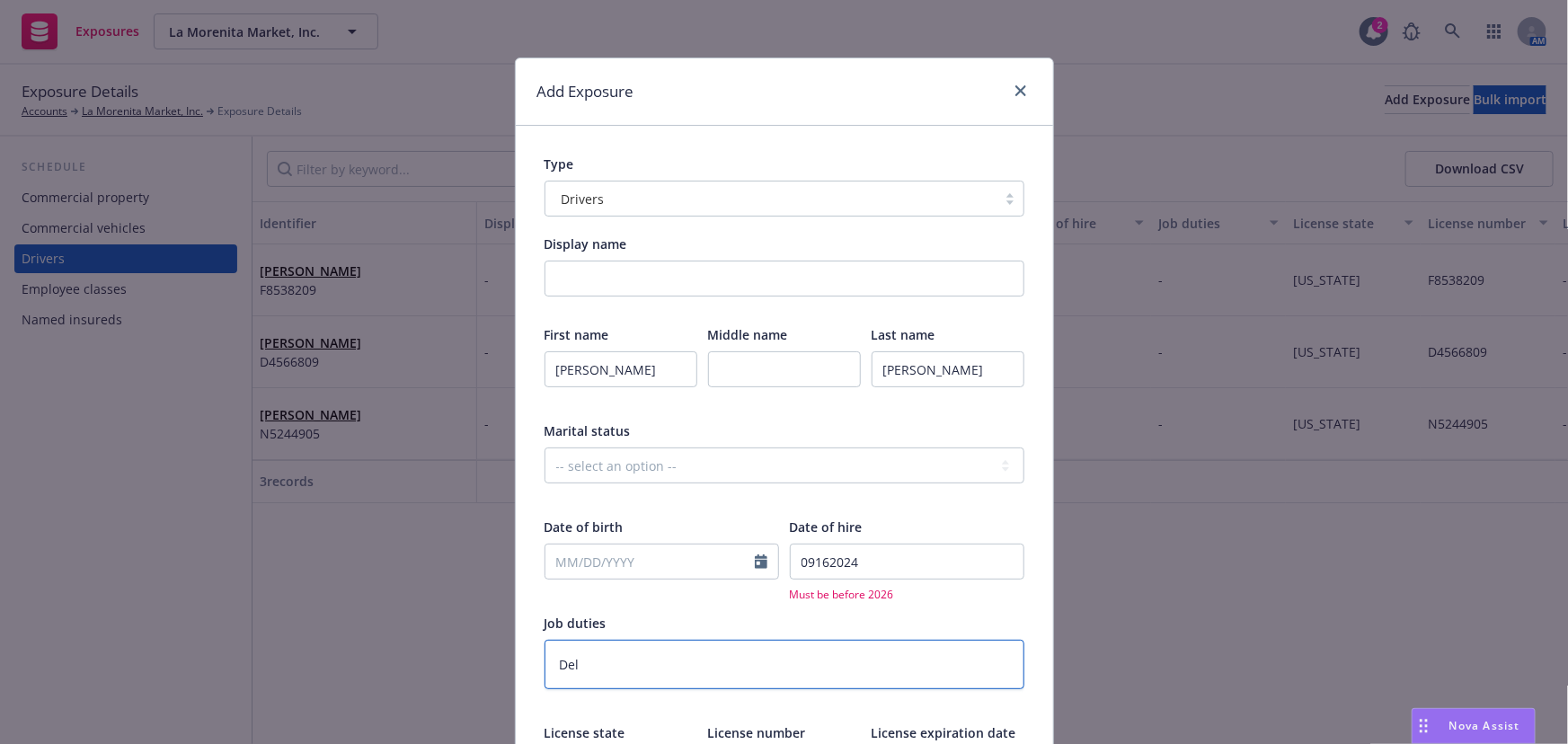
type textarea "x"
type textarea "Deli"
type textarea "x"
type textarea "Deliv"
type textarea "x"
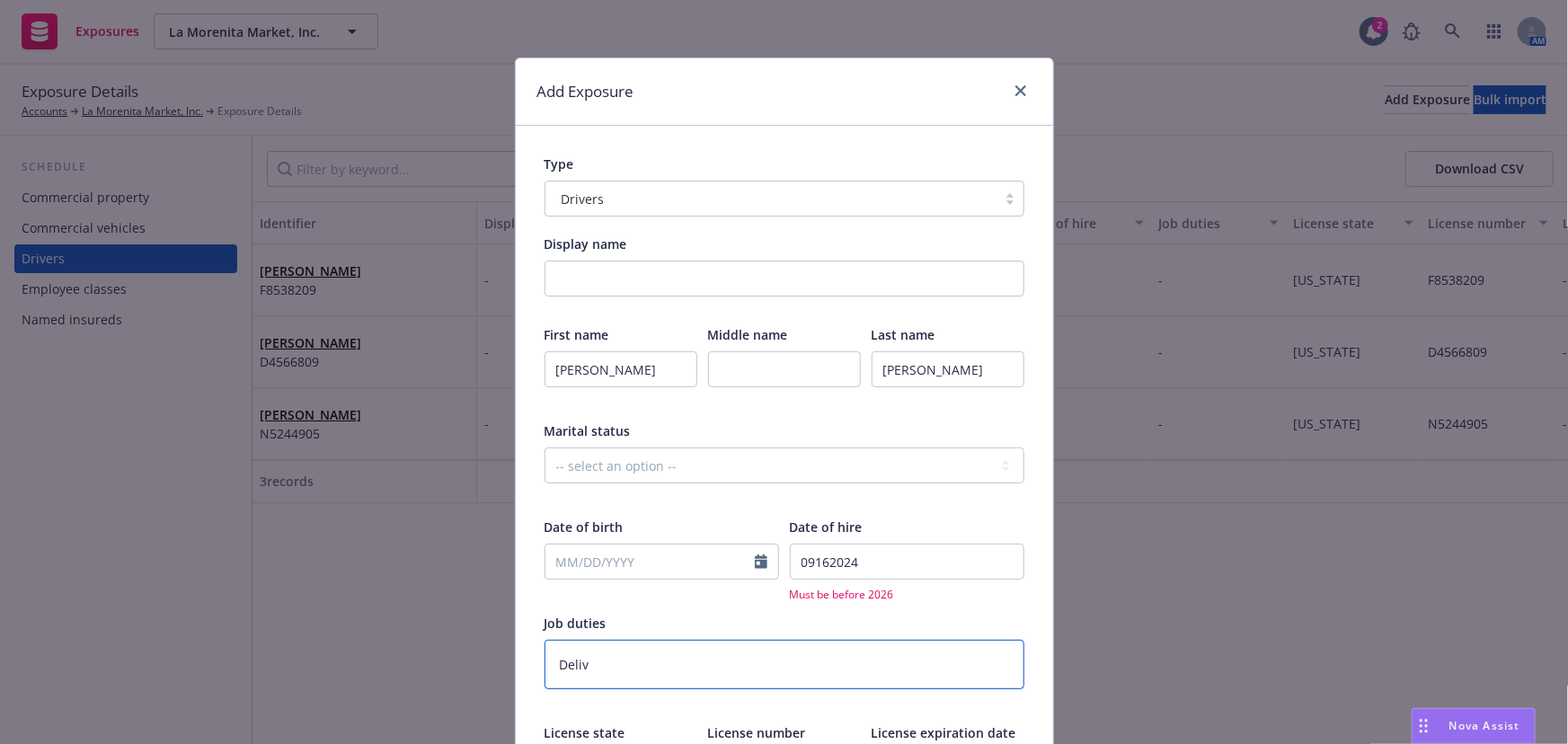
type textarea "Delive"
type textarea "x"
type textarea "Deliver"
type textarea "x"
type textarea "Deliver"
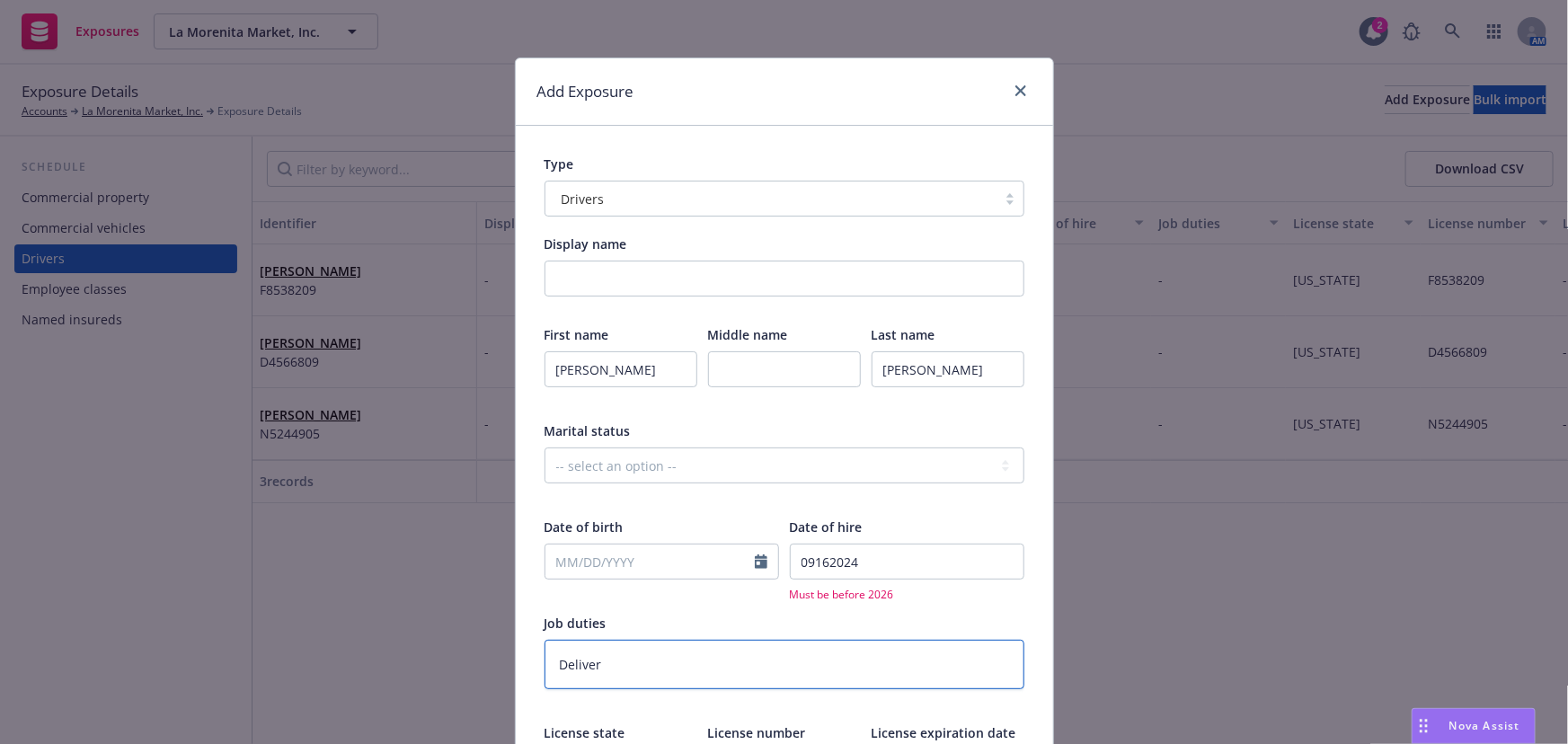
type textarea "x"
type textarea "Deliver y"
type textarea "x"
type textarea "Deliver y"
type textarea "x"
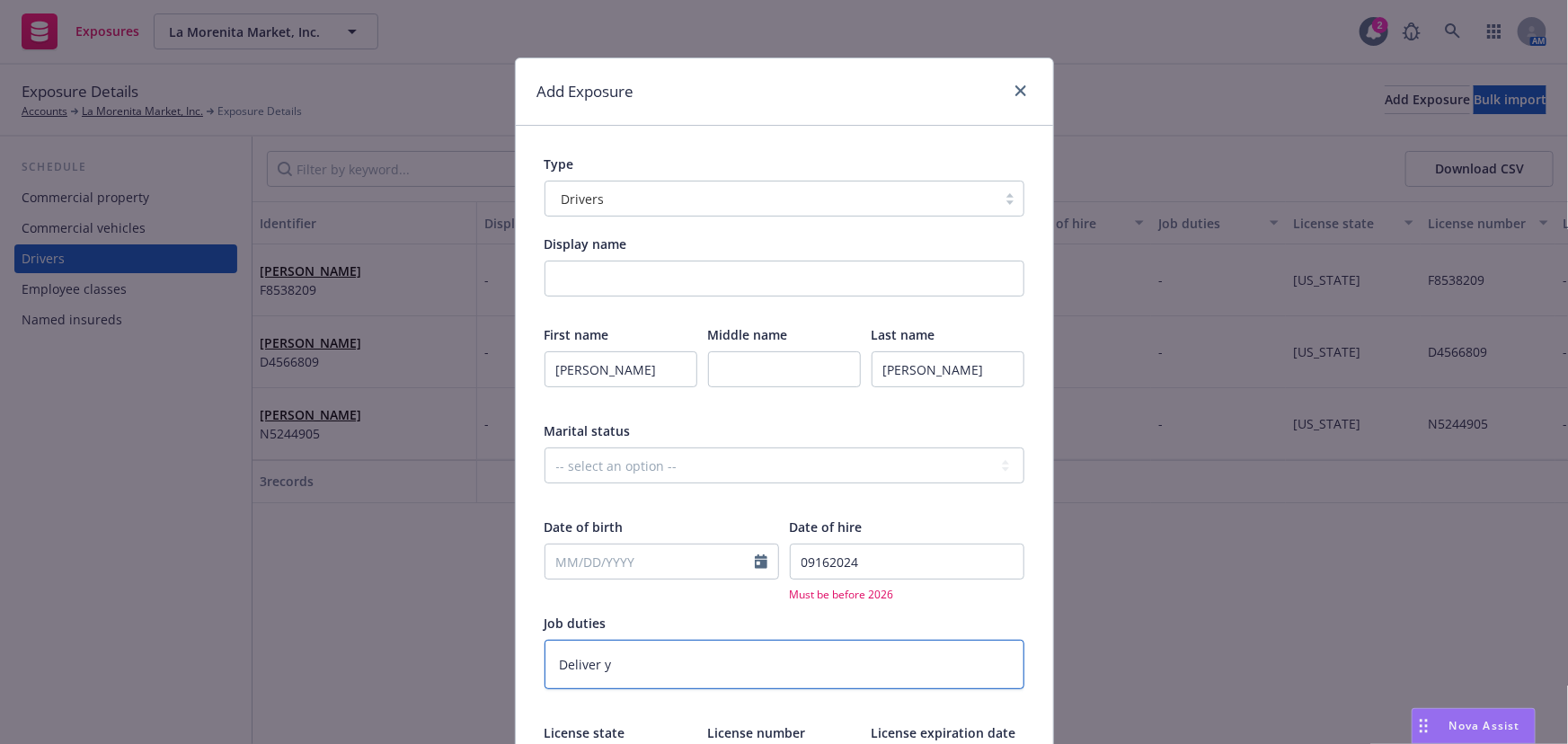
type textarea "Deliver y d"
type textarea "x"
type textarea "Deliver y dr"
type textarea "x"
type textarea "Deliver y dri"
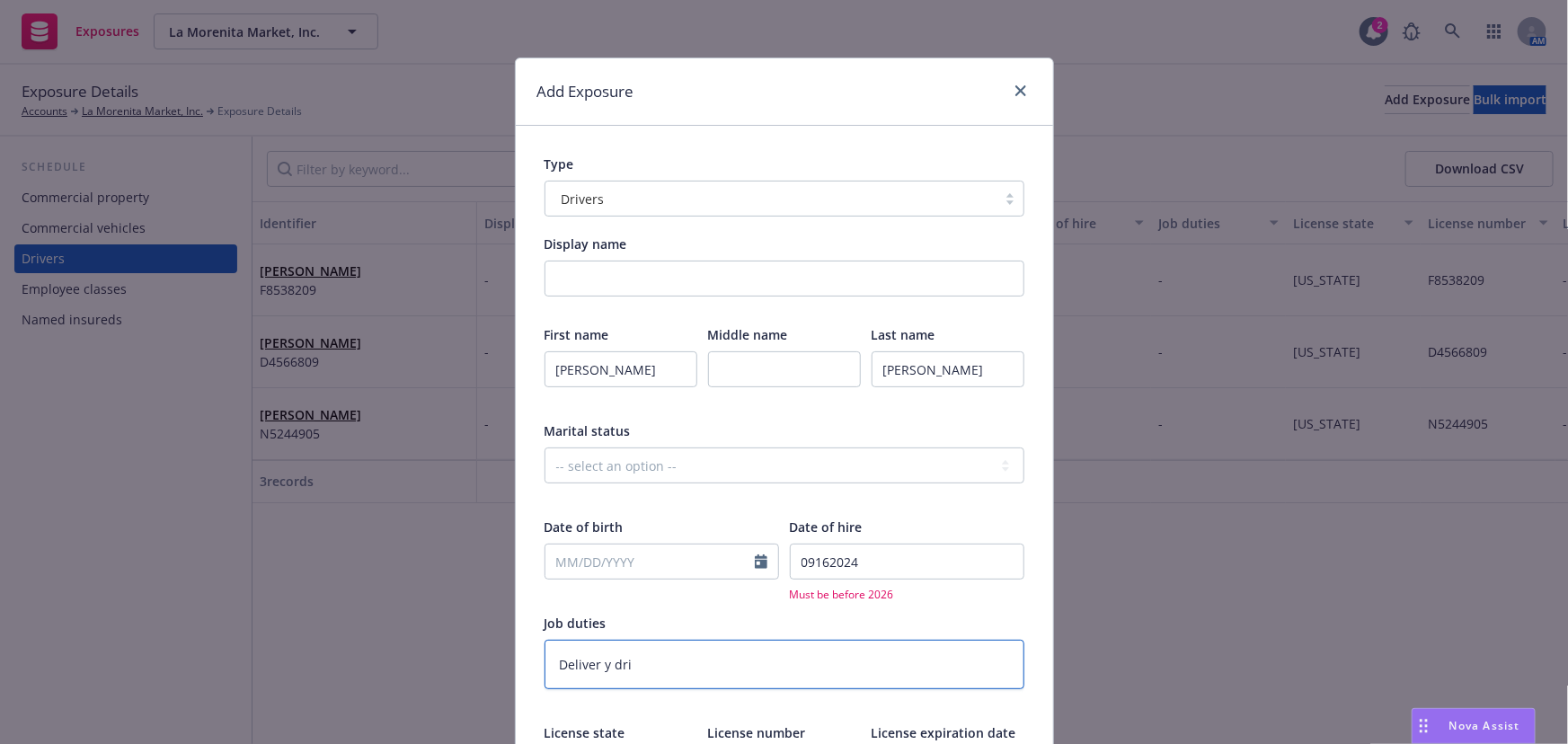
type textarea "x"
type textarea "Deliver y driv"
type textarea "x"
type textarea "Deliver y drive"
type textarea "x"
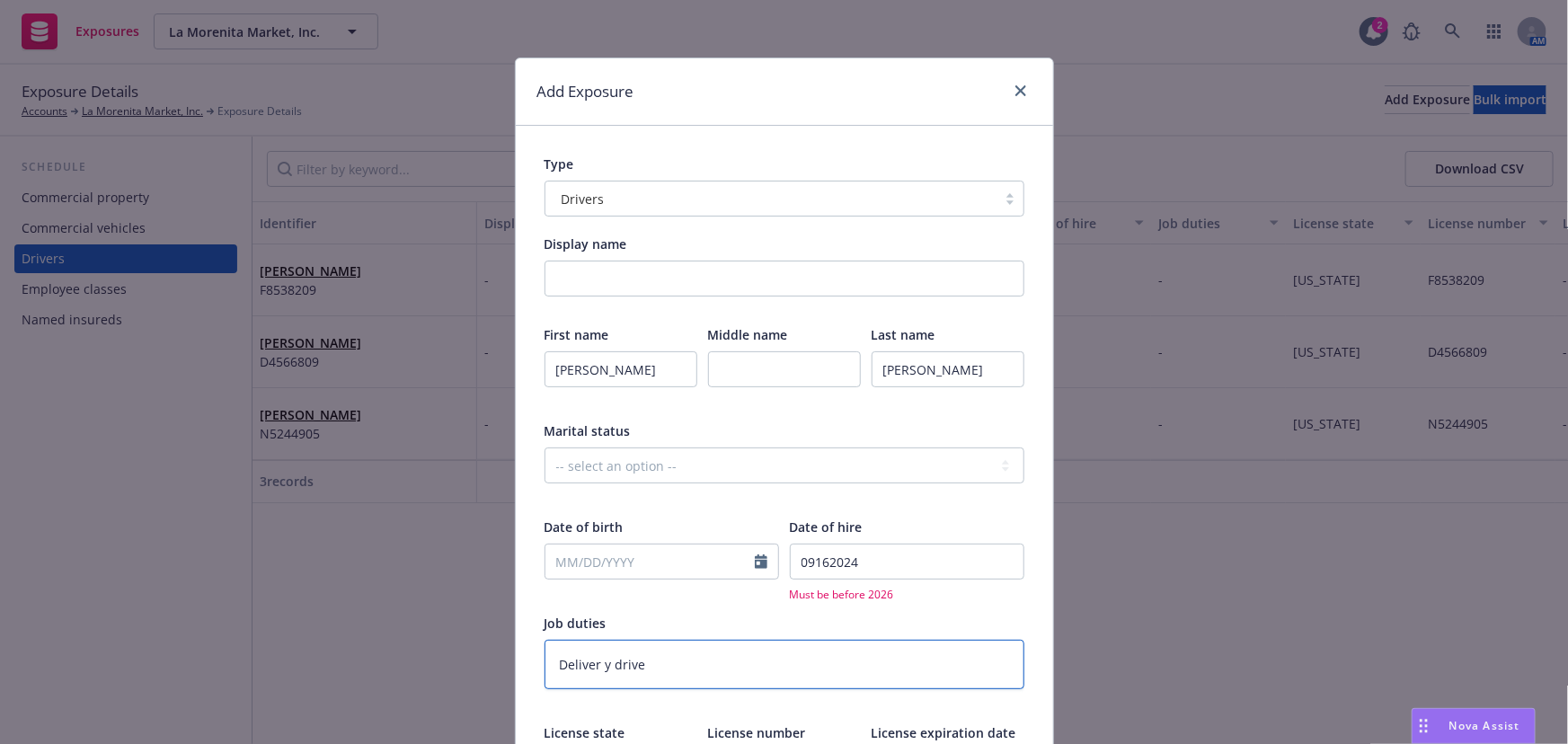
type textarea "Deliver y driver"
type textarea "x"
type textarea "Deliver y driver"
type textarea "x"
type textarea "Deliver y driver -"
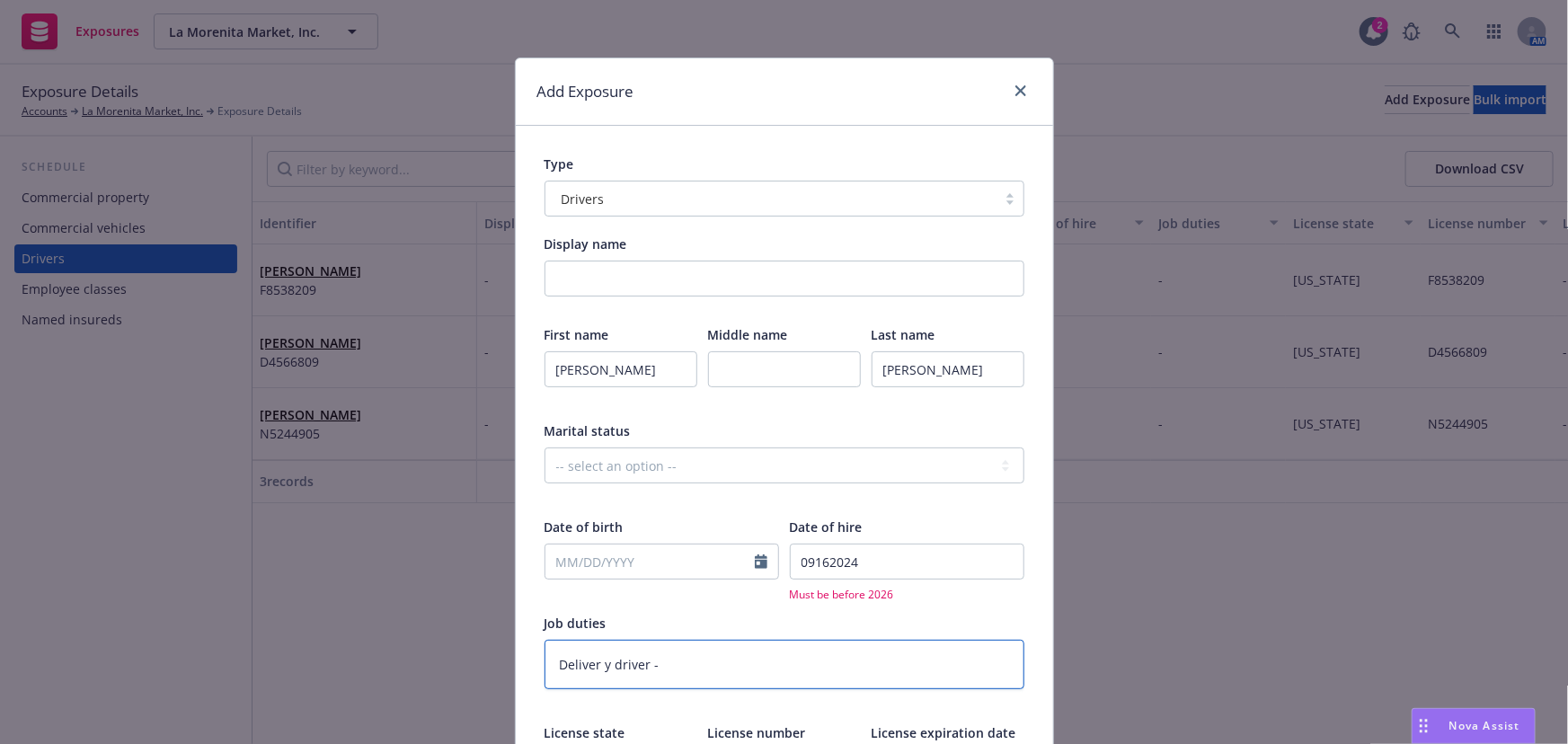
type textarea "x"
type textarea "Deliver y driver -"
type textarea "x"
type textarea "Deliver y driver - 2"
type textarea "x"
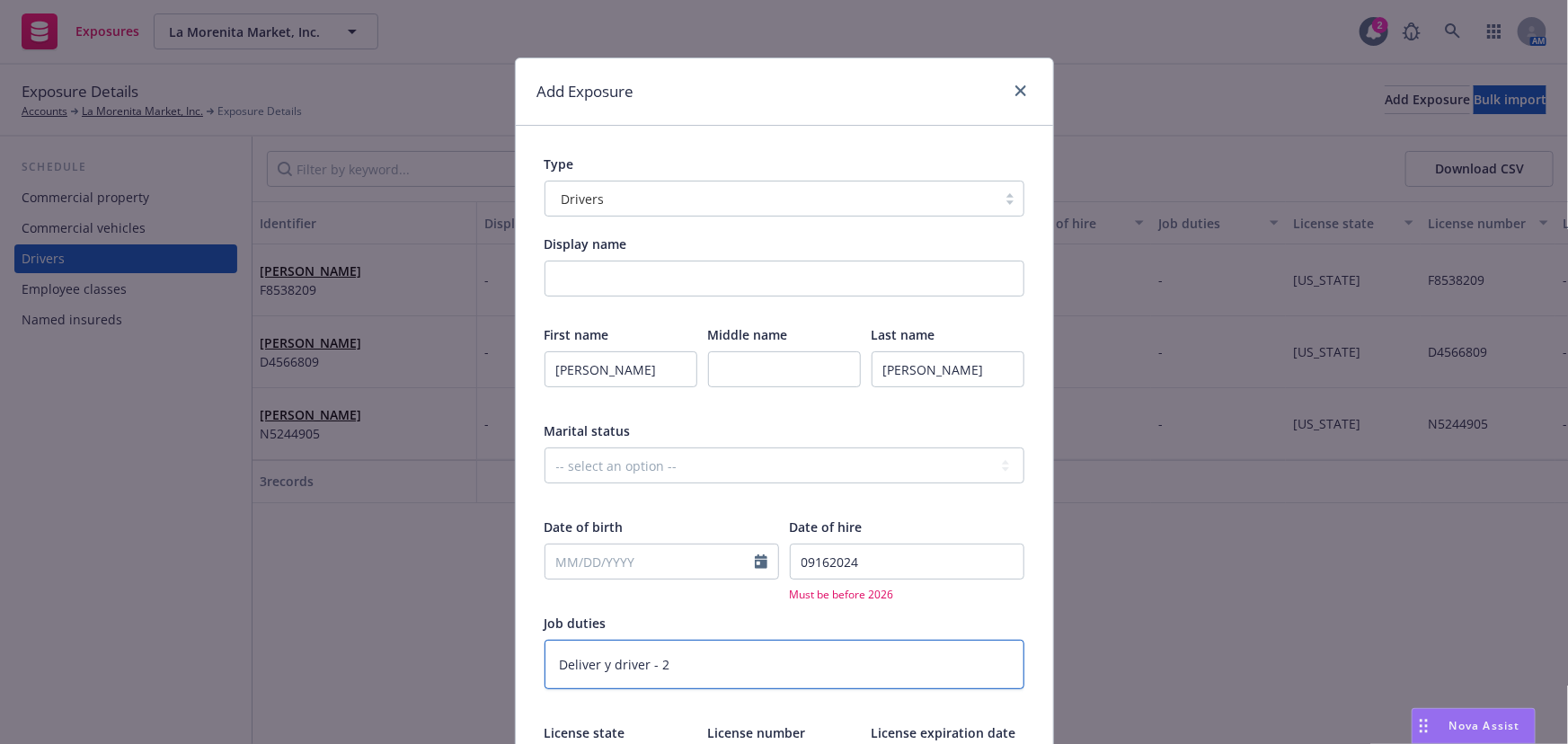
type textarea "Deliver y driver - 20"
type textarea "x"
type textarea "Deliver y driver - 202"
type textarea "x"
type textarea "Deliver y driver - 2023"
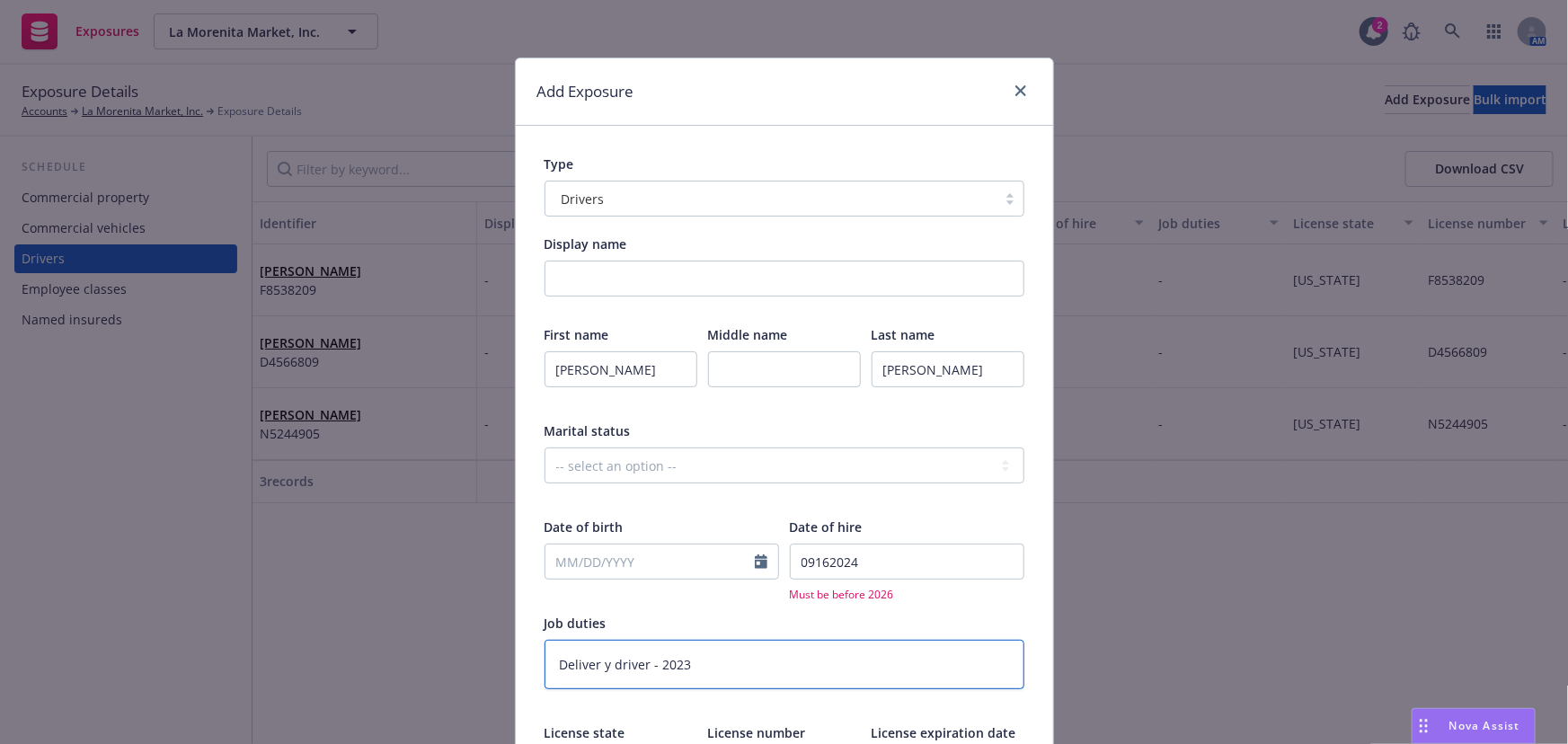
type textarea "x"
type textarea "Deliver y driver - 2023"
type textarea "x"
type textarea "Deliver y driver - 2023 P"
type textarea "x"
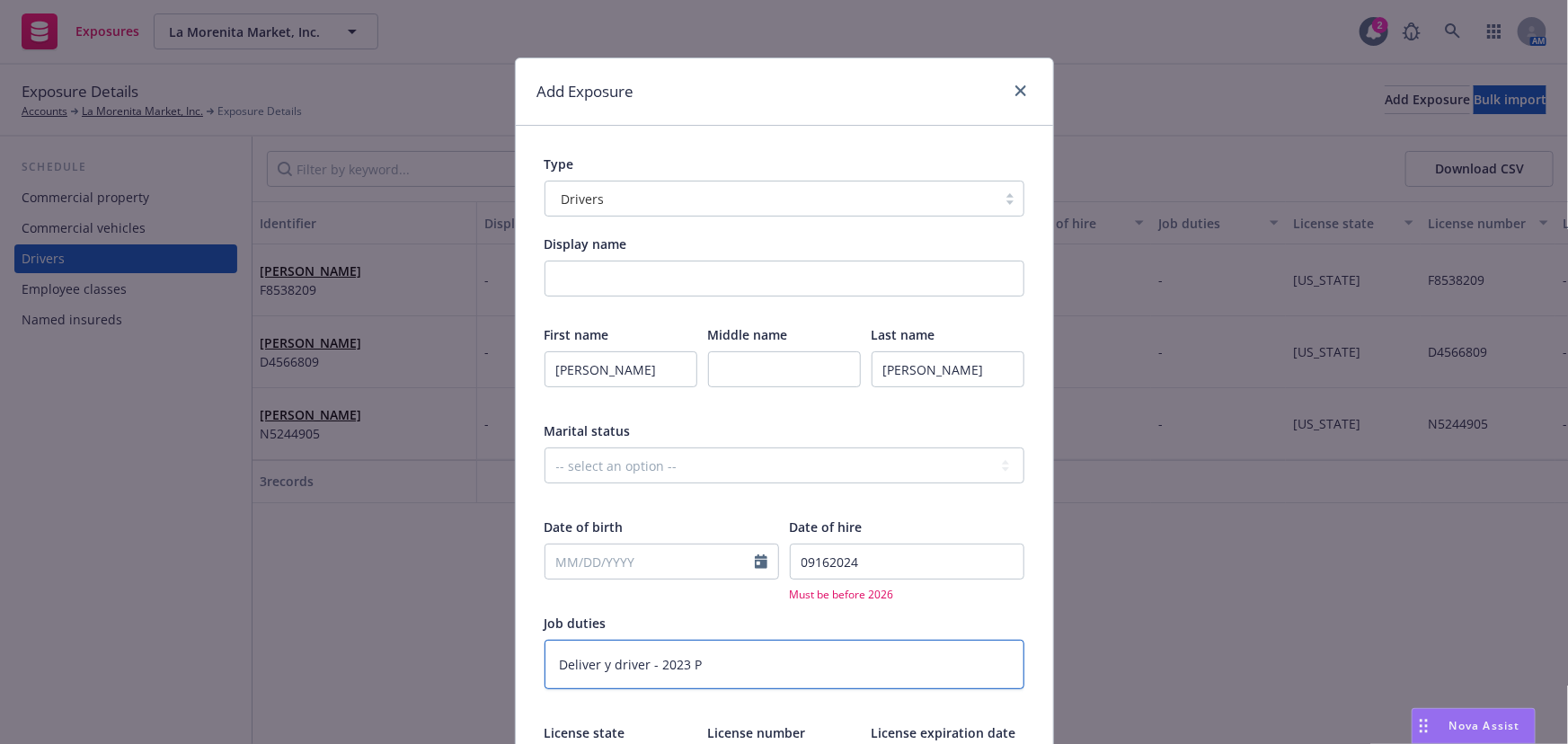
type textarea "Deliver y driver - 2023 Pe"
type textarea "x"
type textarea "Deliver y driver - 2023 Pet"
type textarea "x"
type textarea "Deliver y driver - 2023 [PERSON_NAME]"
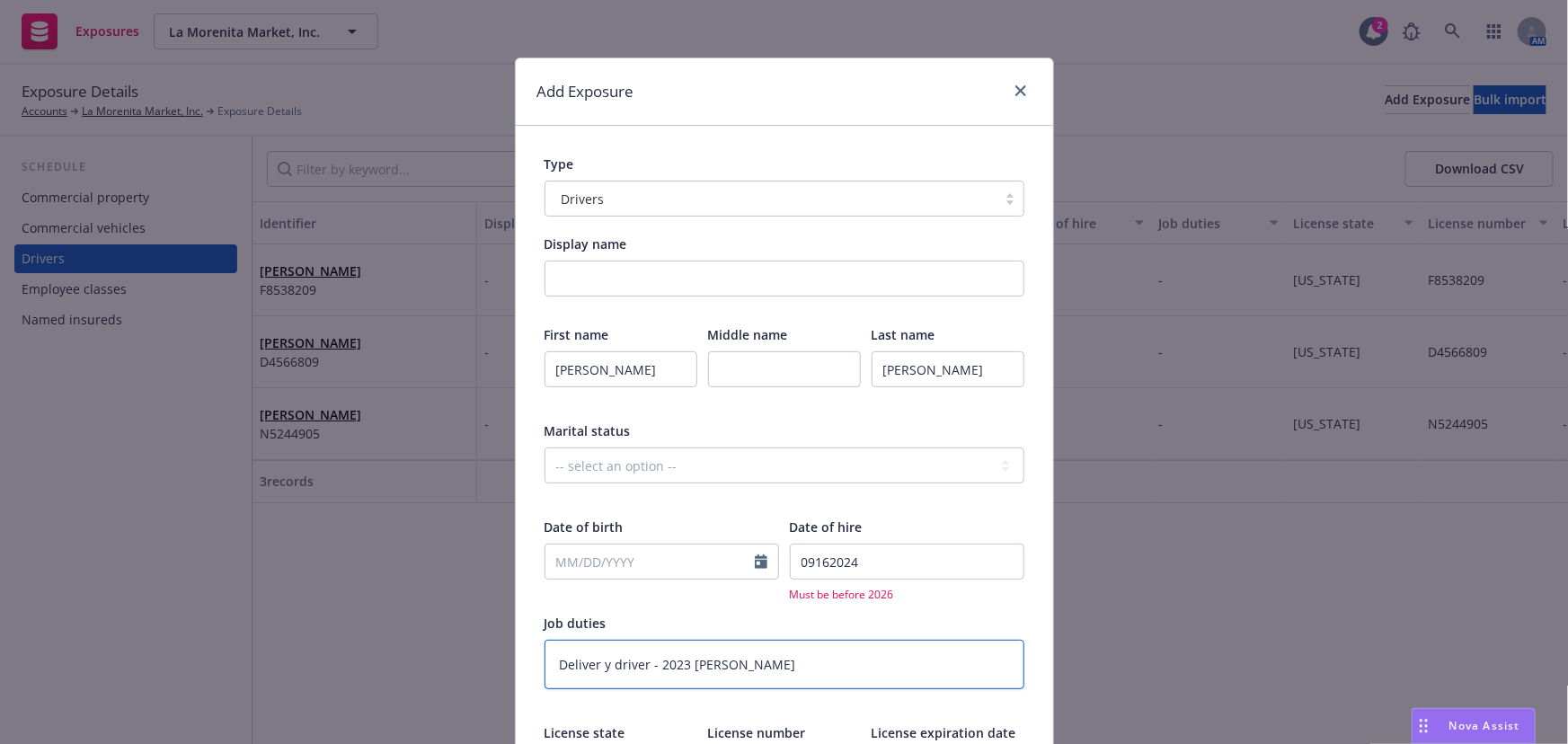
type textarea "x"
type textarea "Deliver y driver - 2023 [PERSON_NAME]"
type textarea "x"
type textarea "Deliver y driver - 2023 Peterb"
type textarea "x"
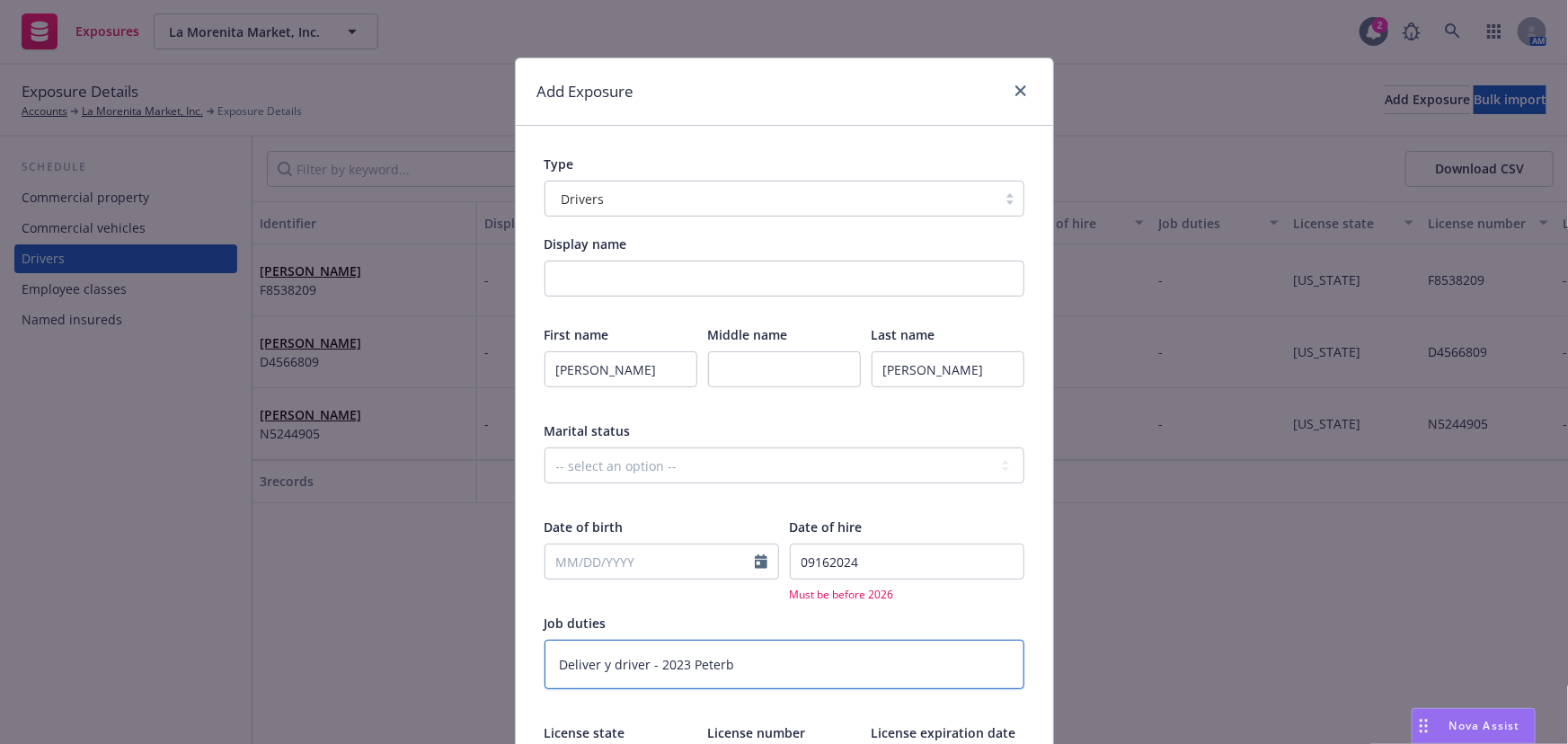
type textarea "Deliver y driver - 2023 Peterbi"
type textarea "x"
type textarea "Deliver y driver - 2023 Peterbil"
type textarea "x"
type textarea "Deliver y driver - 2023 Peterbilt"
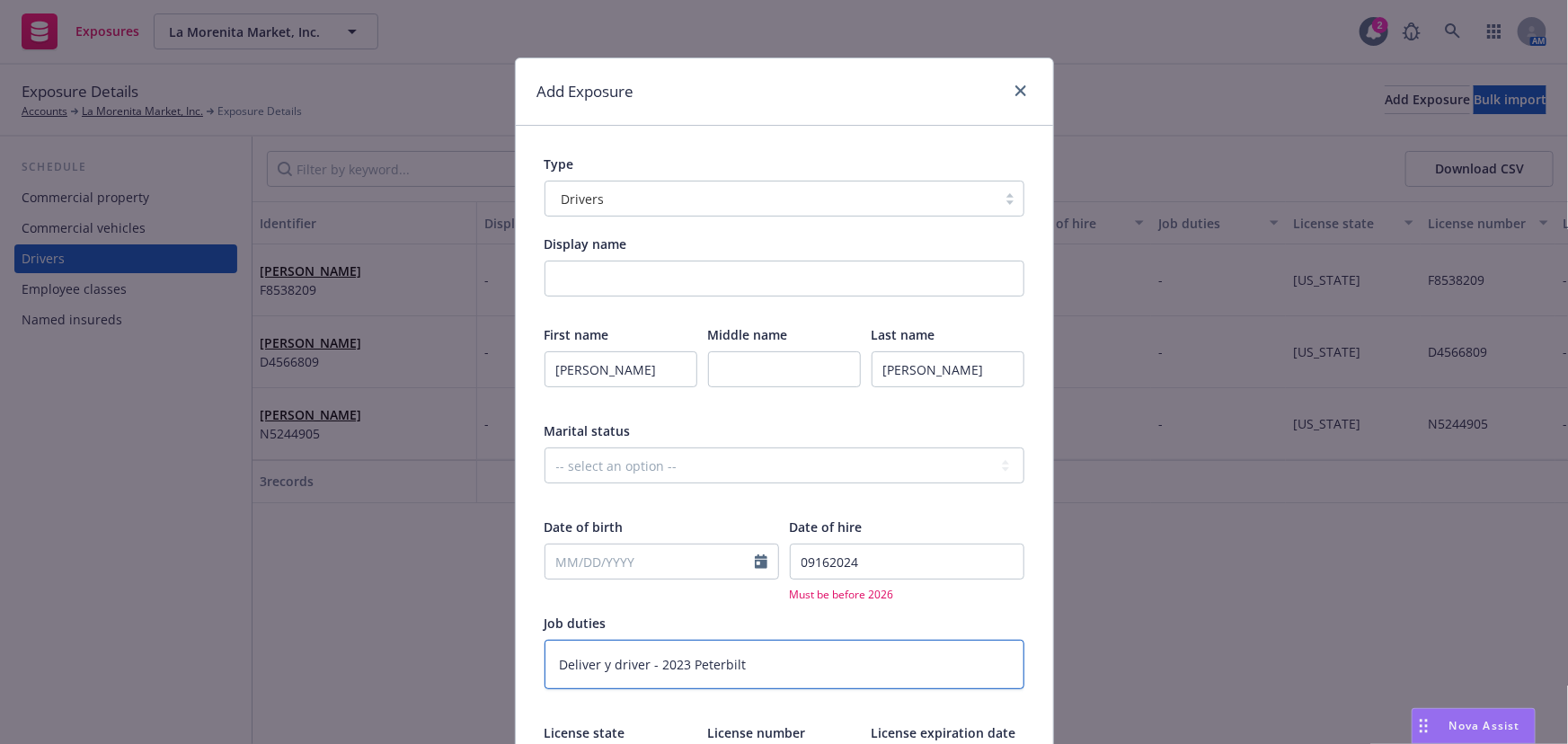
type textarea "x"
type textarea "Deliver y driver - 2023 Peterbilt"
type textarea "x"
type textarea "Deliver y driver - 2023 Peterbilt 5"
type textarea "x"
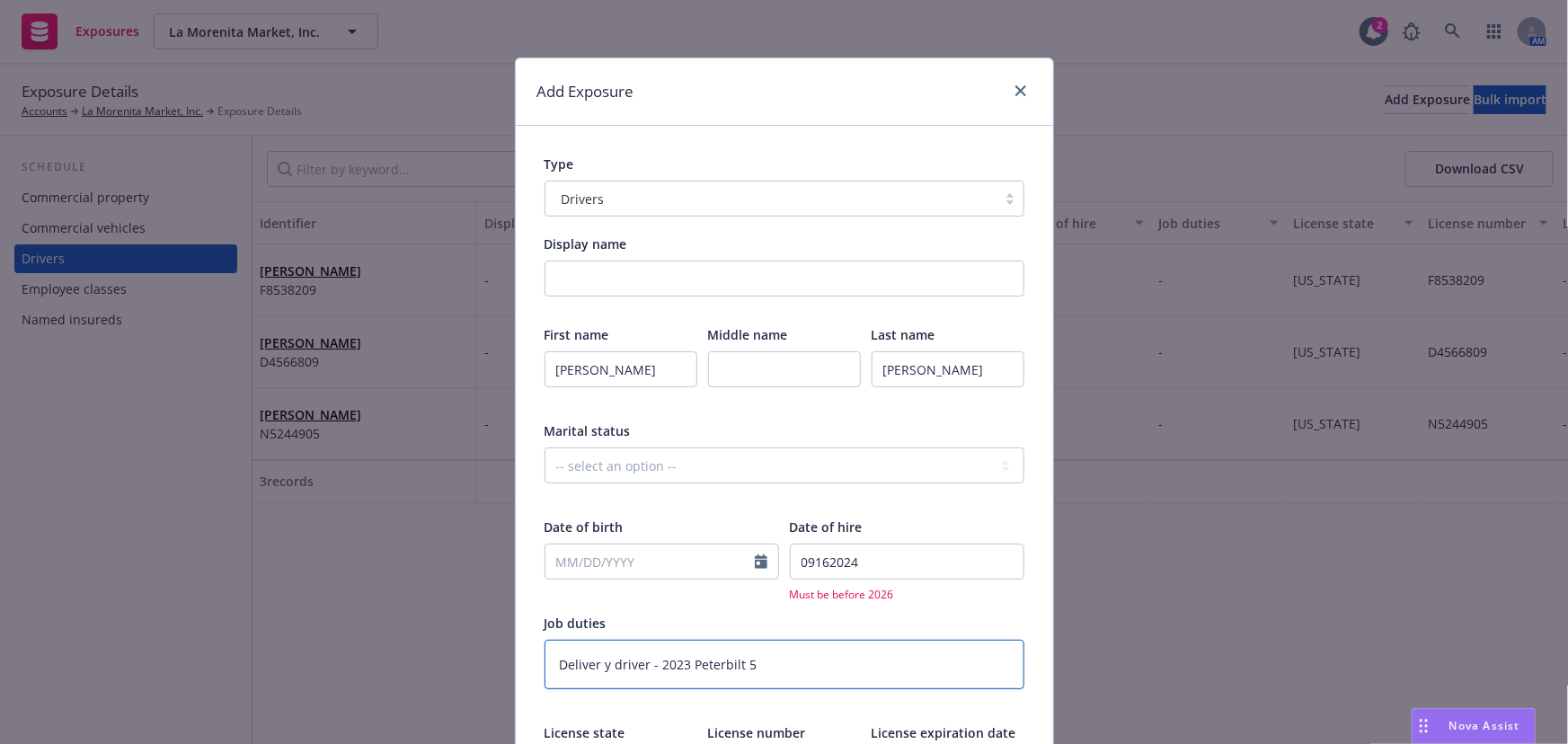
type textarea "Deliver y driver - 2023 Peterbilt 57"
type textarea "x"
type textarea "Deliver y driver - 2023 Peterbilt 579"
type textarea "x"
type textarea "Deliver y driver - 2023 Peterbilt 579"
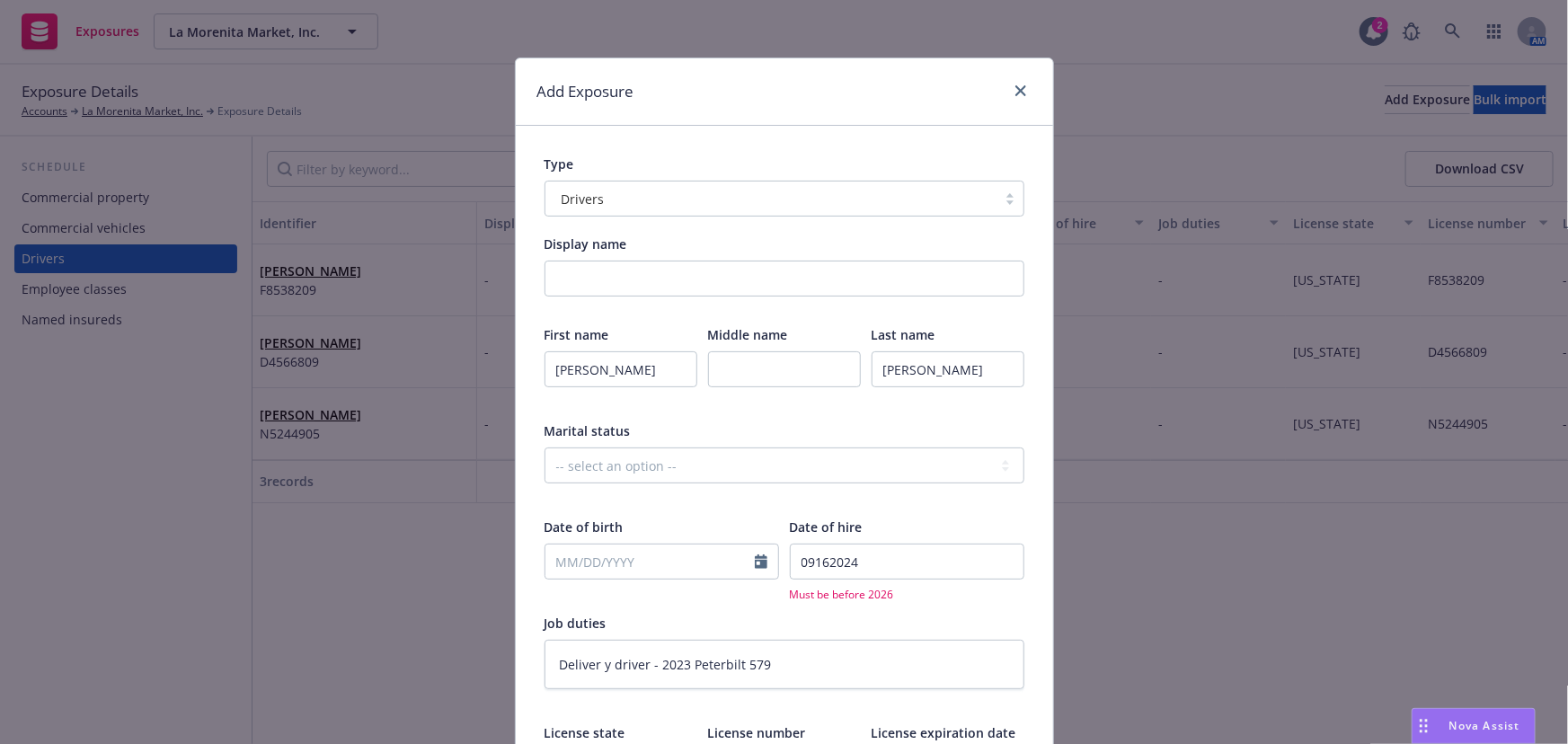
scroll to position [395, 0]
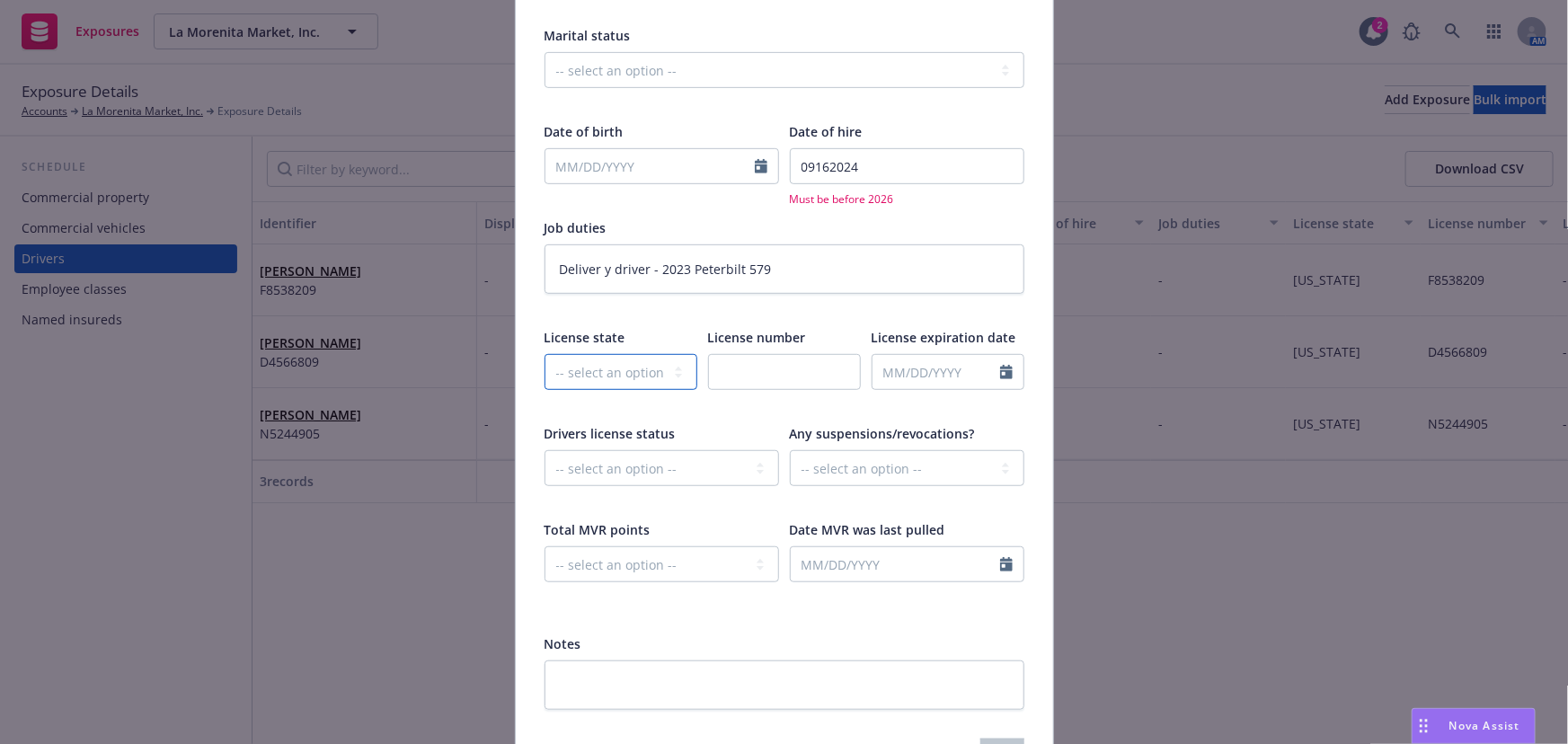
click at [613, 381] on select "-- select an option -- [US_STATE] [US_STATE] [US_STATE] [US_STATE] [US_STATE] […" at bounding box center [621, 372] width 153 height 36
select select "CA"
click at [545, 355] on select "-- select an option -- [US_STATE] [US_STATE] [US_STATE] [US_STATE] [US_STATE] […" at bounding box center [621, 372] width 153 height 36
click at [751, 370] on input "text" at bounding box center [784, 372] width 153 height 36
paste input "Y5711662"
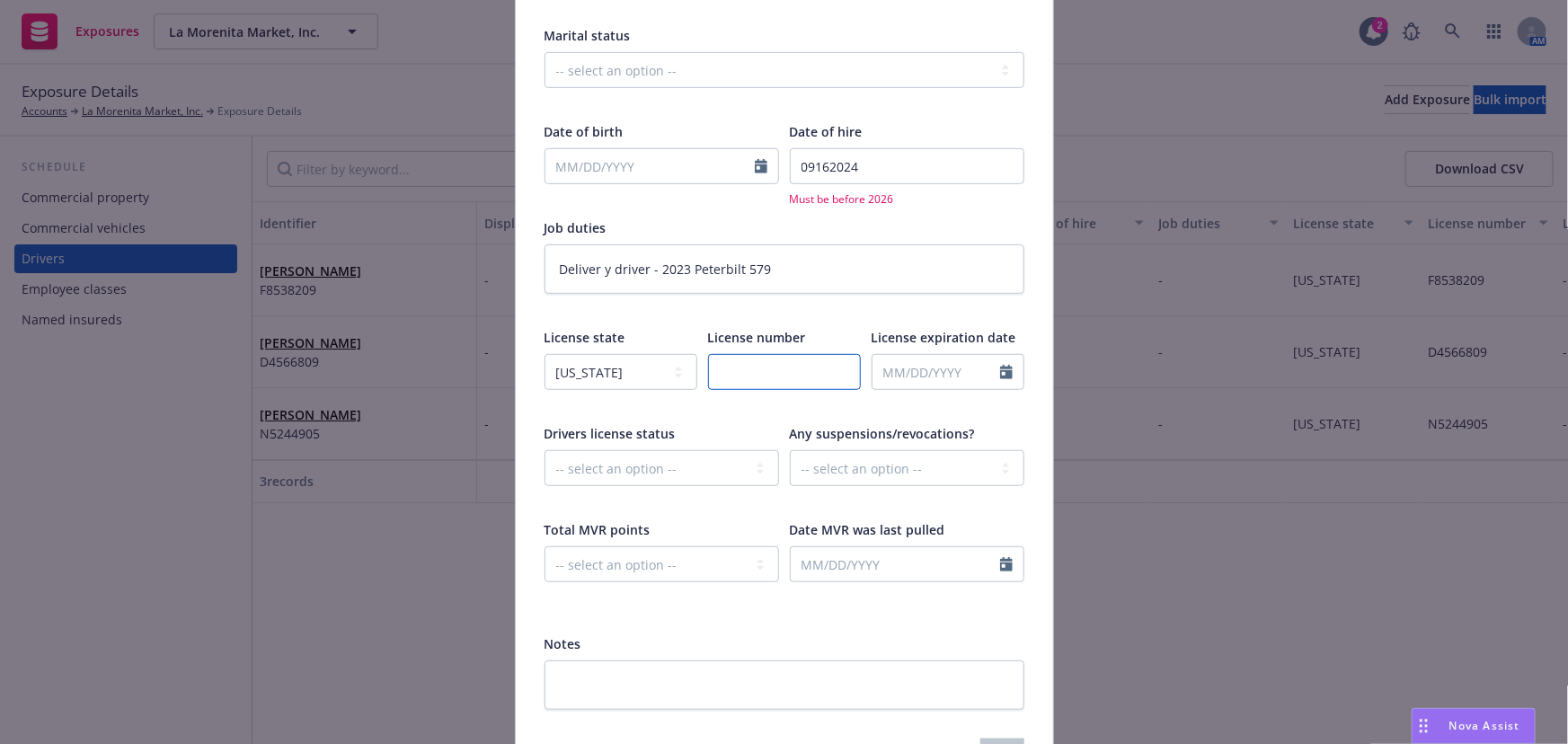
type textarea "x"
type input "Y5711662"
type textarea "x"
type input "Y5711662"
click at [580, 474] on select "-- select an option -- Cancelled Denied Disqualified Expired Invalid Limited No…" at bounding box center [662, 468] width 235 height 36
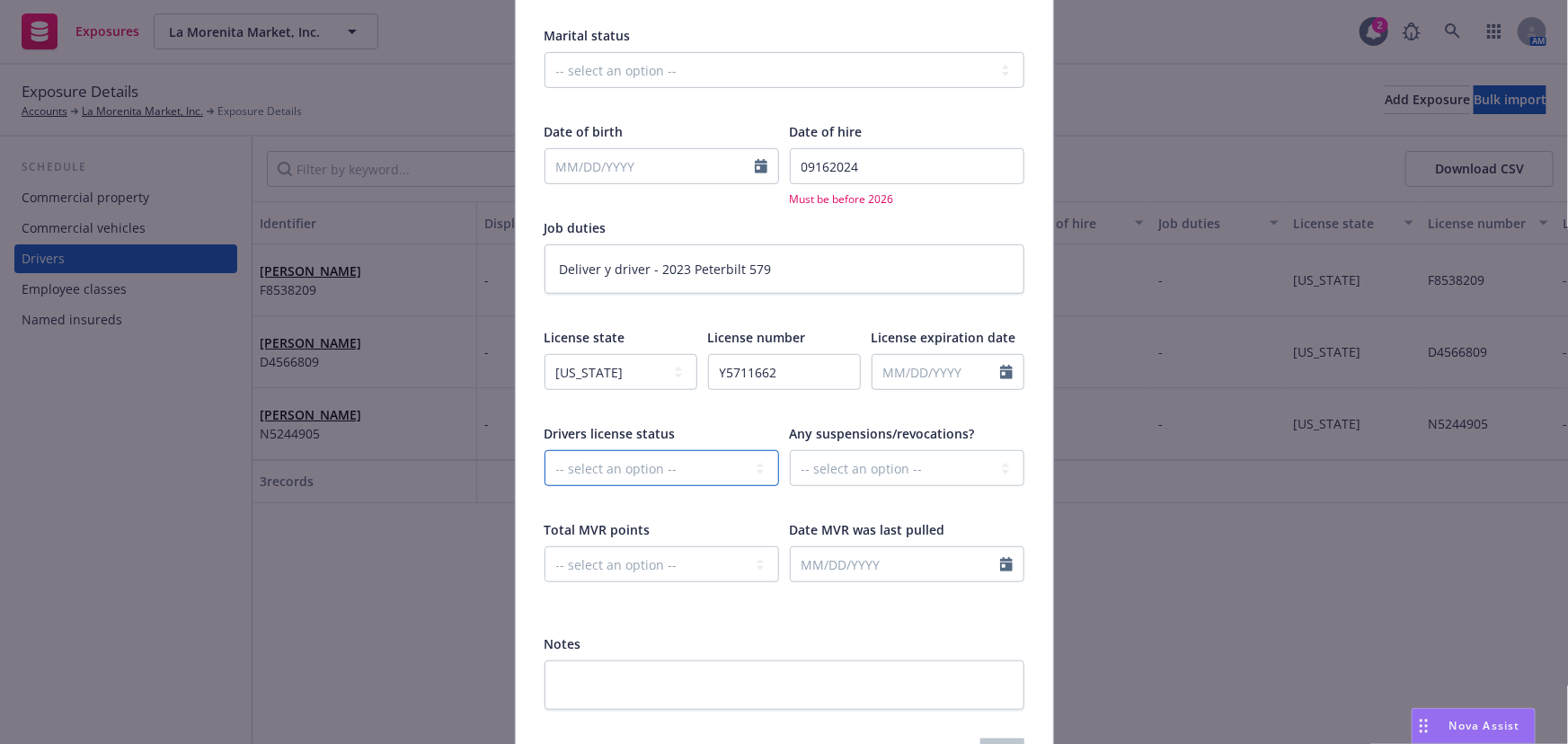
select select "VALID"
click at [545, 450] on select "-- select an option -- Cancelled Denied Disqualified Expired Invalid Limited No…" at bounding box center [662, 468] width 235 height 36
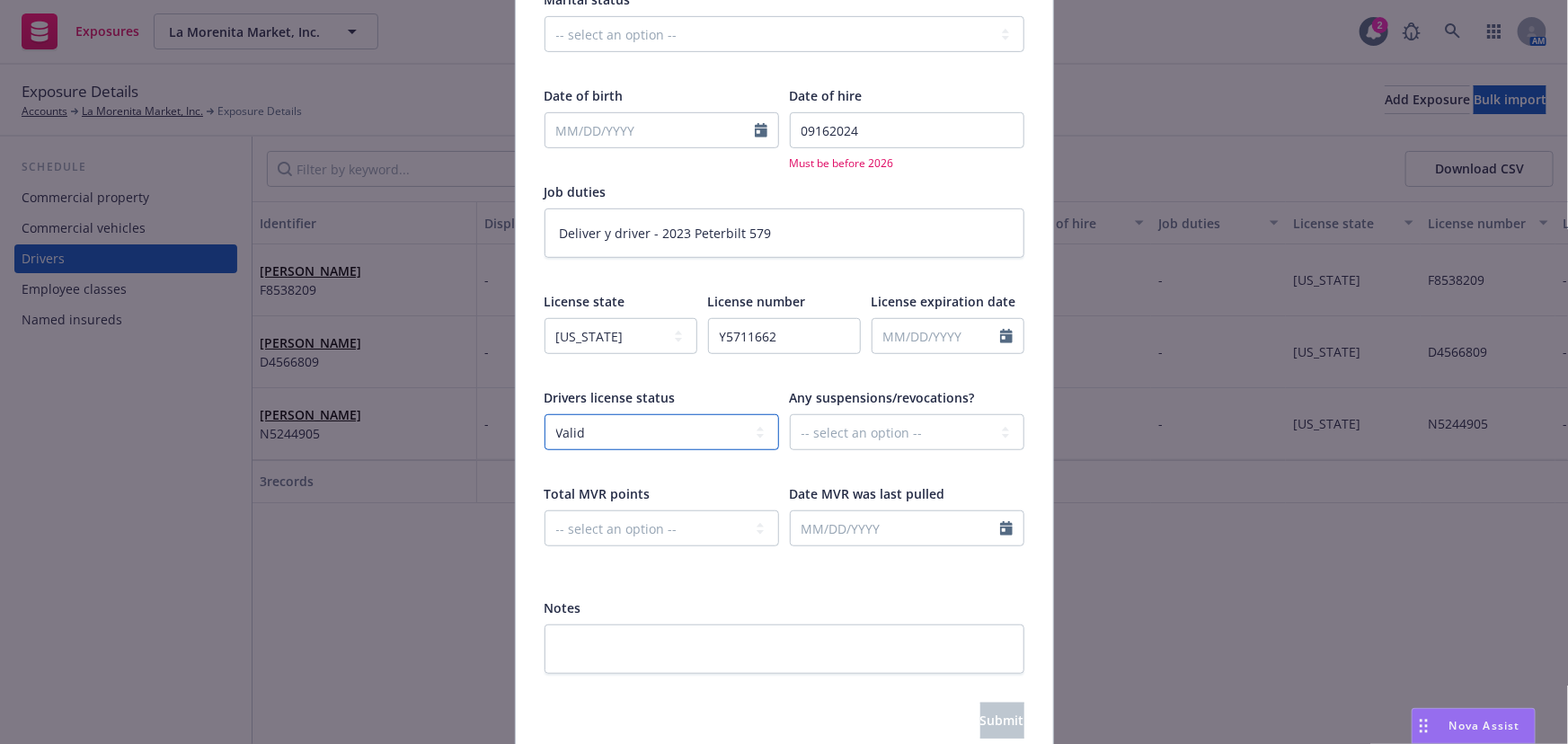
scroll to position [268, 0]
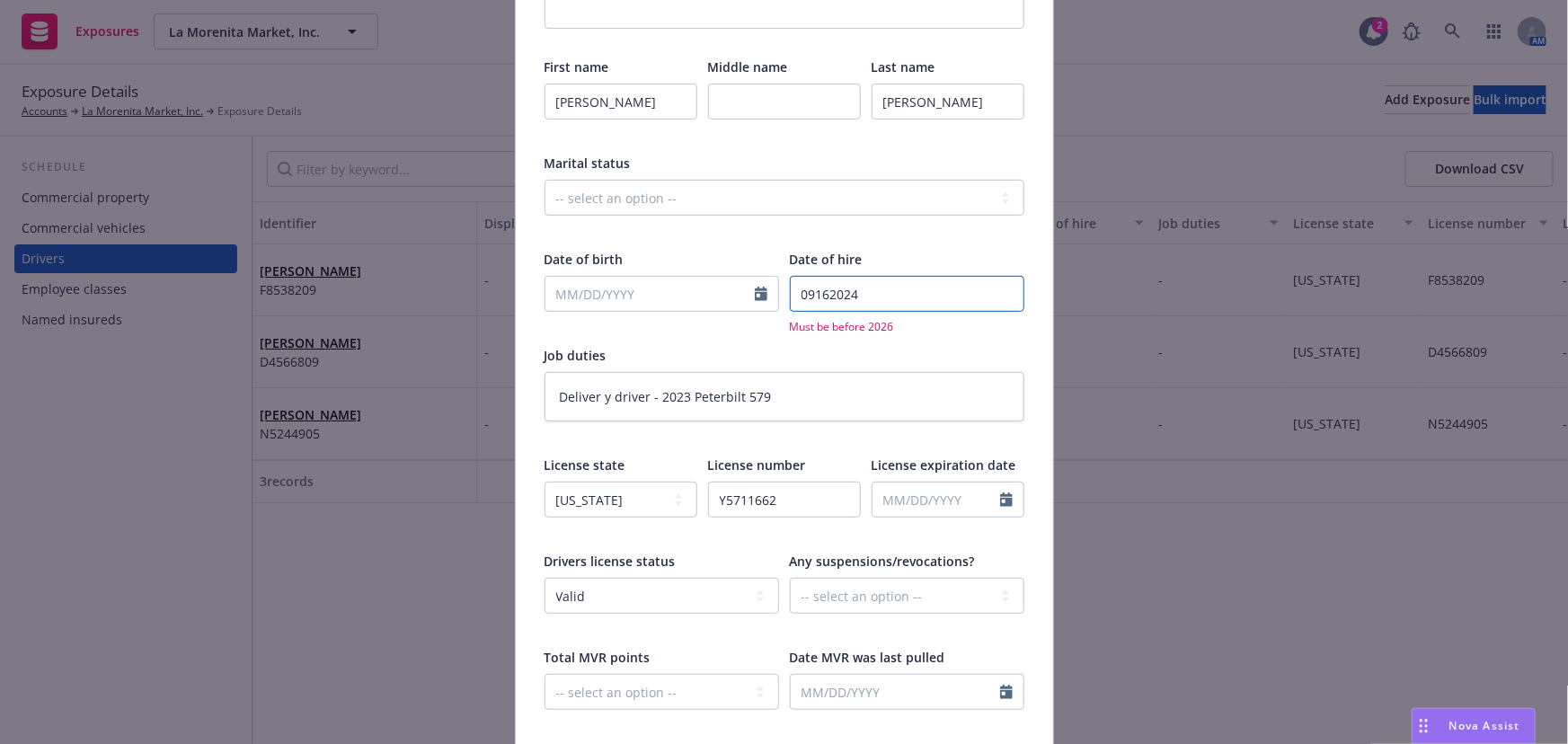
click at [806, 290] on input "09162024" at bounding box center [907, 294] width 235 height 36
type textarea "x"
type input "9162025"
type textarea "x"
type input "9162025"
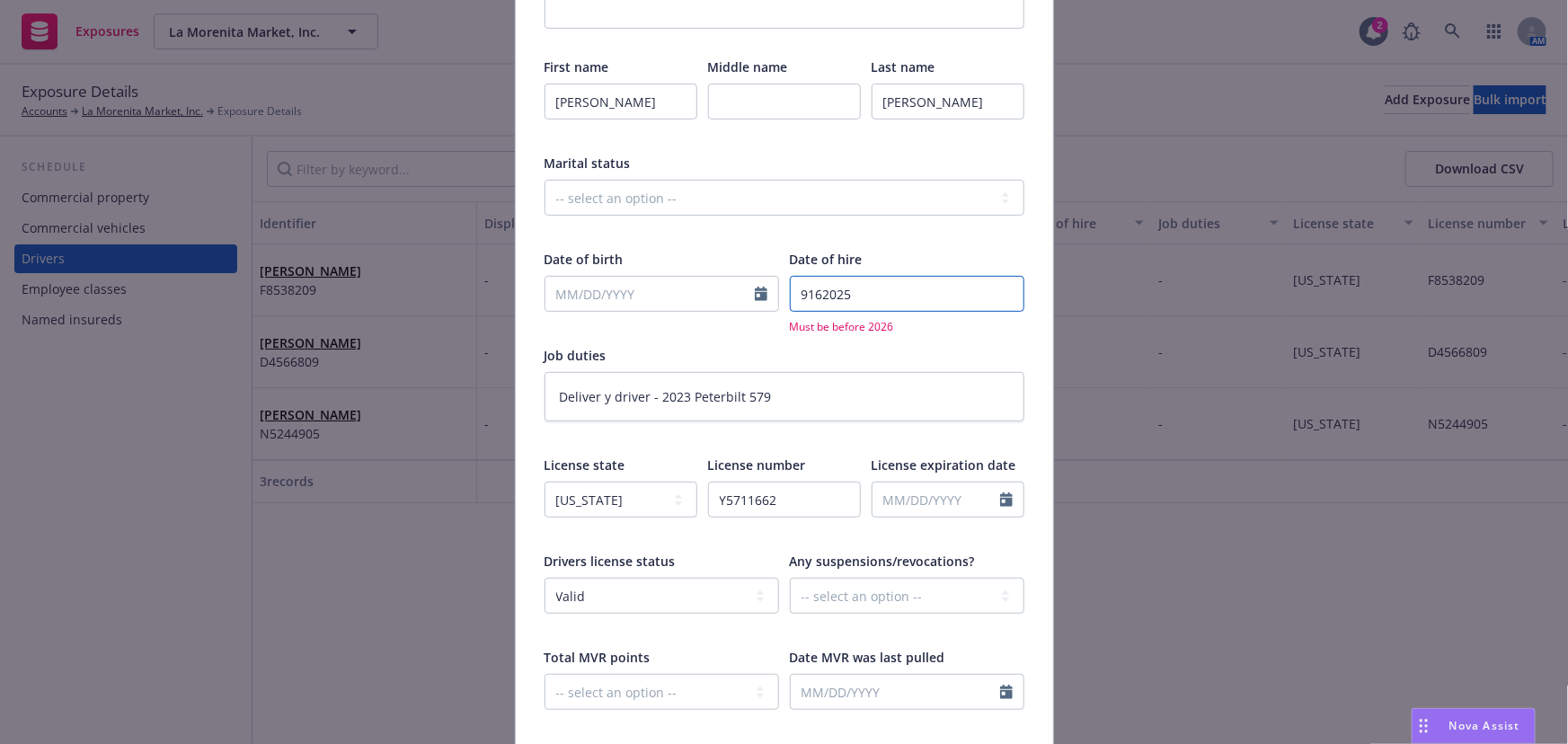
click at [998, 288] on input "9162025" at bounding box center [907, 294] width 235 height 36
type textarea "x"
type input "916202"
type textarea "x"
type input "9162024"
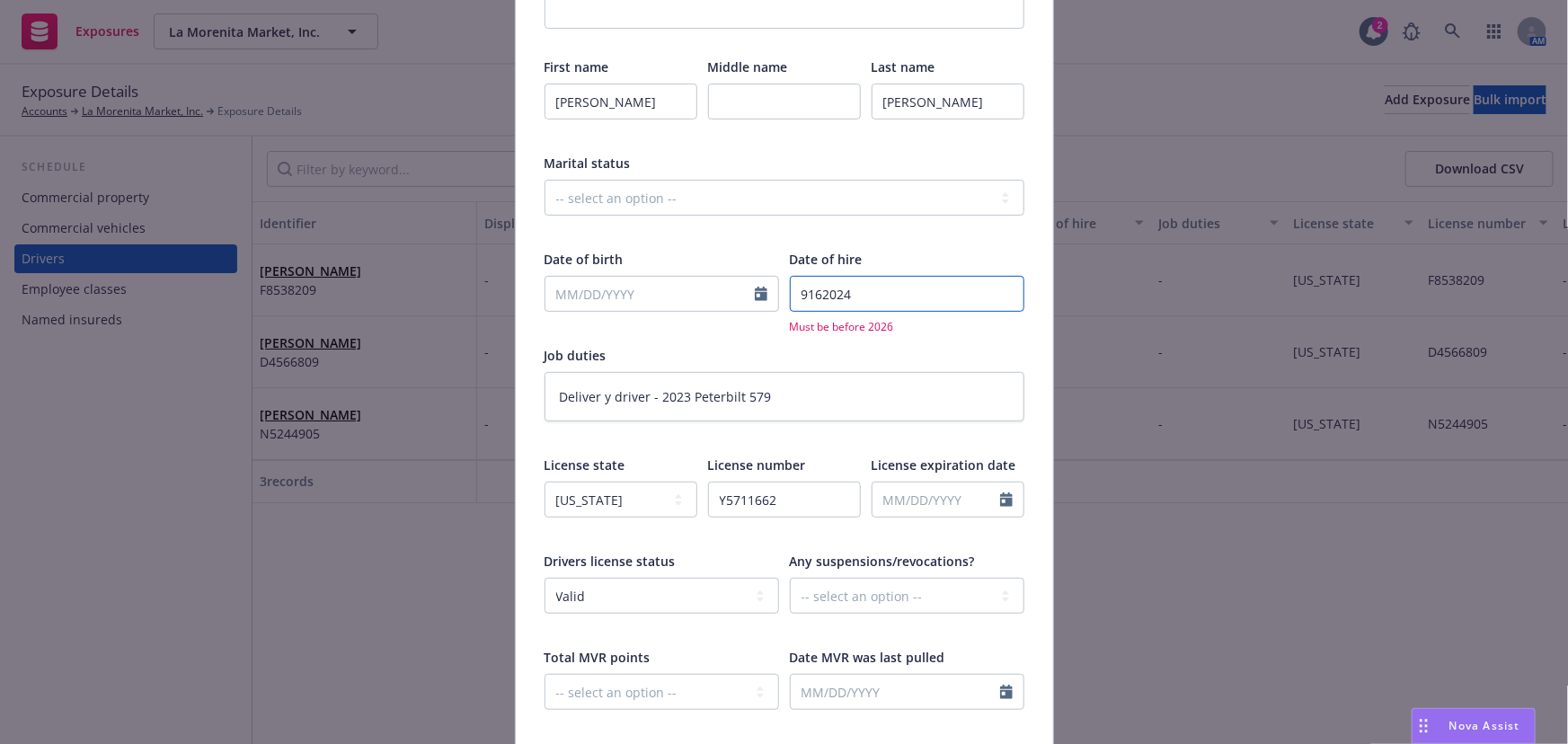
drag, startPoint x: 862, startPoint y: 297, endPoint x: 664, endPoint y: 297, distance: 198.0
click at [664, 297] on div "Date of birth Date of hire 9162024 Must be before 2026" at bounding box center [784, 293] width 480 height 85
type textarea "x"
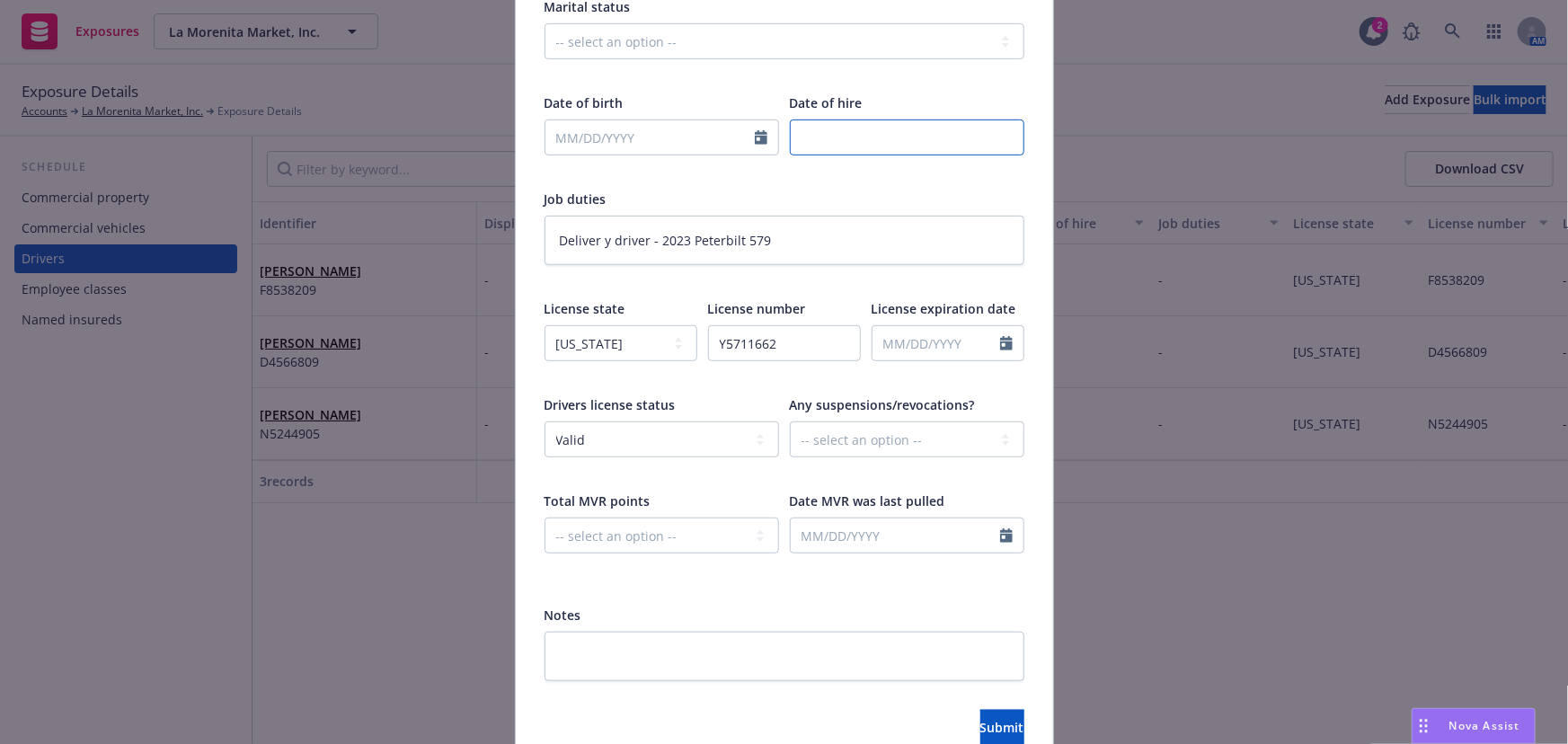
scroll to position [512, 0]
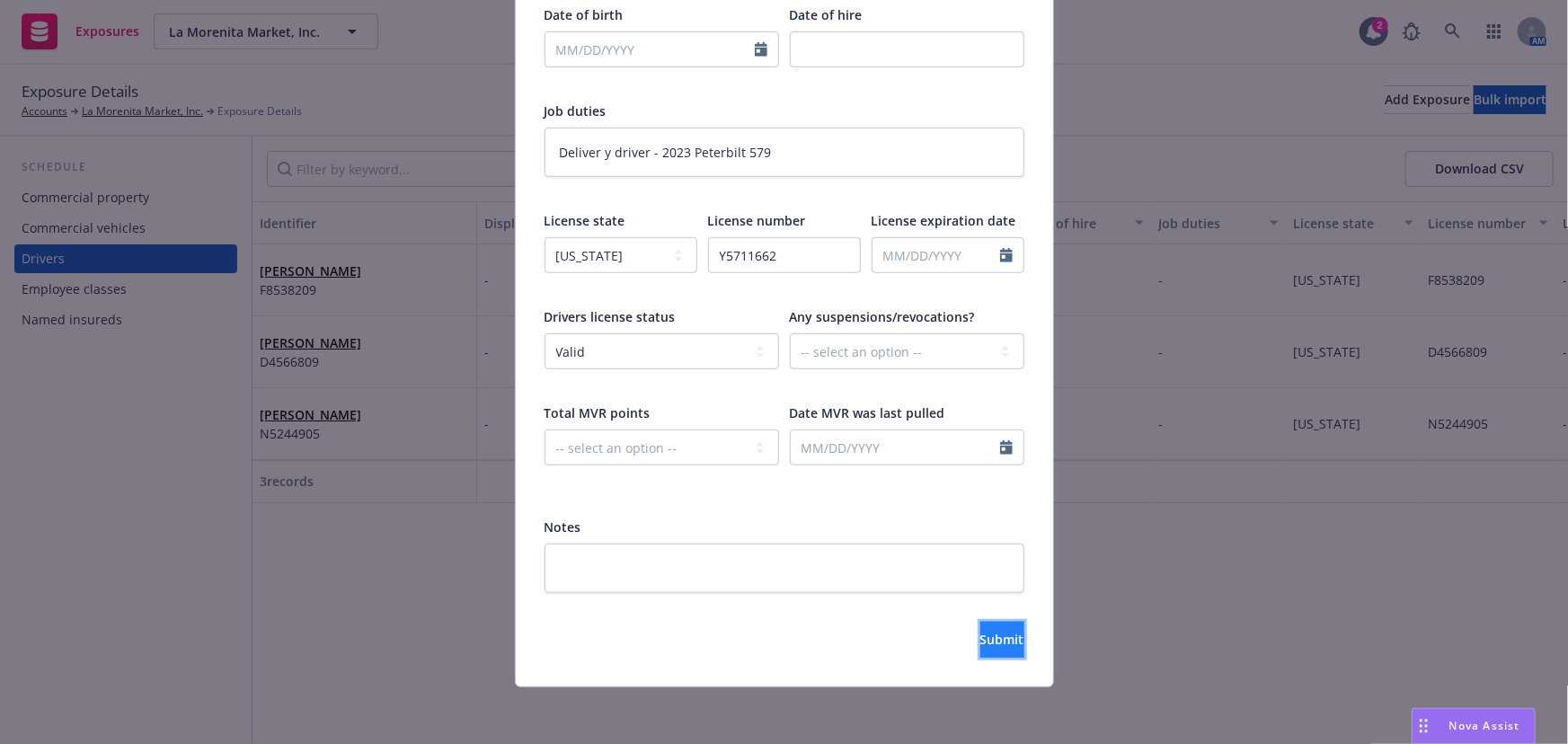
click at [981, 636] on span "Submit" at bounding box center [1003, 640] width 44 height 17
type textarea "x"
